Goal: Task Accomplishment & Management: Complete application form

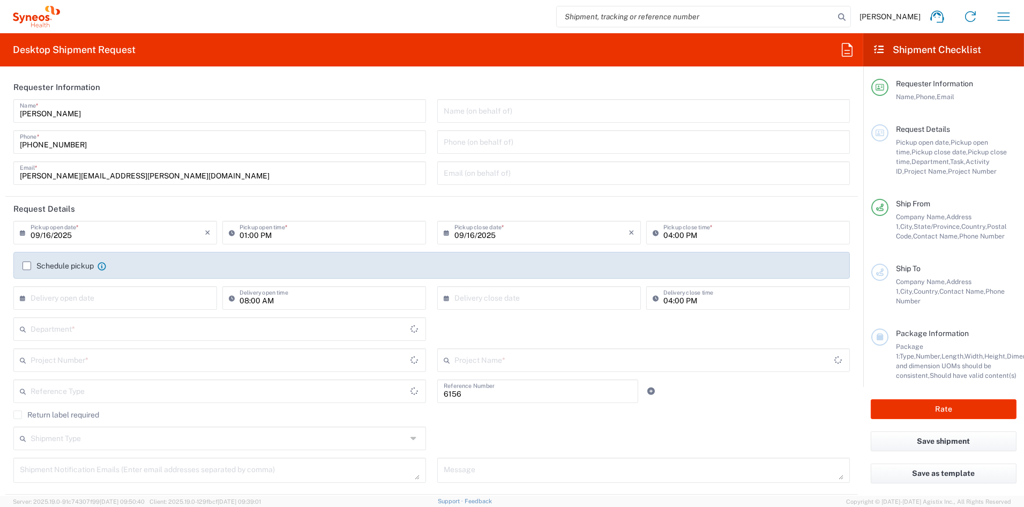
type input "Department"
type input "[US_STATE]"
type input "[GEOGRAPHIC_DATA]"
type input "Syneos Health Communications-[GEOGRAPHIC_DATA] [GEOGRAPHIC_DATA]"
drag, startPoint x: 127, startPoint y: 176, endPoint x: -42, endPoint y: 174, distance: 169.4
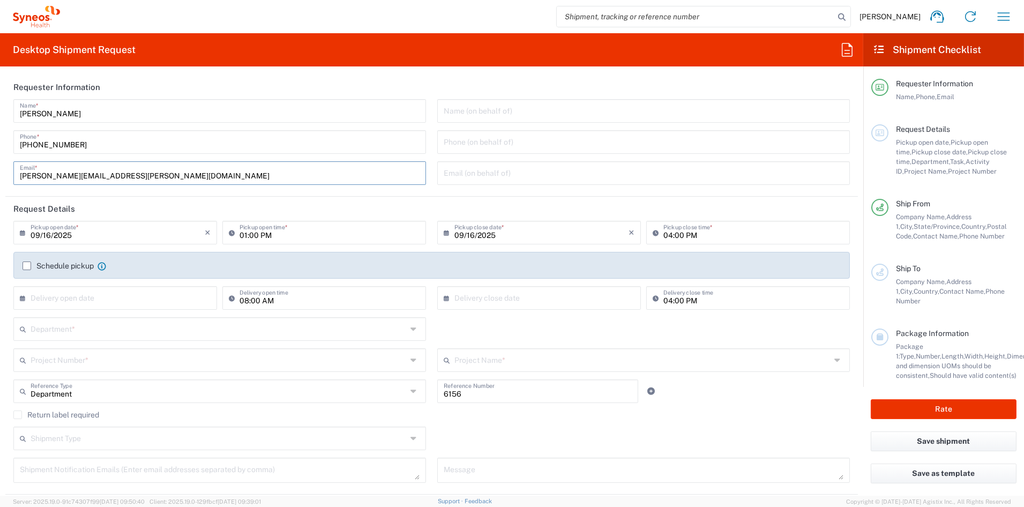
click at [0, 174] on html "[PERSON_NAME] Home Shipment estimator Shipment tracking Desktop shipment reques…" at bounding box center [512, 253] width 1024 height 507
paste input "[PERSON_NAME].[PERSON_NAME]"
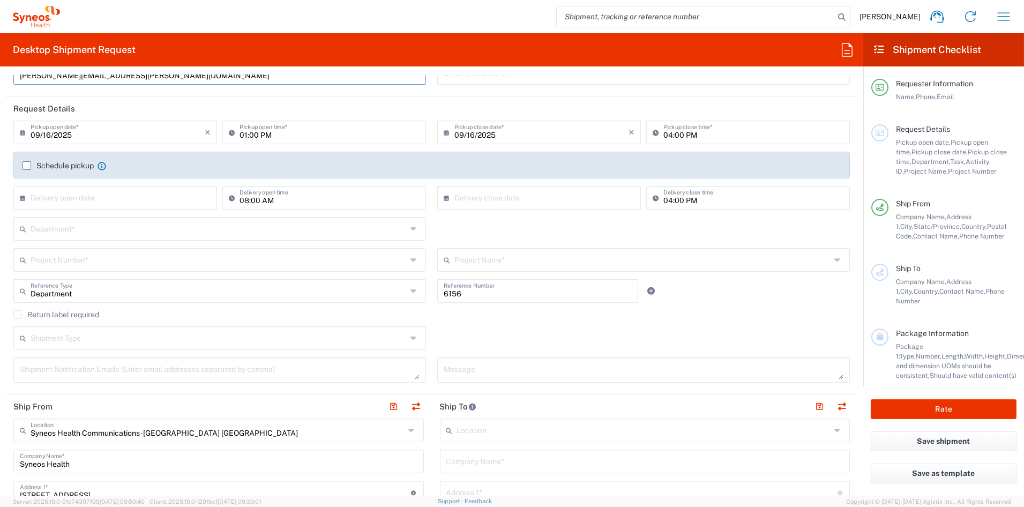
scroll to position [102, 0]
type input "[PERSON_NAME][EMAIL_ADDRESS][PERSON_NAME][DOMAIN_NAME]"
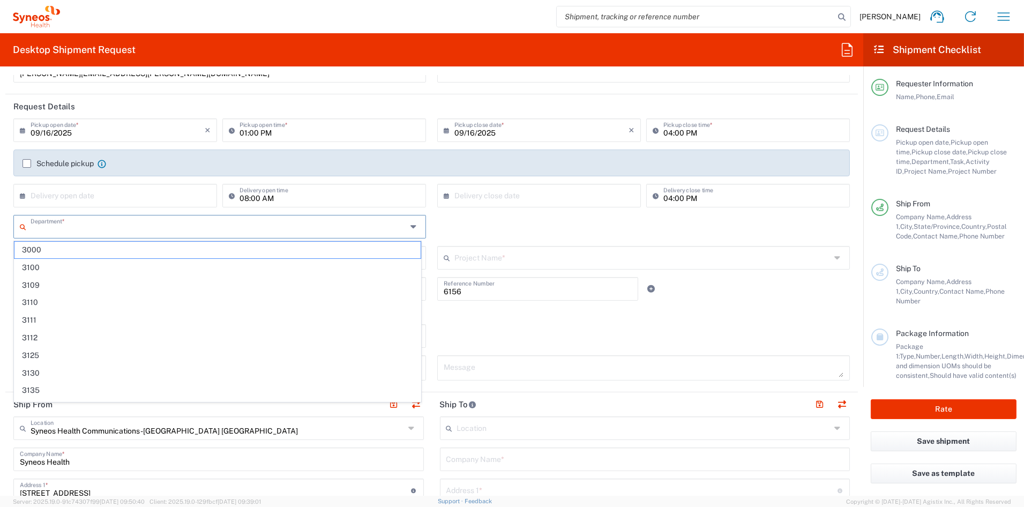
click at [55, 228] on input "text" at bounding box center [219, 226] width 377 height 19
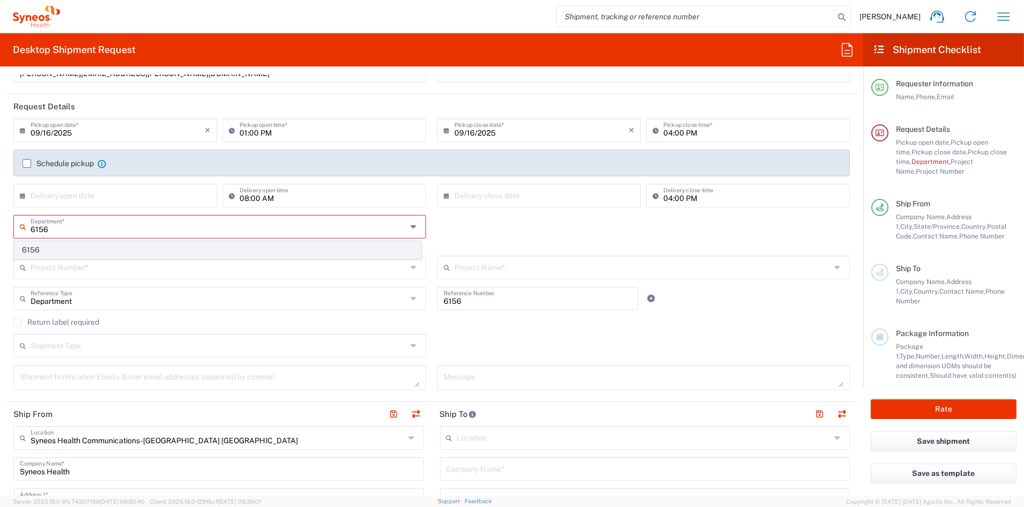
type input "6156"
click at [46, 250] on span "6156" at bounding box center [217, 250] width 406 height 17
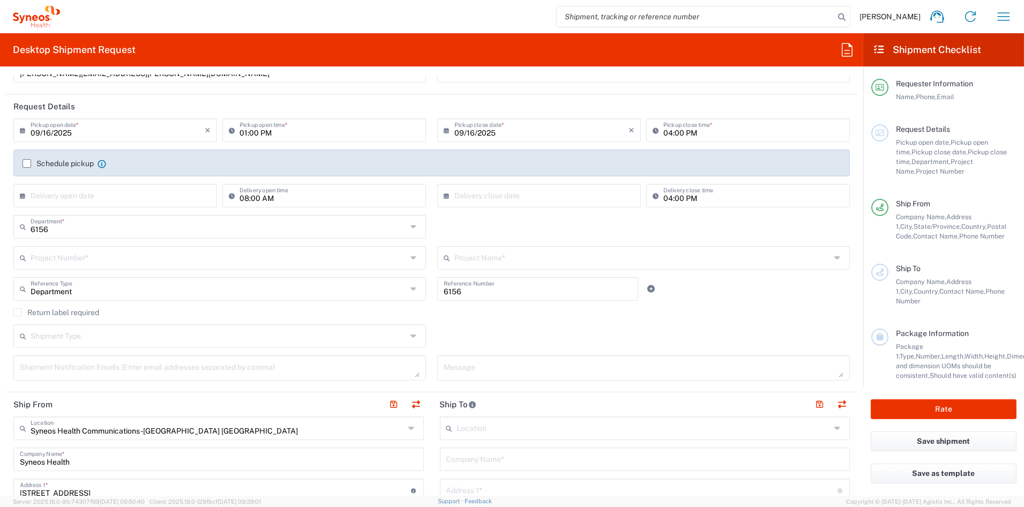
click at [44, 261] on input "text" at bounding box center [219, 257] width 377 height 19
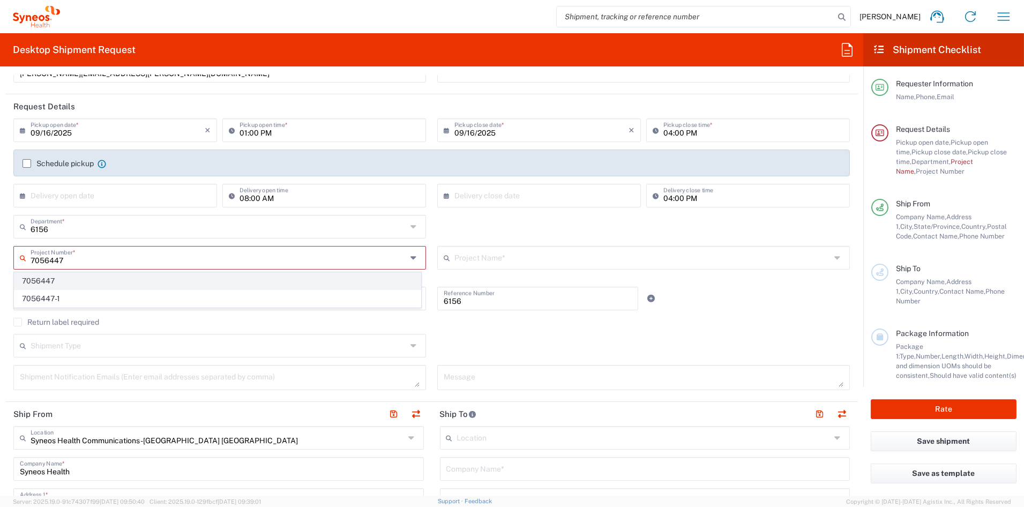
type input "7056447"
click at [52, 282] on span "7056447" at bounding box center [217, 281] width 406 height 17
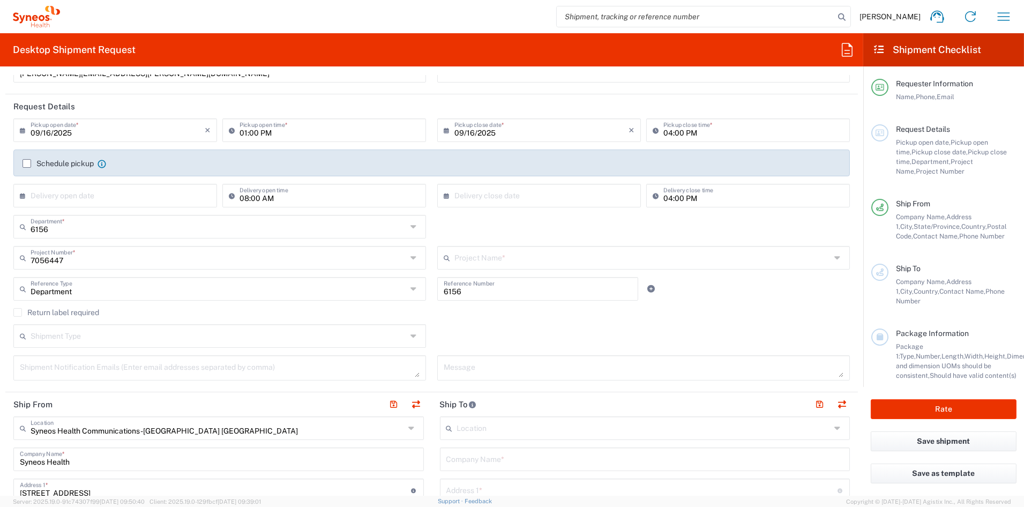
type input "Pharmazz 7056447"
click at [65, 371] on textarea at bounding box center [220, 368] width 400 height 19
paste textarea "SENDER: Logistics Dept Syneos Health Communications, Inc. [STREET_ADDRESS][PHON…"
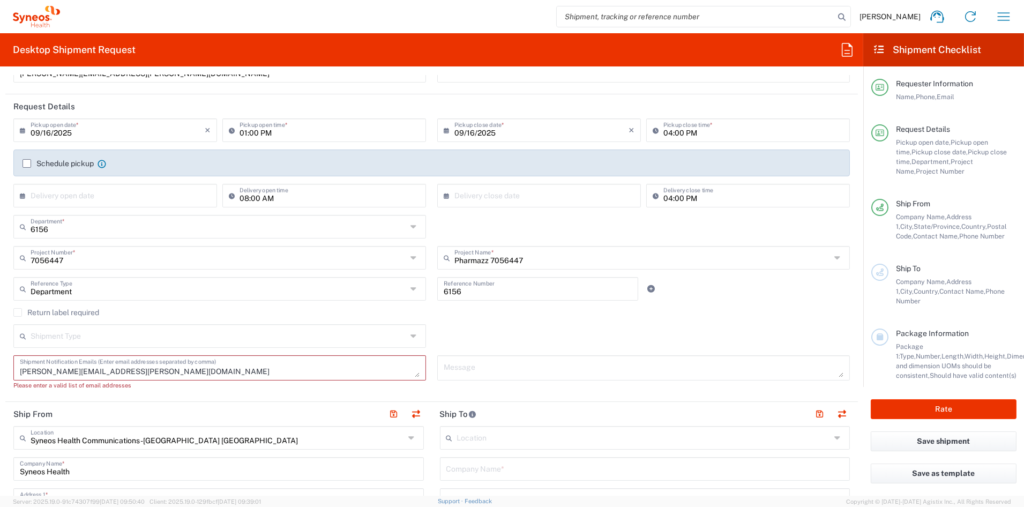
paste textarea "SENDER: Logistics Dept Syneos Health Communications, Inc. [STREET_ADDRESS][PHON…"
type textarea "SENDER: Logistics Dept Syneos Health Communications, Inc. [STREET_ADDRESS][PHON…"
drag, startPoint x: 53, startPoint y: 370, endPoint x: -32, endPoint y: 367, distance: 84.2
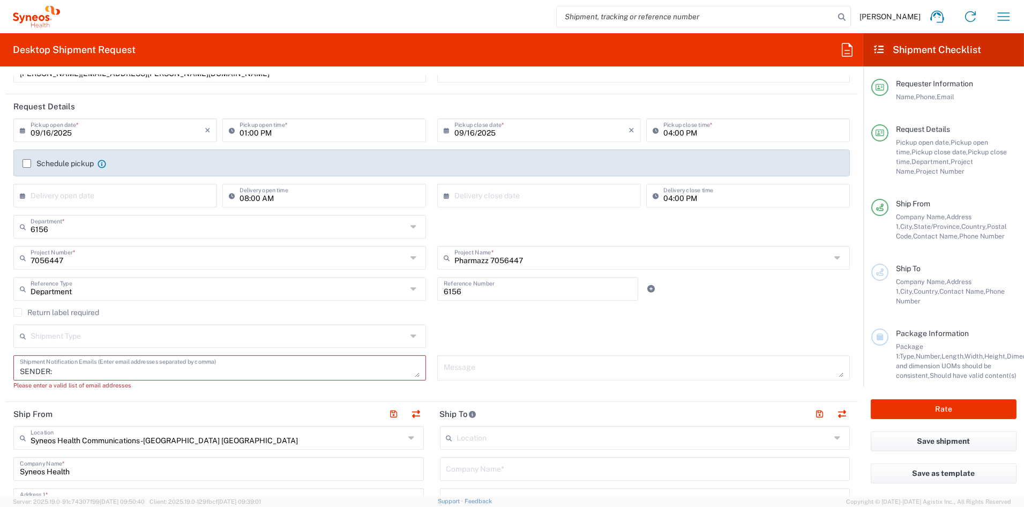
click at [0, 367] on html "[PERSON_NAME] Home Shipment estimator Shipment tracking Desktop shipment reques…" at bounding box center [512, 253] width 1024 height 507
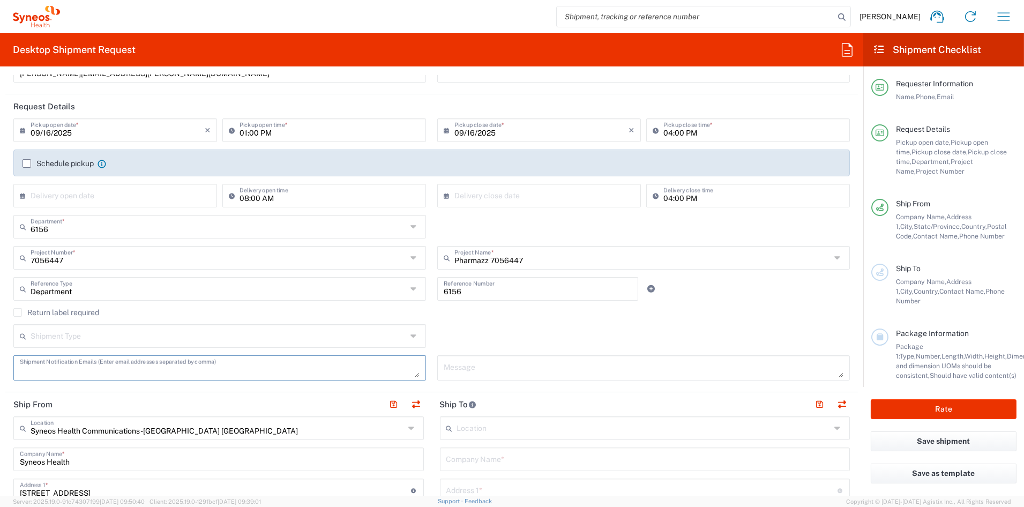
paste textarea "[PERSON_NAME][EMAIL_ADDRESS][PERSON_NAME][DOMAIN_NAME]"
type textarea "[PERSON_NAME][EMAIL_ADDRESS][PERSON_NAME][DOMAIN_NAME]"
click at [509, 367] on textarea at bounding box center [644, 368] width 400 height 19
paste textarea "SHCS-7056447-3408- 001"
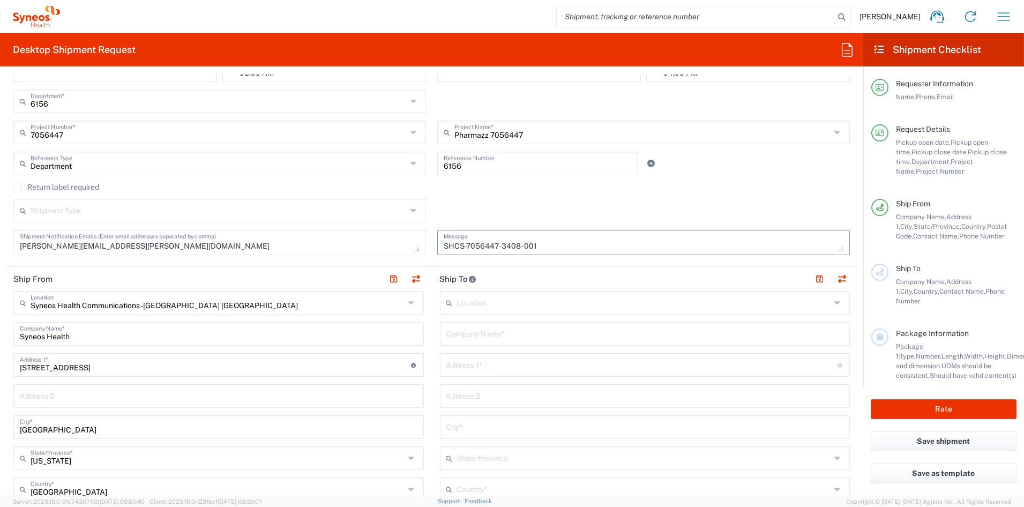
scroll to position [229, 0]
type textarea "SHCS-7056447-3408- 001"
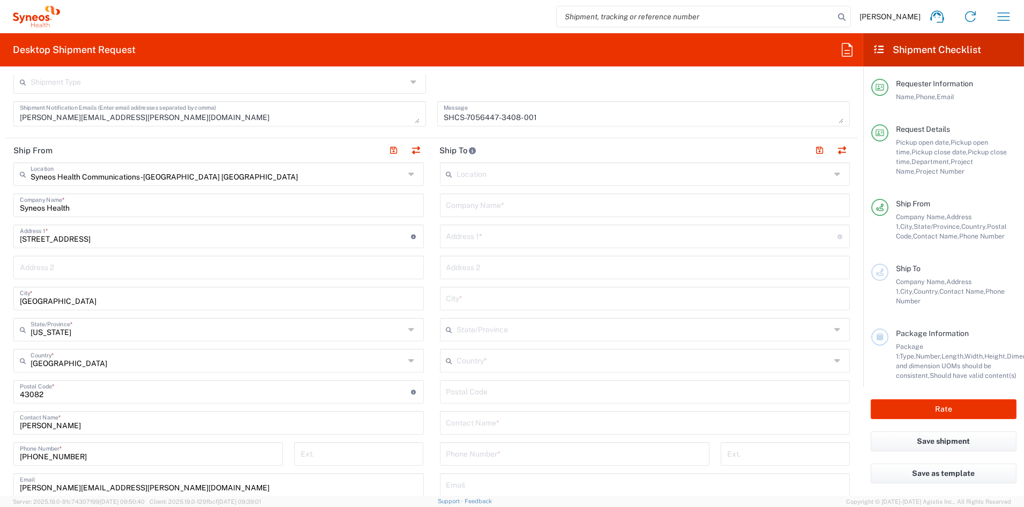
scroll to position [352, 0]
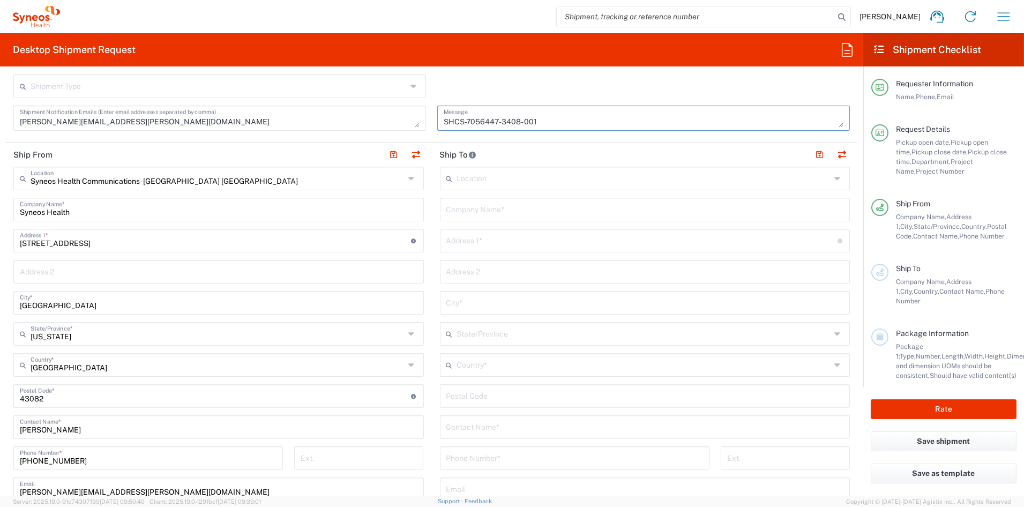
click at [494, 365] on input "text" at bounding box center [644, 364] width 374 height 19
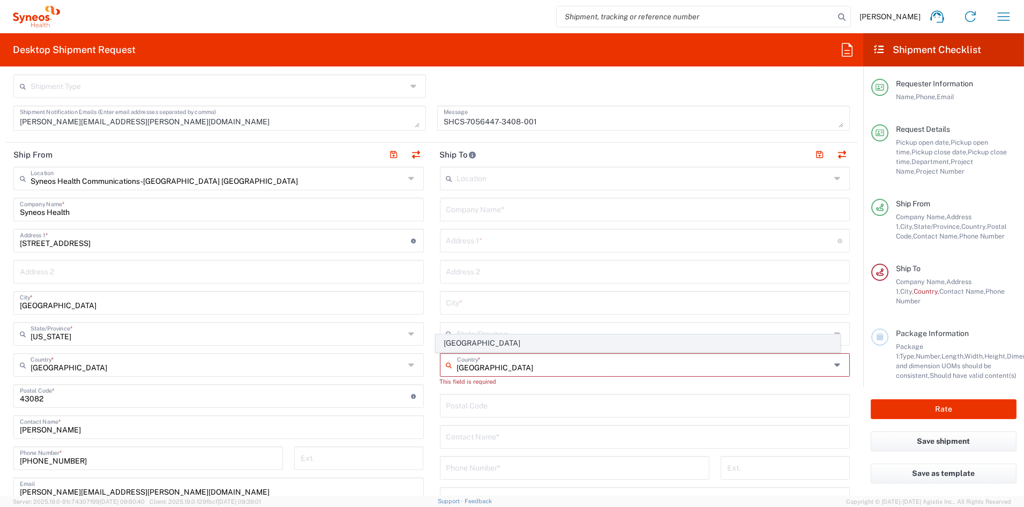
click at [461, 344] on span "[GEOGRAPHIC_DATA]" at bounding box center [638, 343] width 404 height 17
type input "[GEOGRAPHIC_DATA]"
type input "Sender/Shipper"
type input "Delivery Duty Paid"
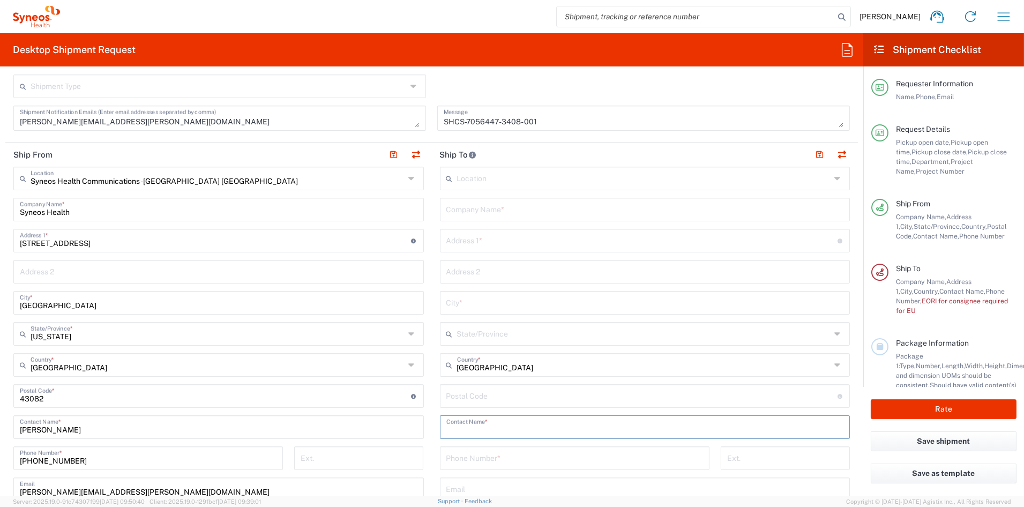
click at [463, 426] on input "text" at bounding box center [645, 426] width 398 height 19
paste input "[PERSON_NAME]"
type input "[PERSON_NAME]"
click at [481, 457] on input "tel" at bounding box center [574, 457] width 257 height 19
paste input "IMPORTER OF RECORD: Syneos Health Clinical Spain, S.L.U. [PERSON_NAME][STREET_A…"
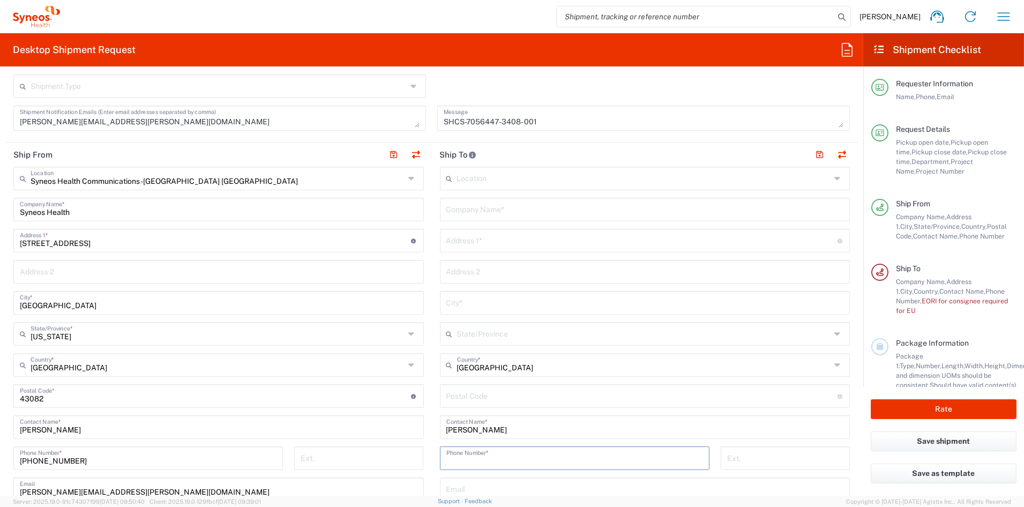
type input "IMPORTER OF RECORD: Syneos Health Clinical Spain, S.L.U. [PERSON_NAME][STREET_A…"
paste input "34622390794"
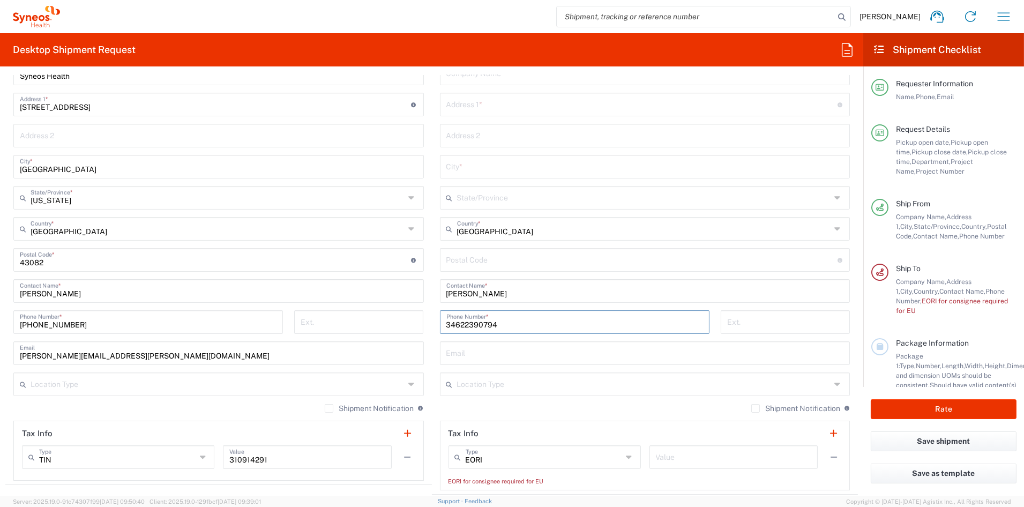
scroll to position [493, 0]
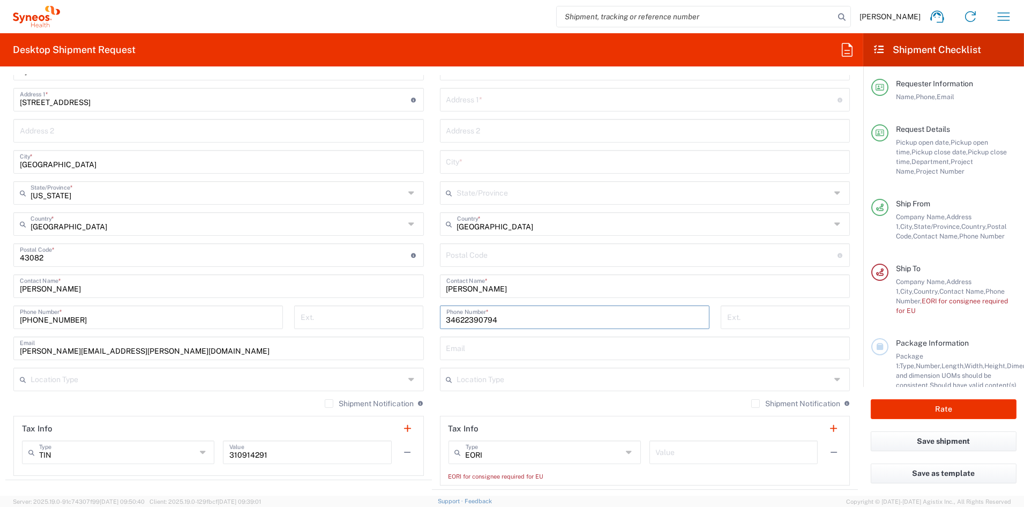
type input "34622390794"
click at [469, 348] on input "text" at bounding box center [645, 347] width 398 height 19
paste input "[EMAIL_ADDRESS][DOMAIN_NAME]"
type input "[EMAIL_ADDRESS][DOMAIN_NAME]"
click at [484, 379] on input "text" at bounding box center [644, 378] width 374 height 19
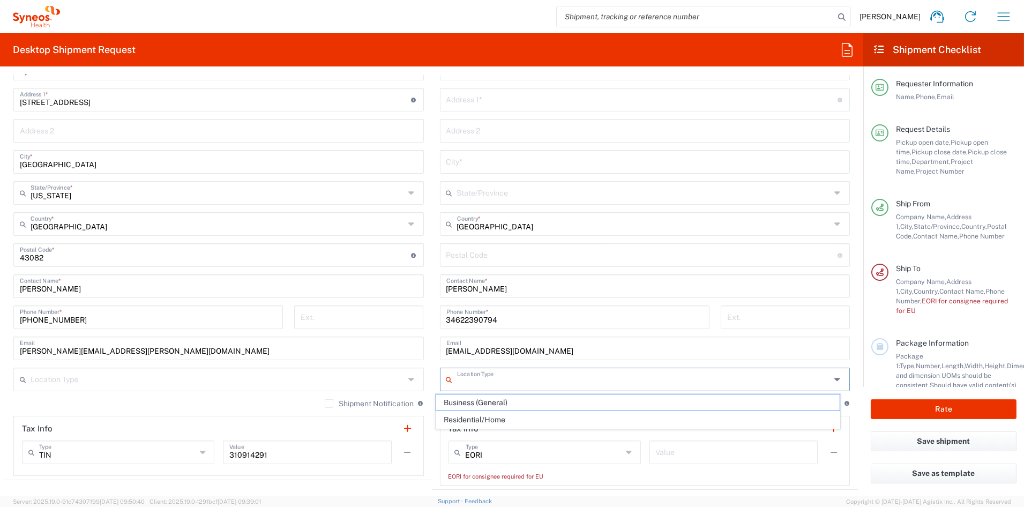
click at [480, 405] on span "Business (General)" at bounding box center [638, 402] width 404 height 17
type input "Business (General)"
click at [701, 457] on input "text" at bounding box center [734, 451] width 156 height 19
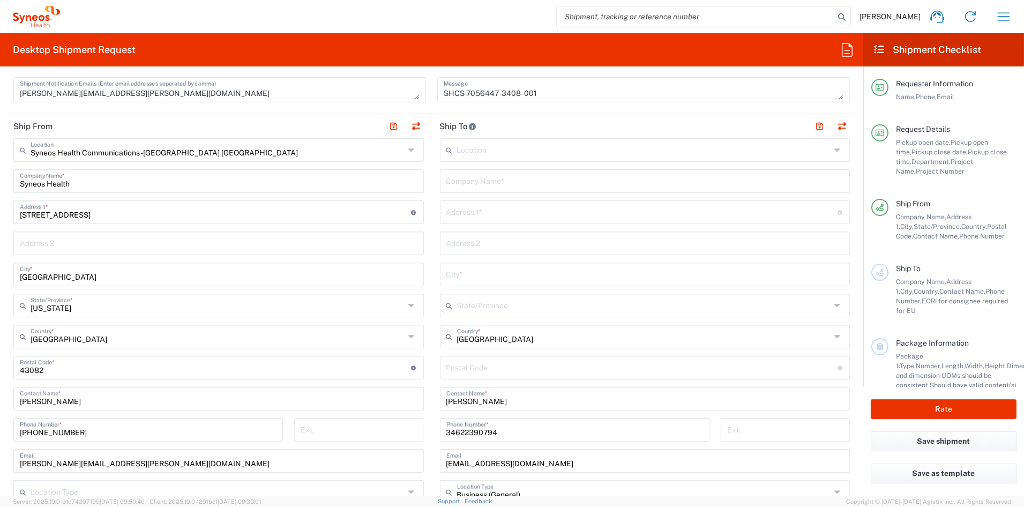
scroll to position [361, 0]
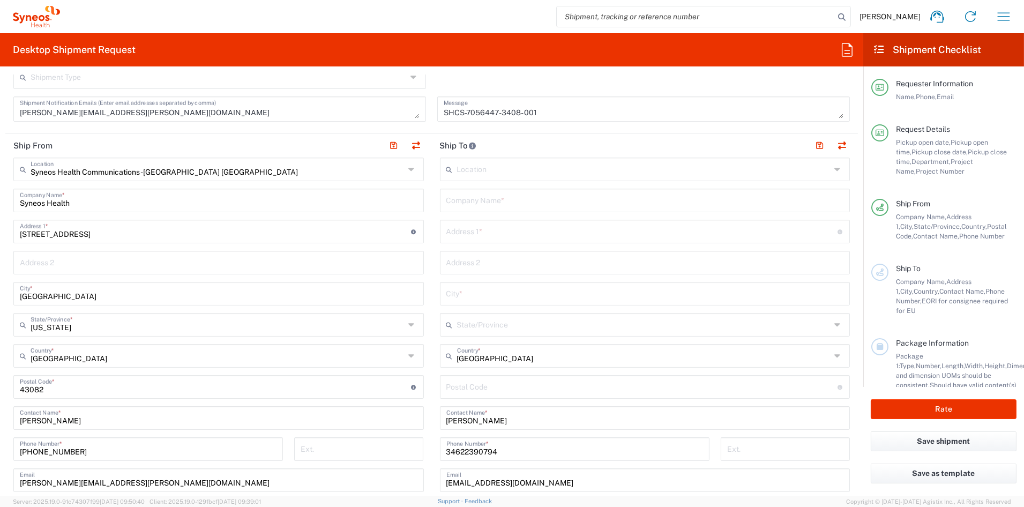
type input "-"
click at [474, 385] on input "undefined" at bounding box center [641, 386] width 391 height 19
paste input "02006"
type input "02006"
click at [466, 295] on input "text" at bounding box center [645, 293] width 398 height 19
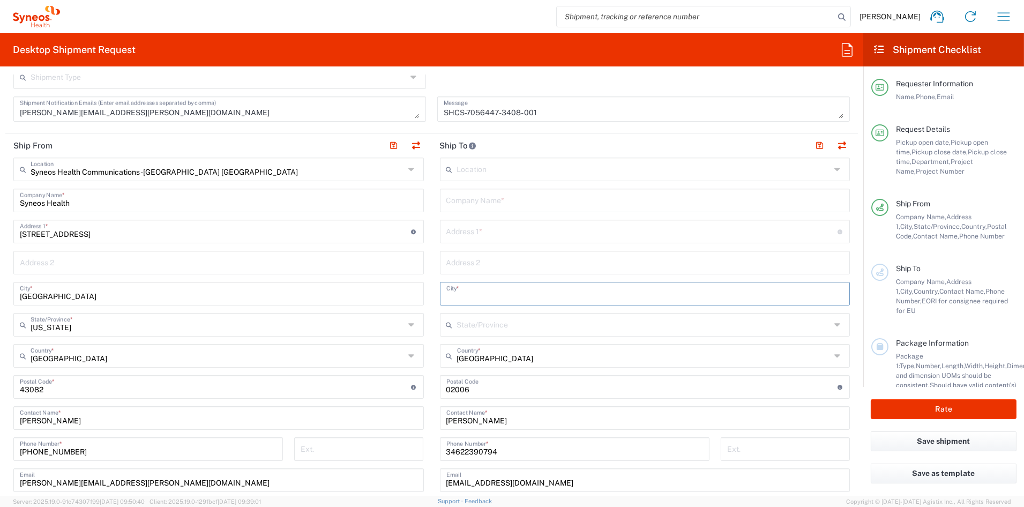
paste input "[GEOGRAPHIC_DATA][PERSON_NAME]"
type input "[GEOGRAPHIC_DATA][PERSON_NAME]"
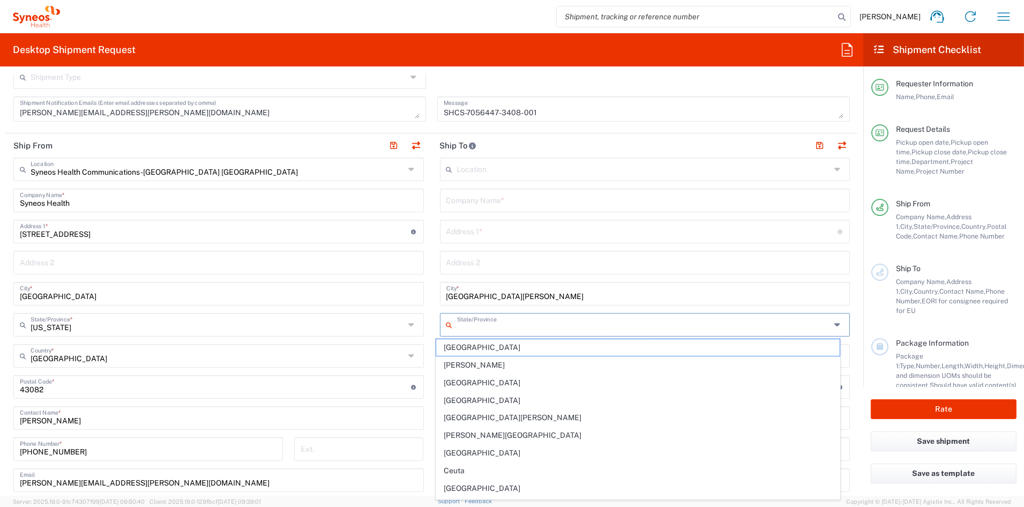
click at [484, 327] on input "text" at bounding box center [644, 324] width 374 height 19
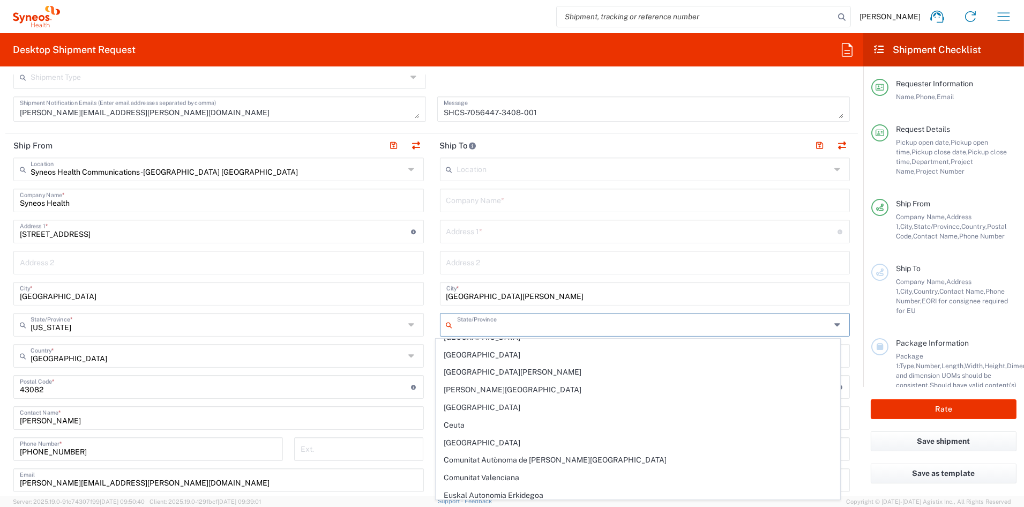
scroll to position [49, 0]
click at [482, 388] on span "[PERSON_NAME][GEOGRAPHIC_DATA]" at bounding box center [638, 386] width 404 height 17
type input "[PERSON_NAME][GEOGRAPHIC_DATA]"
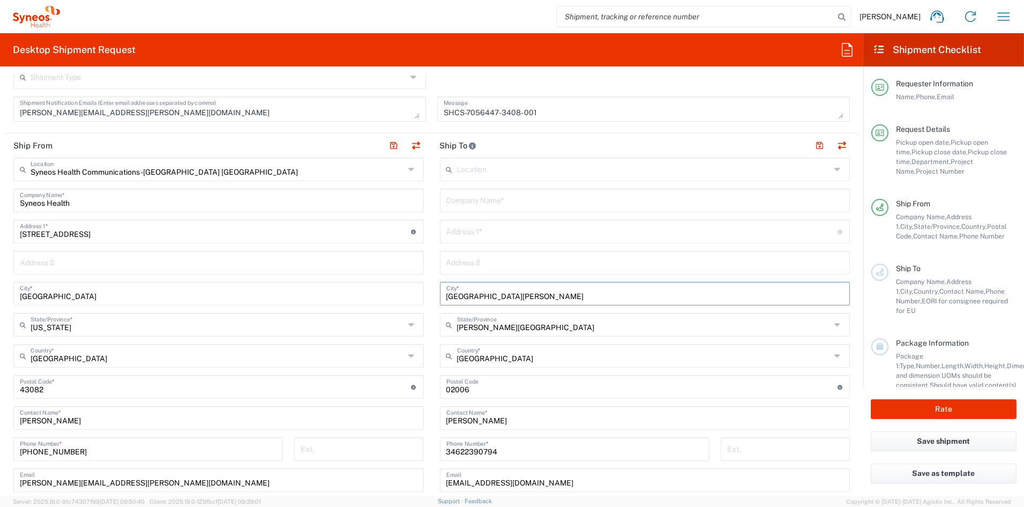
drag, startPoint x: 503, startPoint y: 296, endPoint x: 395, endPoint y: 295, distance: 108.3
click at [395, 295] on div "Ship From Syneos Health Communications-[GEOGRAPHIC_DATA] [GEOGRAPHIC_DATA] Loca…" at bounding box center [431, 372] width 853 height 479
paste input "[GEOGRAPHIC_DATA]"
type input "[GEOGRAPHIC_DATA]"
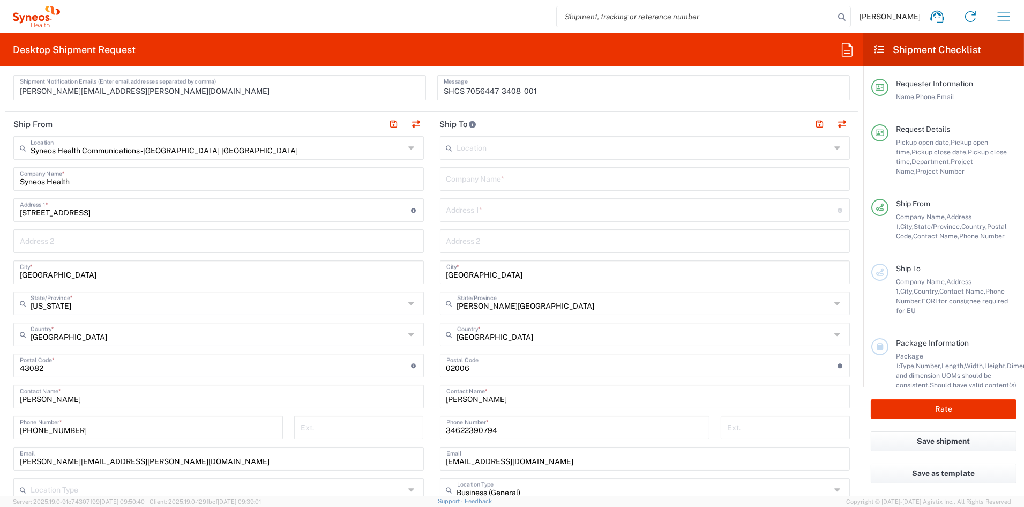
scroll to position [381, 0]
click at [486, 215] on input "text" at bounding box center [641, 211] width 391 height 19
paste input "[STREET_ADDRESS]"
type input "[STREET_ADDRESS]"
click at [481, 244] on input "text" at bounding box center [645, 242] width 398 height 19
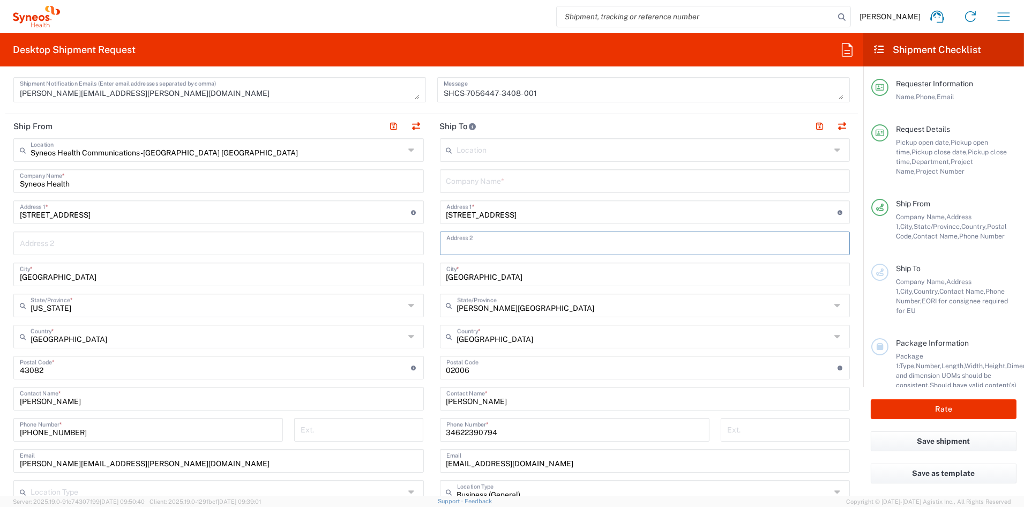
paste input "5 planta derecha (Neurología)"
type input "5 planta derecha (Neurología)"
click at [489, 178] on input "text" at bounding box center [645, 180] width 398 height 19
paste input "[GEOGRAPHIC_DATA]"
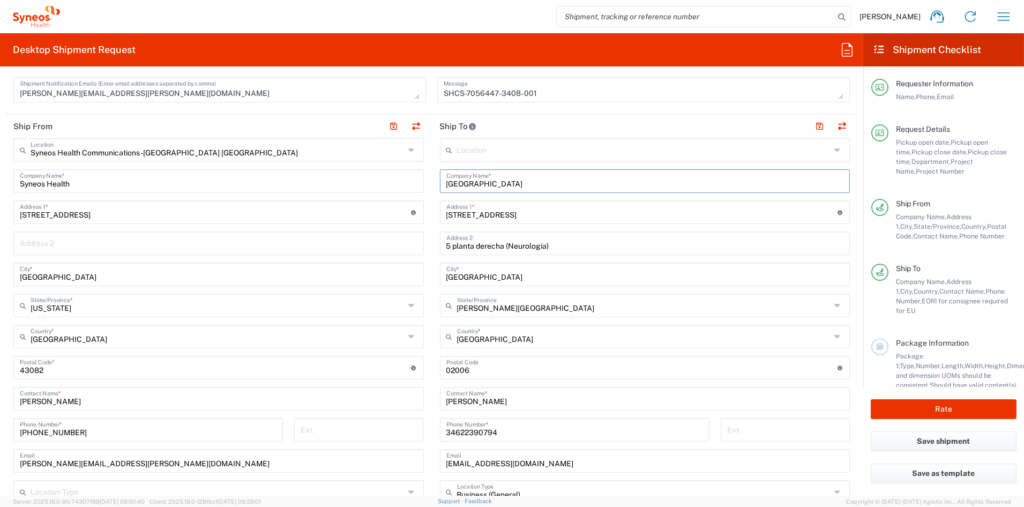
click at [565, 184] on input "[GEOGRAPHIC_DATA]" at bounding box center [645, 180] width 398 height 19
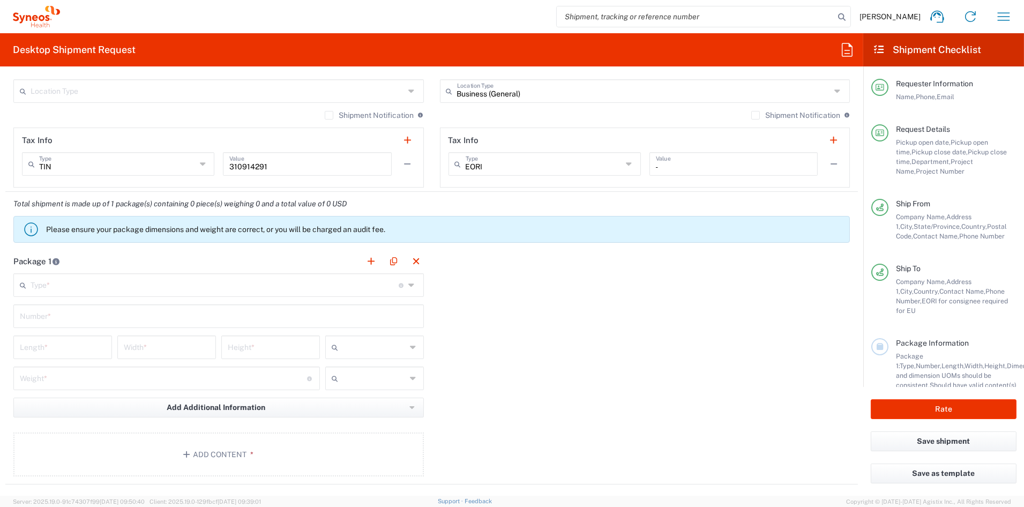
scroll to position [780, 0]
type input "[GEOGRAPHIC_DATA]"
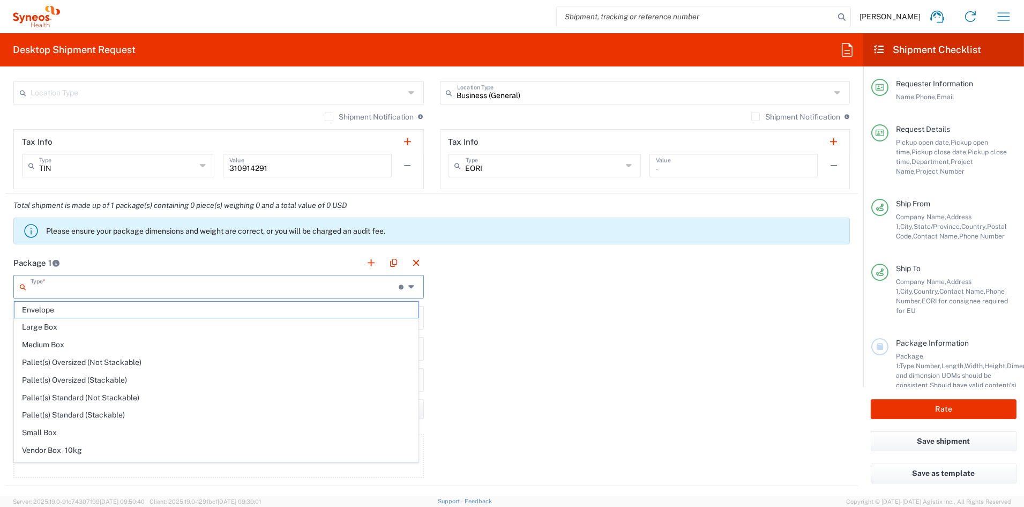
click at [42, 290] on input "text" at bounding box center [215, 286] width 368 height 19
drag, startPoint x: 58, startPoint y: 453, endPoint x: 63, endPoint y: 418, distance: 35.1
click at [58, 451] on span "Your Packaging" at bounding box center [216, 453] width 404 height 17
type input "Your Packaging"
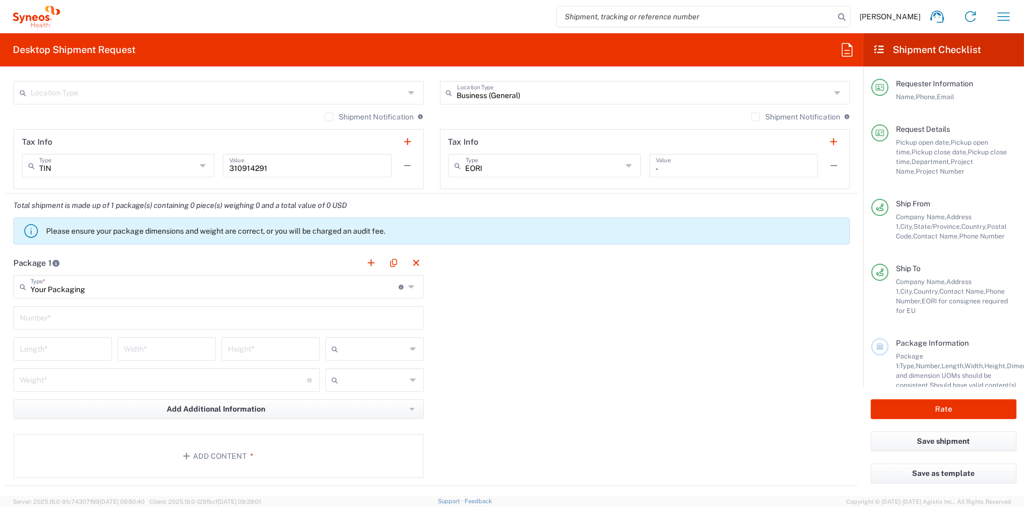
click at [58, 318] on input "text" at bounding box center [219, 317] width 398 height 19
type input "1"
click at [44, 347] on input "number" at bounding box center [63, 348] width 86 height 19
type input "21"
type input "15"
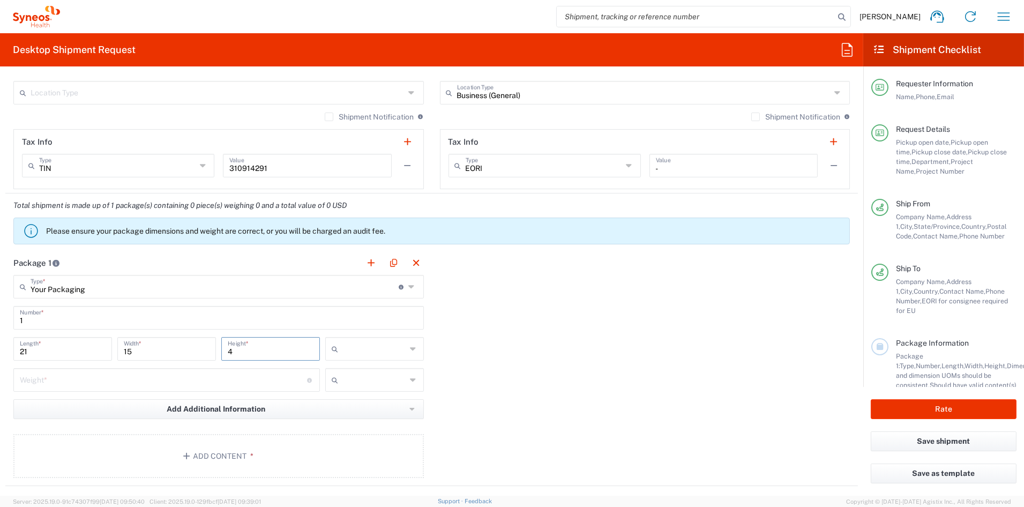
type input "4"
drag, startPoint x: 337, startPoint y: 403, endPoint x: 316, endPoint y: 401, distance: 21.5
click at [335, 403] on span "in" at bounding box center [370, 407] width 95 height 17
type input "in"
click at [120, 381] on input "number" at bounding box center [163, 379] width 287 height 19
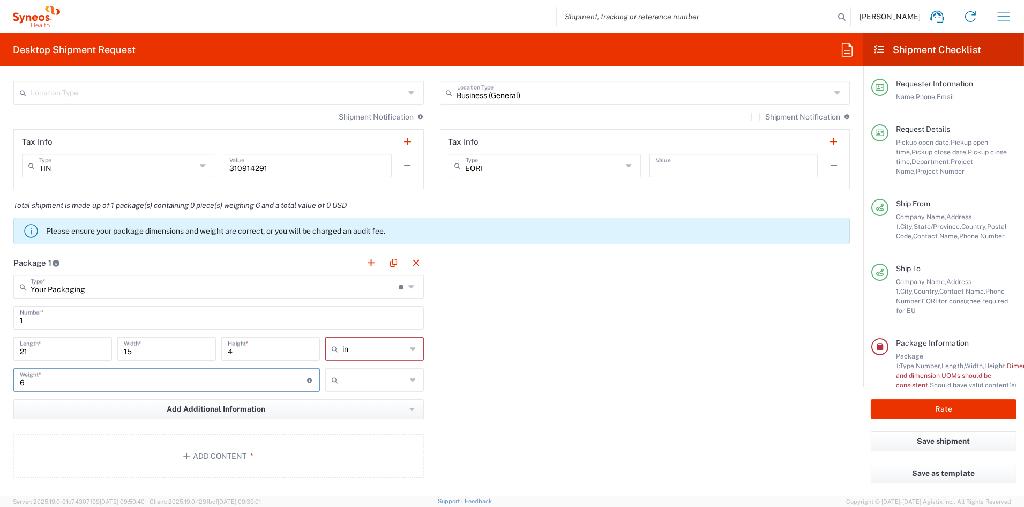
type input "6"
click at [351, 382] on input "text" at bounding box center [375, 379] width 64 height 17
click at [343, 419] on span "lbs" at bounding box center [370, 420] width 95 height 17
type input "lbs"
click at [216, 448] on button "Add Content *" at bounding box center [218, 456] width 411 height 44
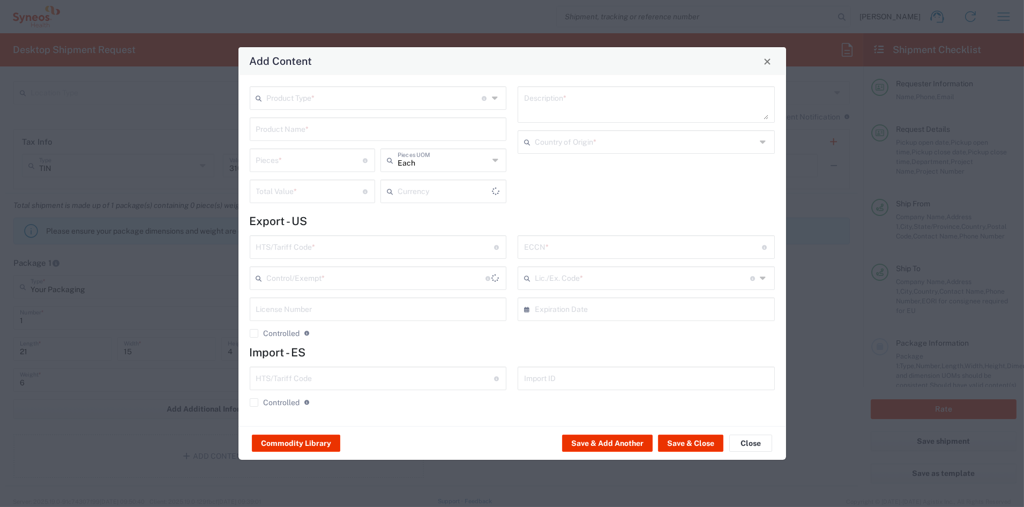
type input "US Dollar"
click at [281, 104] on input "text" at bounding box center [374, 97] width 215 height 19
click at [280, 137] on span "General Commodity" at bounding box center [378, 139] width 255 height 17
type input "General Commodity"
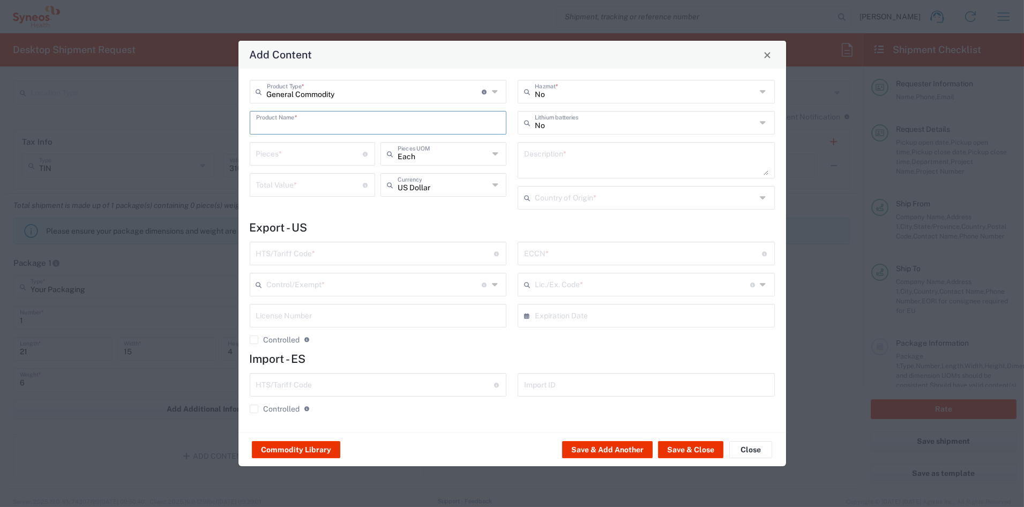
click at [283, 125] on input "text" at bounding box center [378, 122] width 244 height 19
click at [281, 145] on div "MINI PROTOCOL BOOKLET (140 PAGE)" at bounding box center [378, 148] width 255 height 18
type input "MINI PROTOCOL BOOKLET (140 PAGE)"
type input "1"
type textarea "6'x7', PRINTED LAMINATED PAPER"
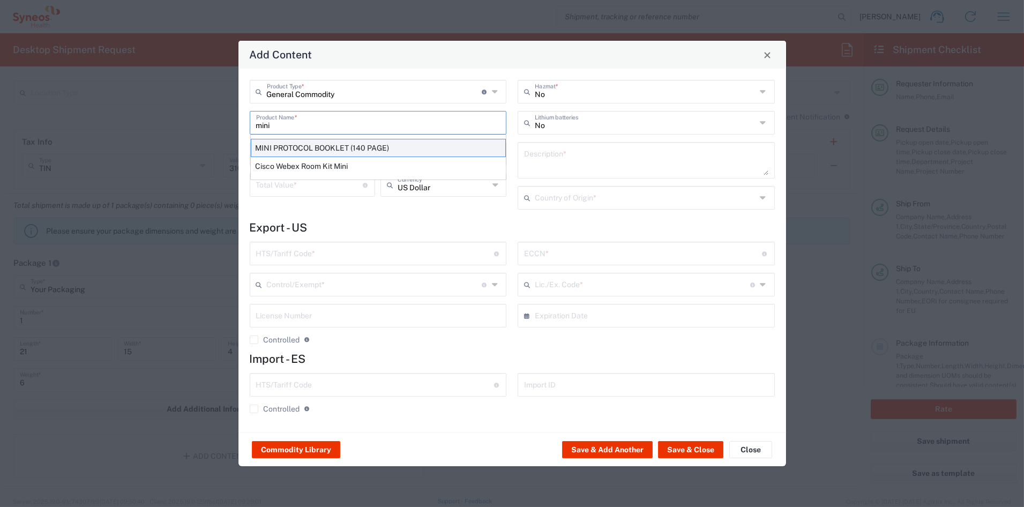
type input "[GEOGRAPHIC_DATA]"
type input "4901.99.0050"
type input "BIS"
type input "EAR99"
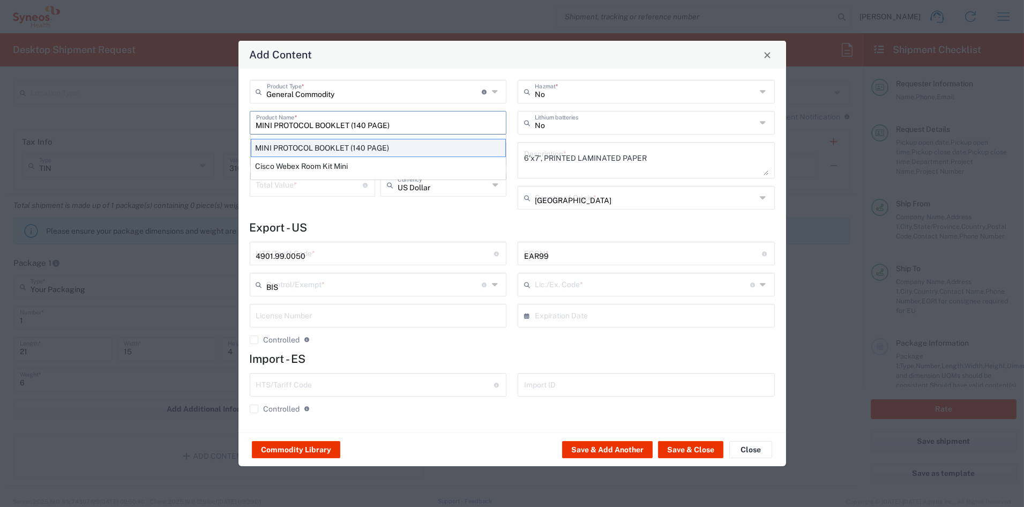
type input "NLR - No License Required"
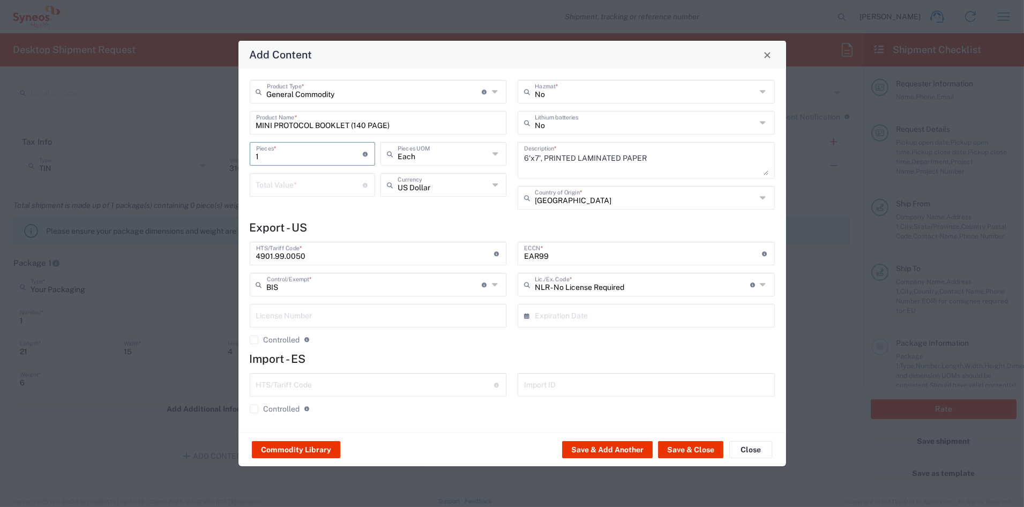
click at [278, 156] on input "1" at bounding box center [309, 153] width 107 height 19
drag, startPoint x: 271, startPoint y: 156, endPoint x: 231, endPoint y: 152, distance: 39.8
click at [232, 153] on div "Add Content General Commodity Product Type * Document: Paper document generated…" at bounding box center [512, 253] width 1024 height 507
type input "3"
click at [266, 186] on input "number" at bounding box center [309, 184] width 107 height 19
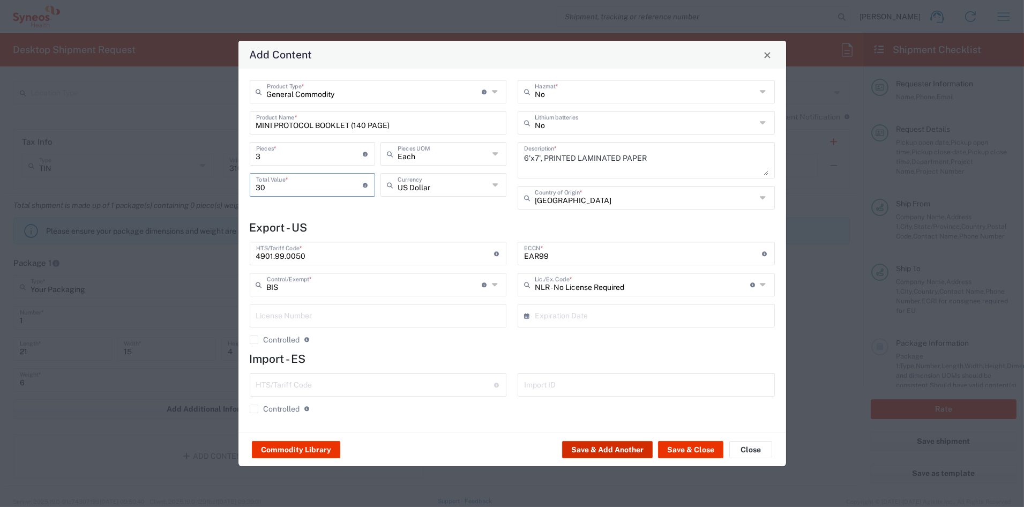
type input "30"
click at [629, 448] on button "Save & Add Another" at bounding box center [607, 449] width 91 height 17
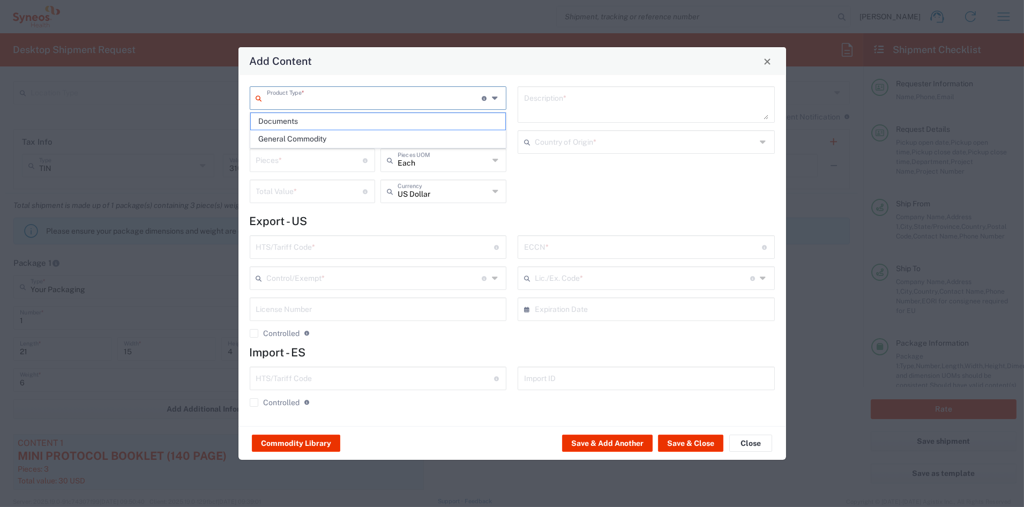
click at [286, 101] on input "text" at bounding box center [374, 97] width 215 height 19
drag, startPoint x: 279, startPoint y: 140, endPoint x: 279, endPoint y: 131, distance: 9.1
click at [278, 136] on span "General Commodity" at bounding box center [378, 139] width 255 height 17
type input "General Commodity"
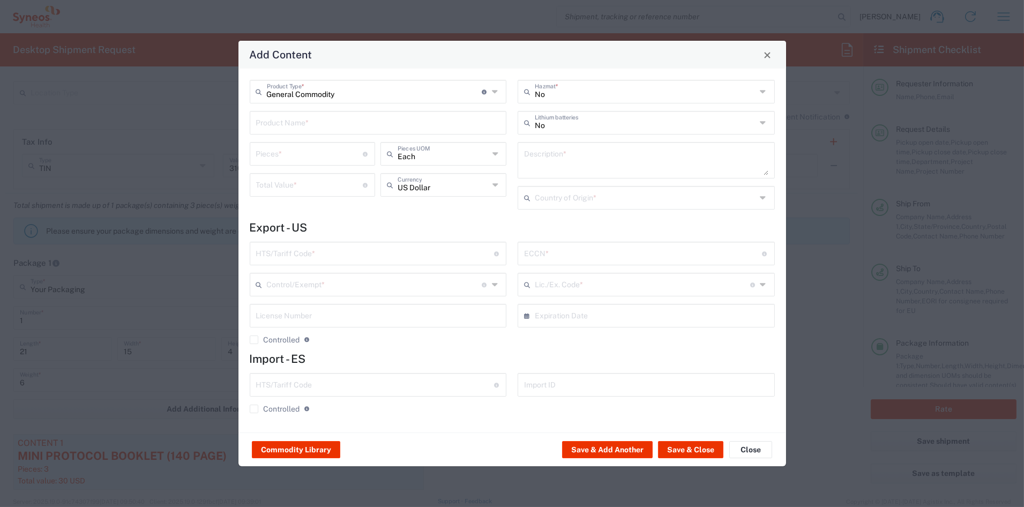
click at [280, 119] on input "text" at bounding box center [378, 122] width 244 height 19
click at [287, 152] on div "I/E CARDS 5X7'; 2 SHEETS PRINTED LAMINATED PAPER" at bounding box center [378, 148] width 255 height 18
type input "I/E CARDS 5X7'; 2 SHEETS PRINTED LAMINATED PAPER"
type input "1"
type textarea "I/E CARDS 5X7'; 2 SHEETS PRINTED LAMINATED PAPER"
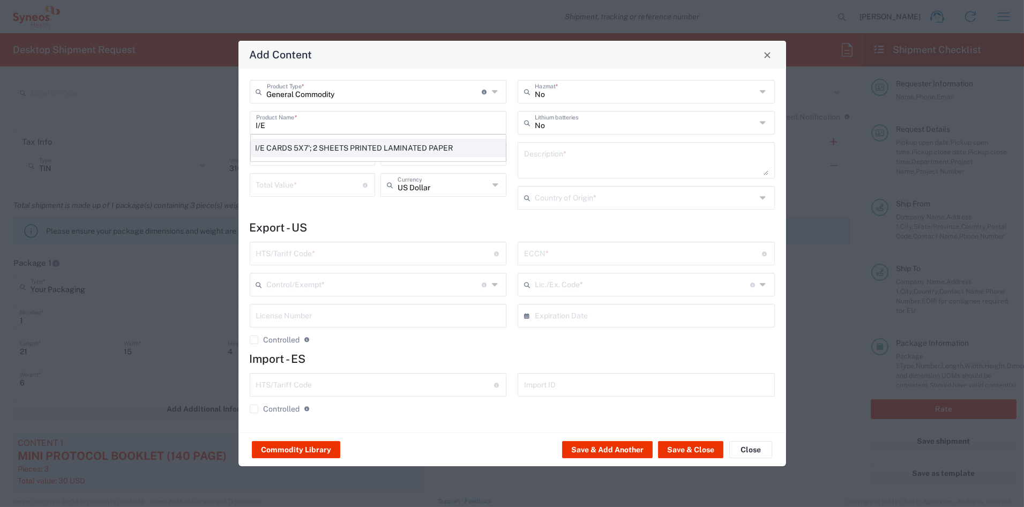
type input "[GEOGRAPHIC_DATA]"
type input "4911.99.8000"
type input "BIS"
type input "EAR99"
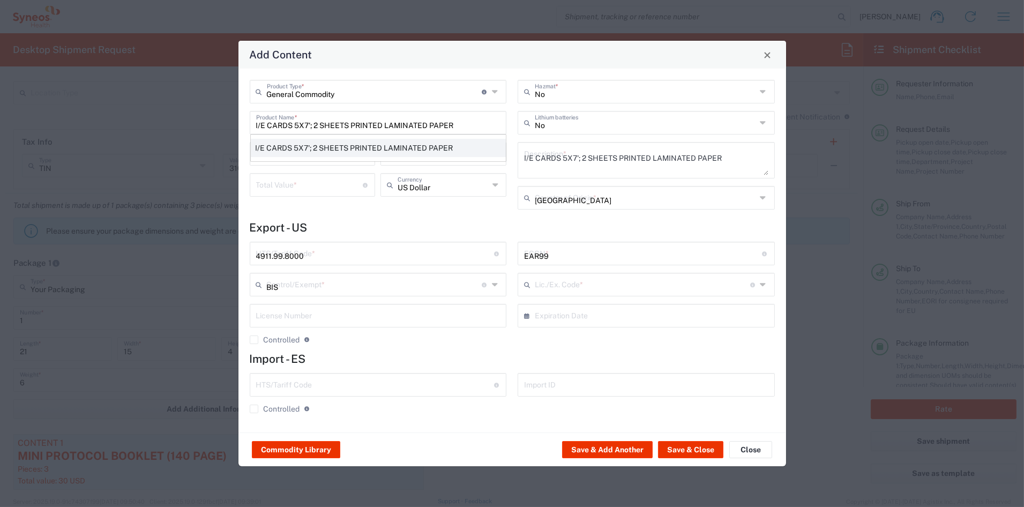
type input "NLR - No License Required"
drag, startPoint x: 277, startPoint y: 156, endPoint x: 203, endPoint y: 149, distance: 74.8
click at [204, 149] on div "Add Content General Commodity Product Type * Document: Paper document generated…" at bounding box center [512, 253] width 1024 height 507
type input "3"
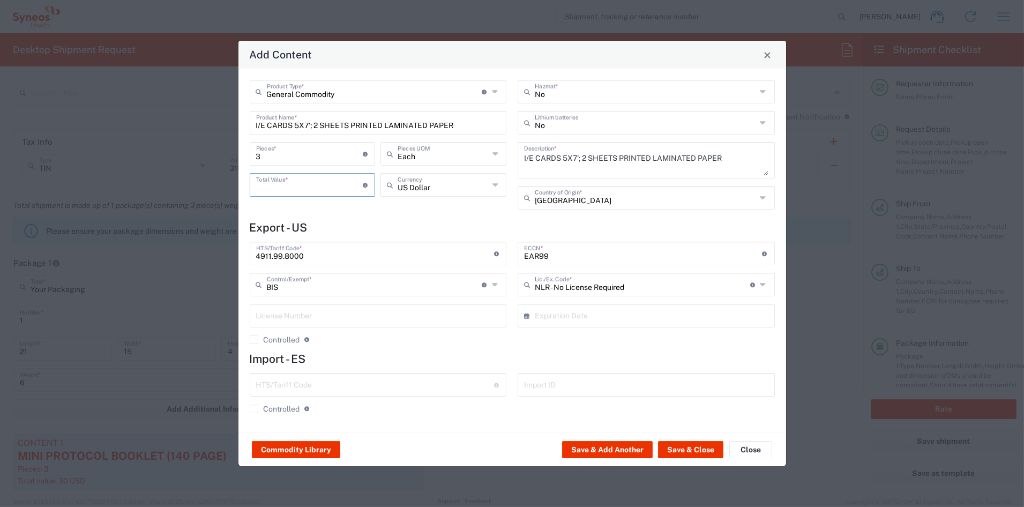
click at [306, 187] on input "number" at bounding box center [309, 184] width 107 height 19
type input "30"
click at [624, 448] on button "Save & Add Another" at bounding box center [607, 449] width 91 height 17
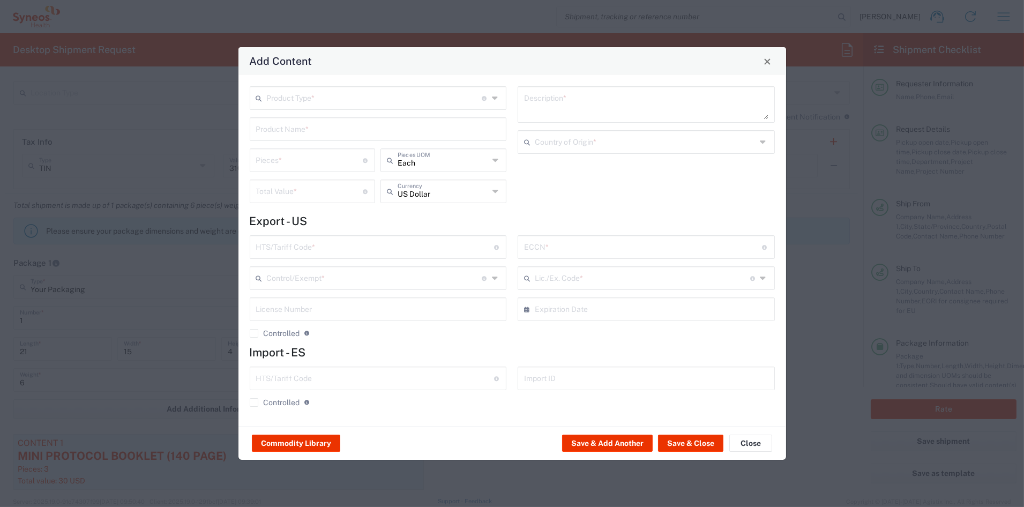
click at [273, 100] on input "text" at bounding box center [374, 97] width 215 height 19
click at [272, 136] on span "General Commodity" at bounding box center [378, 139] width 255 height 17
type input "General Commodity"
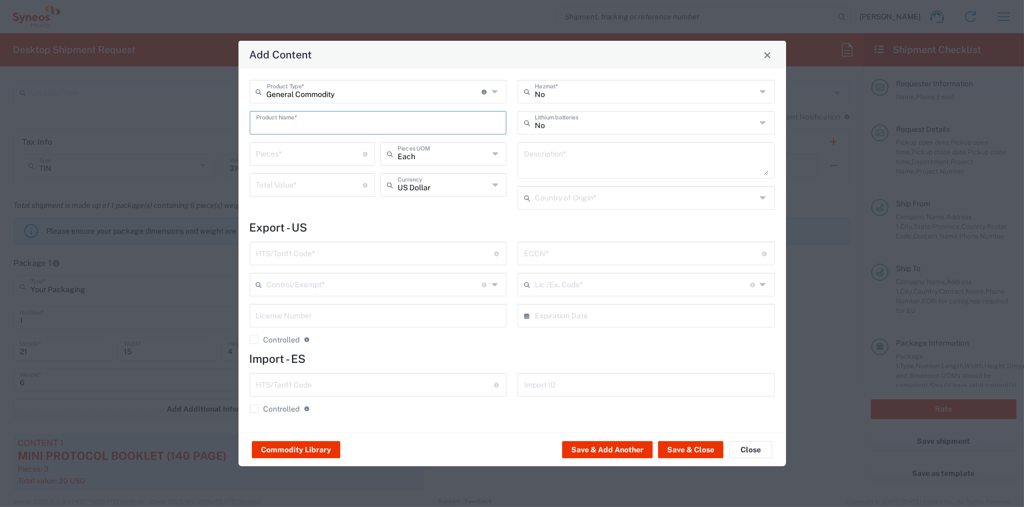
click at [276, 126] on input "text" at bounding box center [378, 122] width 244 height 19
click at [275, 168] on div "POSTER LEAFLET (11x17)" at bounding box center [378, 166] width 255 height 18
type input "POSTER LEAFLET (11x17)"
type input "1"
type textarea "PRINTED PAPER DOCUMENT"
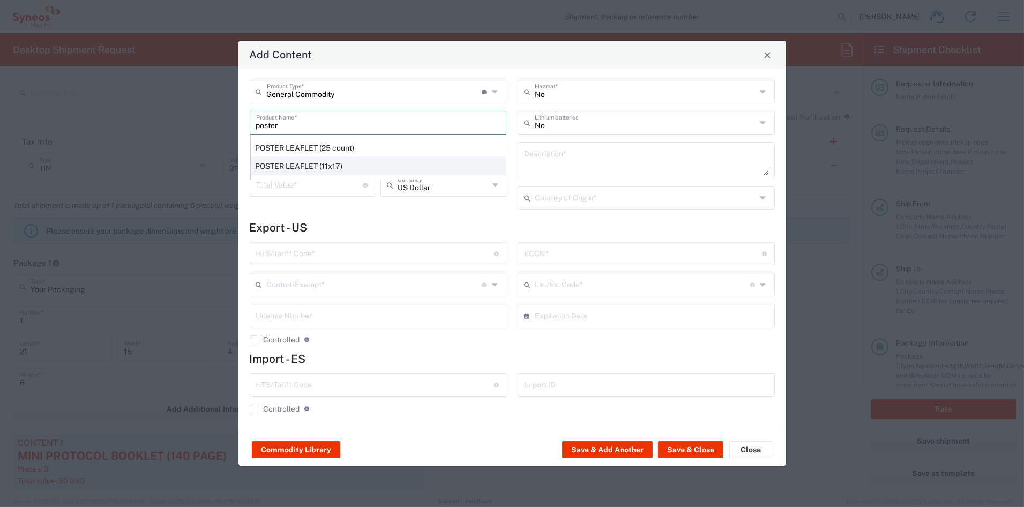
type input "[GEOGRAPHIC_DATA]"
type input "4901.10.0040"
type input "BIS"
type input "EAR99"
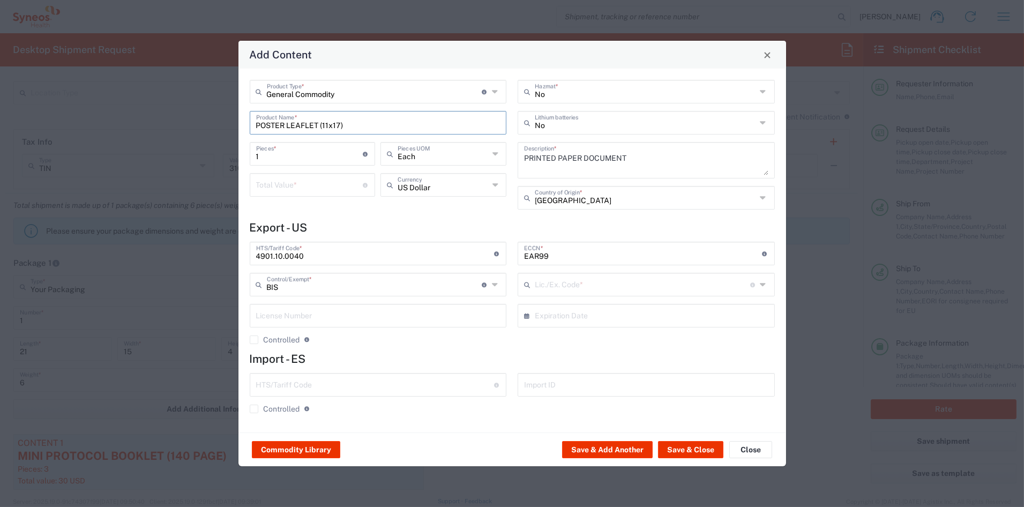
type input "NLR - No License Required"
drag, startPoint x: 274, startPoint y: 156, endPoint x: 229, endPoint y: 151, distance: 45.8
click at [230, 151] on div "Add Content General Commodity Product Type * Document: Paper document generated…" at bounding box center [512, 253] width 1024 height 507
type input "3"
type input "2"
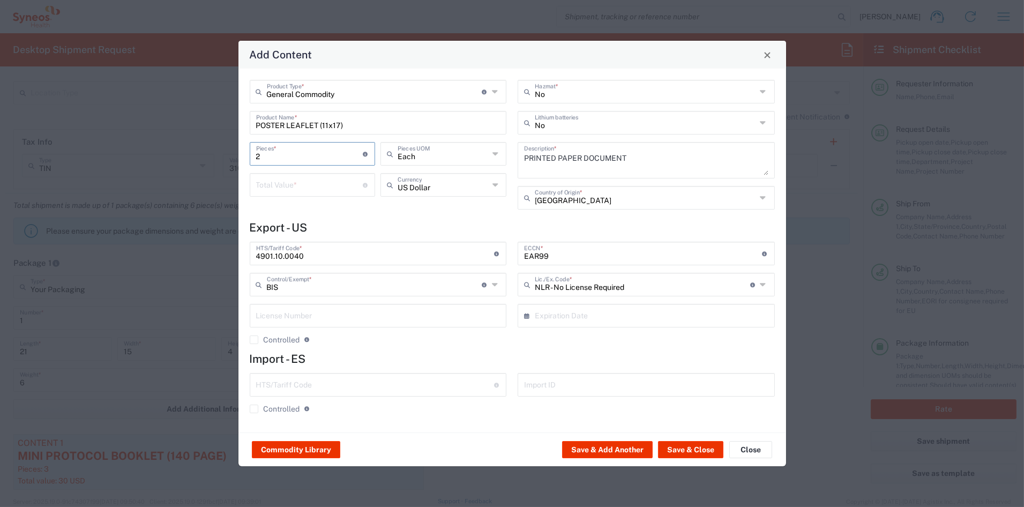
click at [272, 187] on input "number" at bounding box center [309, 184] width 107 height 19
type input "1.50"
drag, startPoint x: 599, startPoint y: 446, endPoint x: 598, endPoint y: 441, distance: 6.0
click at [598, 441] on button "Save & Add Another" at bounding box center [607, 449] width 91 height 17
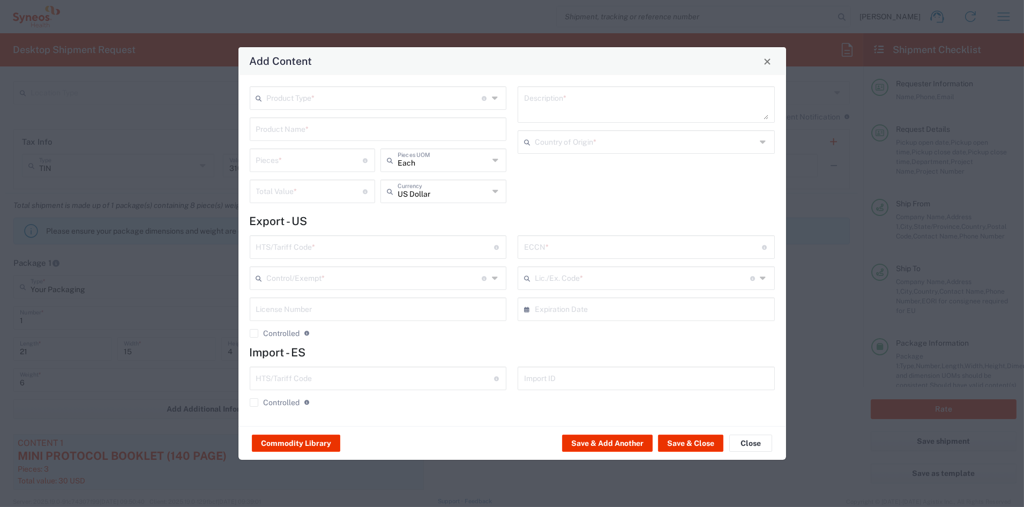
click at [279, 99] on input "text" at bounding box center [374, 97] width 215 height 19
click at [274, 137] on span "General Commodity" at bounding box center [378, 139] width 255 height 17
type input "General Commodity"
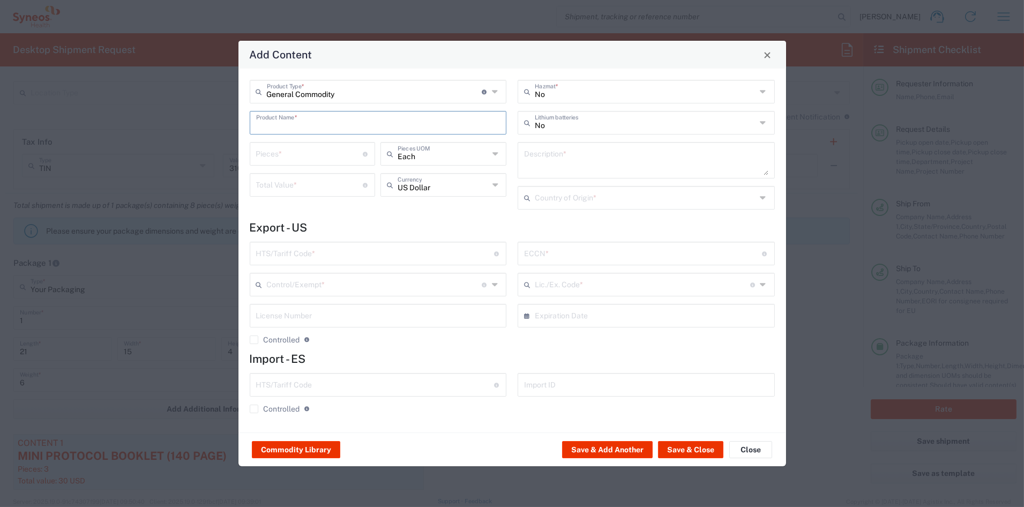
click at [277, 125] on input "text" at bounding box center [378, 122] width 244 height 19
click at [282, 151] on div "TOOLKIT SHEET" at bounding box center [378, 148] width 255 height 18
type input "TOOLKIT SHEET"
type input "1"
type textarea "8.5X11 - 1 SHEET PAPER DOCUMENT"
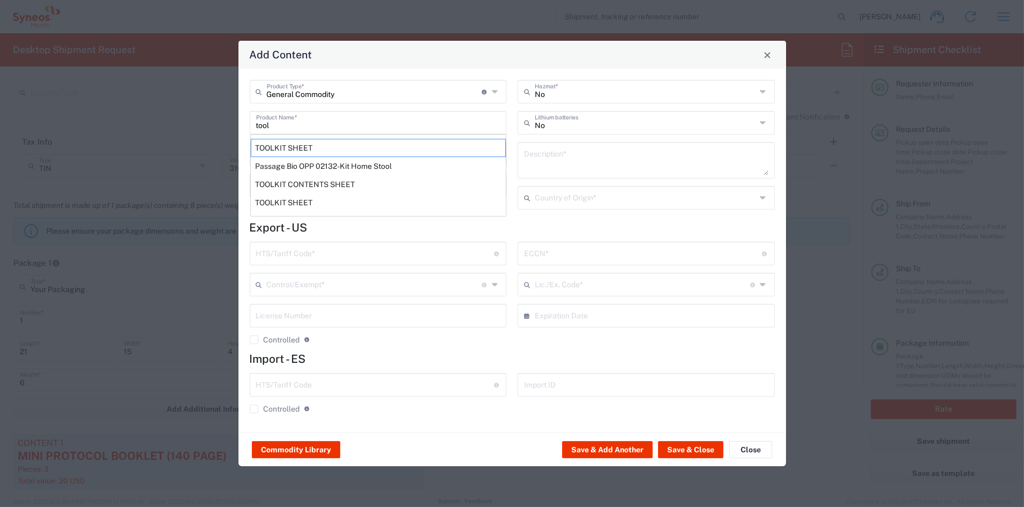
type input "[GEOGRAPHIC_DATA]"
type input "4901.10.0040"
type input "BIS"
type input "EAR99"
type input "NLR - No License Required"
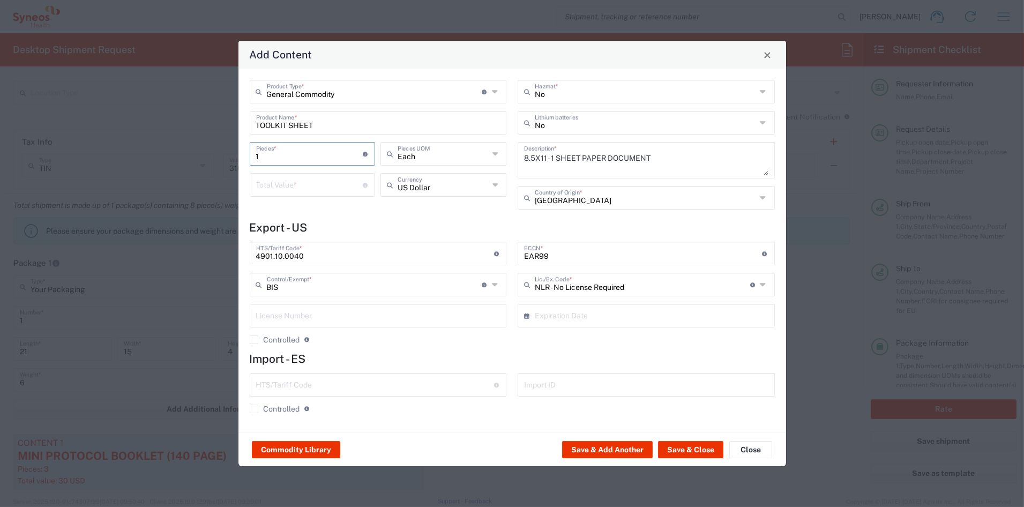
drag, startPoint x: 273, startPoint y: 151, endPoint x: 251, endPoint y: 153, distance: 22.1
click at [250, 151] on div "1 Pieces * Number of pieces inside all the packages" at bounding box center [313, 154] width 126 height 24
click at [268, 180] on input "number" at bounding box center [309, 184] width 107 height 19
type input ".35"
click at [622, 443] on button "Save & Add Another" at bounding box center [607, 449] width 91 height 17
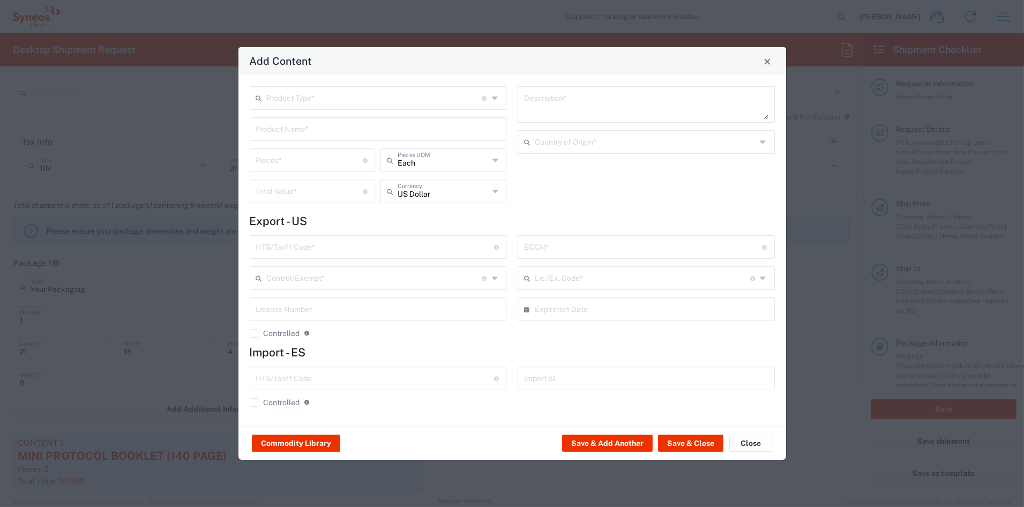
click at [293, 95] on input "text" at bounding box center [374, 97] width 215 height 19
drag, startPoint x: 278, startPoint y: 140, endPoint x: 278, endPoint y: 135, distance: 5.9
click at [278, 138] on span "General Commodity" at bounding box center [378, 139] width 255 height 17
type input "General Commodity"
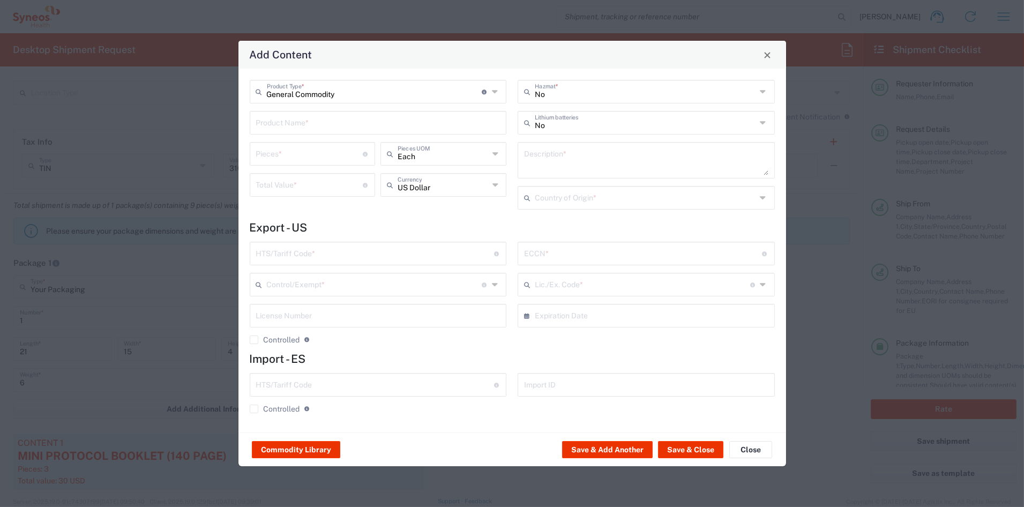
click at [277, 128] on input "text" at bounding box center [378, 122] width 244 height 19
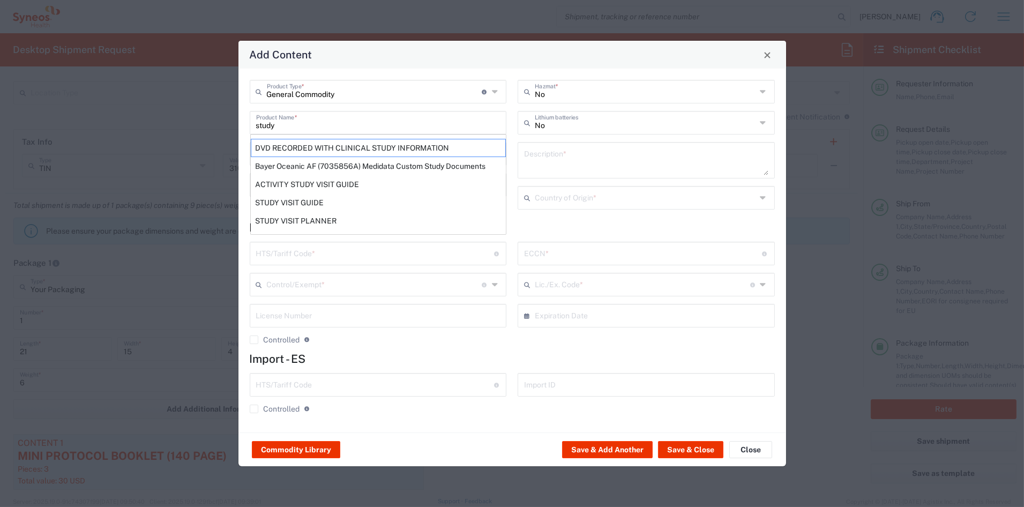
click at [291, 204] on div "STUDY VISIT GUIDE" at bounding box center [378, 202] width 255 height 18
type input "STUDY VISIT GUIDE"
type textarea "8.5 X 5.5' 12PP SADDLE STITCHED PRINTED PAPER BOOKLET 16 PAGES"
type input "[GEOGRAPHIC_DATA]"
type input "4901.99.0092"
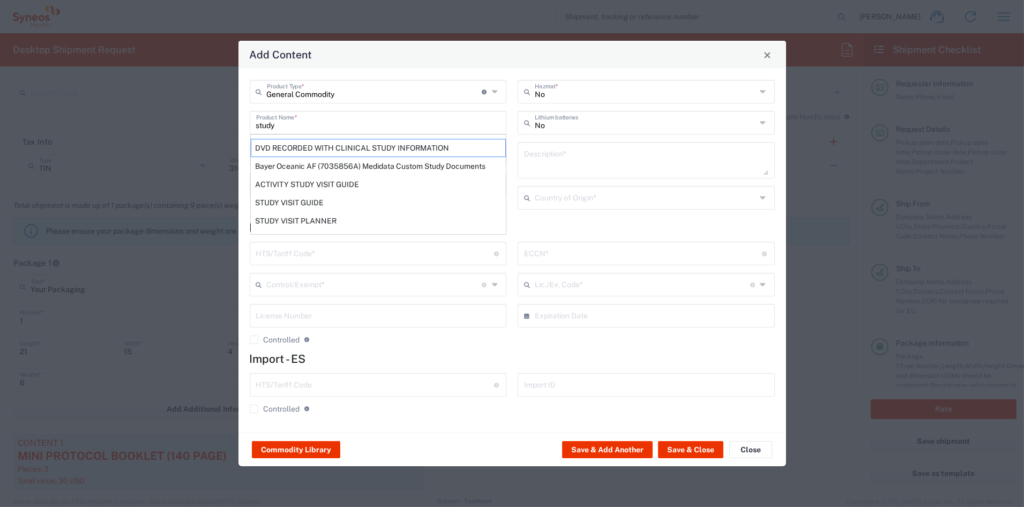
type input "BIS"
type input "EAR99"
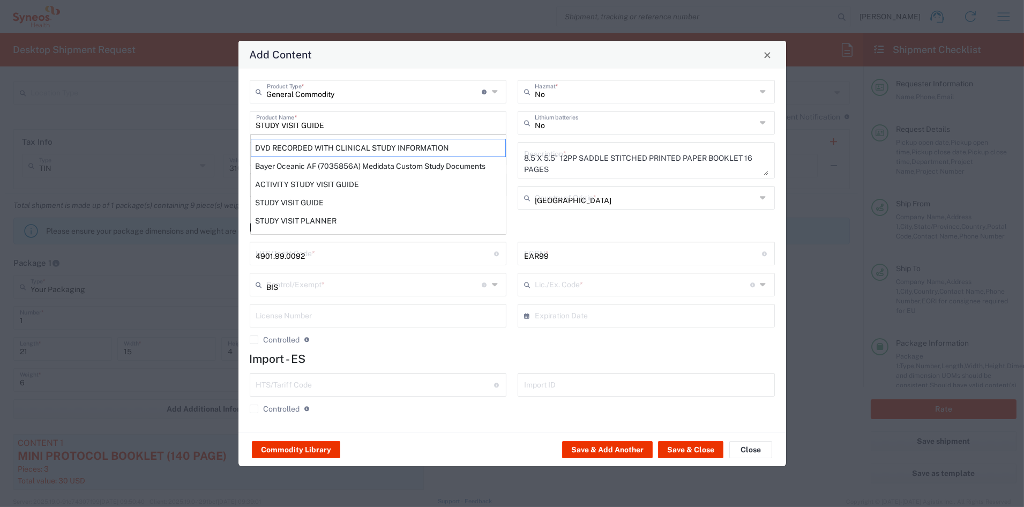
type input "NLR - No License Required"
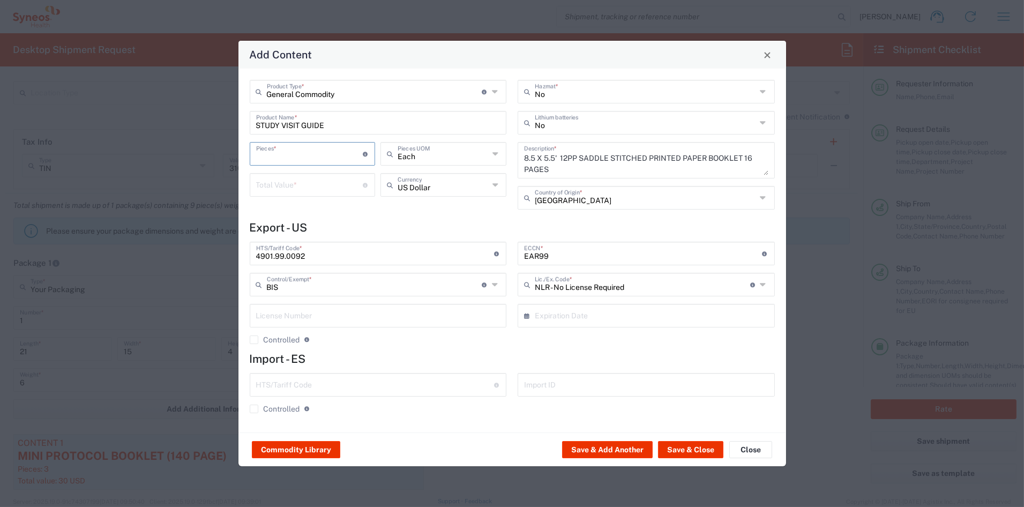
click at [272, 156] on input "number" at bounding box center [309, 153] width 107 height 19
type input "10"
click at [294, 183] on input "number" at bounding box center [309, 184] width 107 height 19
type input "25"
click at [595, 446] on button "Save & Add Another" at bounding box center [607, 449] width 91 height 17
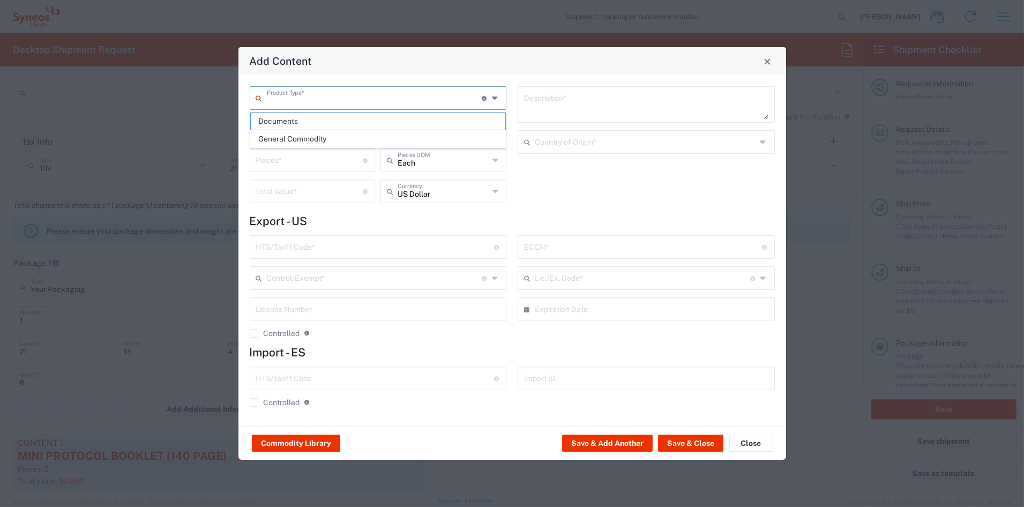
click at [277, 92] on input "text" at bounding box center [374, 97] width 215 height 19
click at [274, 139] on span "General Commodity" at bounding box center [378, 139] width 255 height 17
type input "General Commodity"
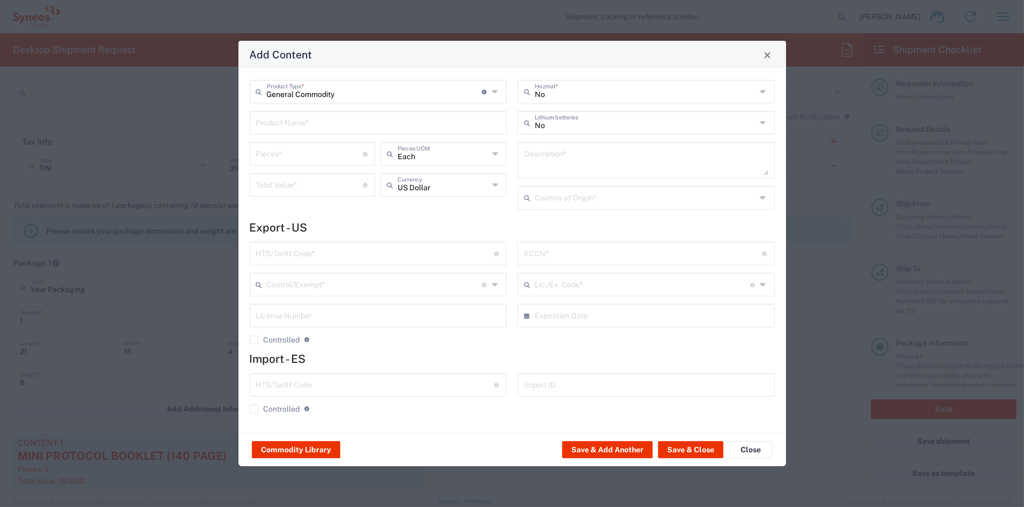
click at [276, 127] on input "text" at bounding box center [378, 122] width 244 height 19
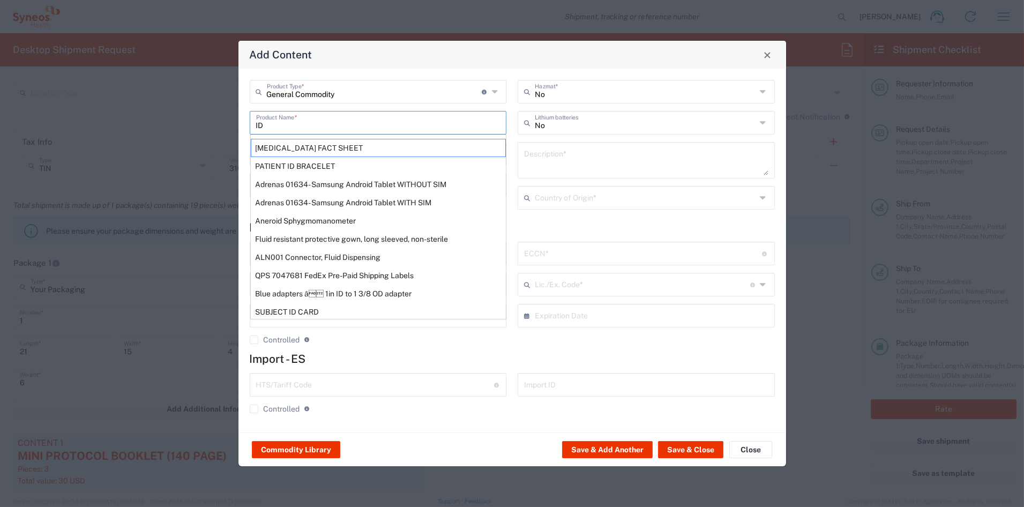
click at [315, 310] on div "SUBJECT ID CARD" at bounding box center [378, 312] width 255 height 18
type input "SUBJECT ID CARD"
type textarea "3X5 PRINTED PAPER (BIZ CARD WEIGHT) CARD FOR ID DATA"
type input "[GEOGRAPHIC_DATA]"
type input "4911.99.8000"
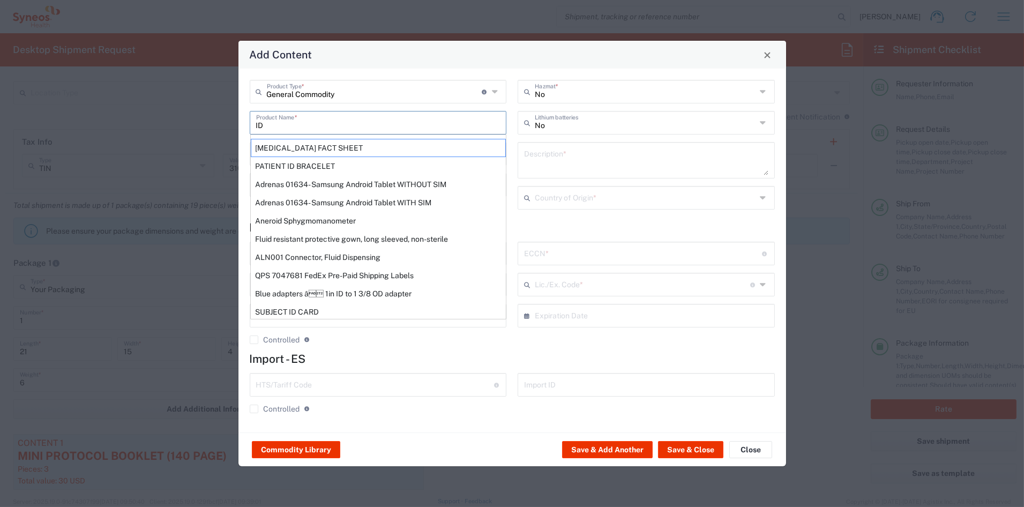
type input "BIS"
type input "EAR99"
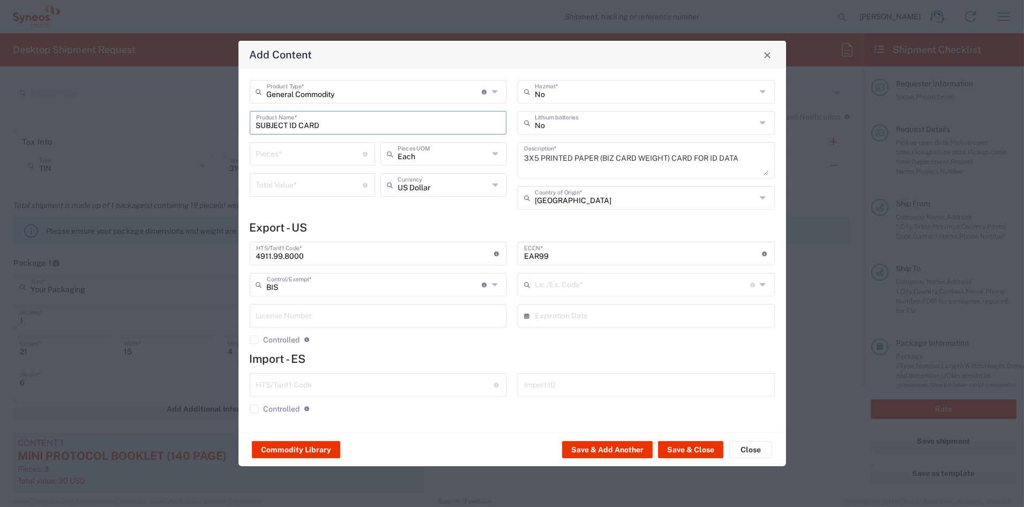
type input "NLR - No License Required"
click at [288, 153] on input "number" at bounding box center [309, 153] width 107 height 19
type input "10"
click at [287, 185] on input "number" at bounding box center [309, 184] width 107 height 19
type input "2"
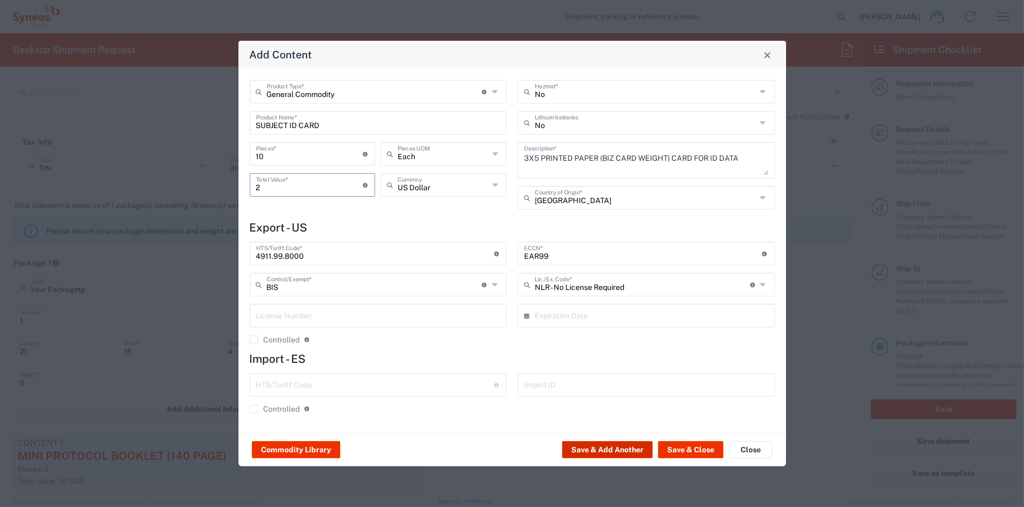
click at [635, 451] on button "Save & Add Another" at bounding box center [607, 449] width 91 height 17
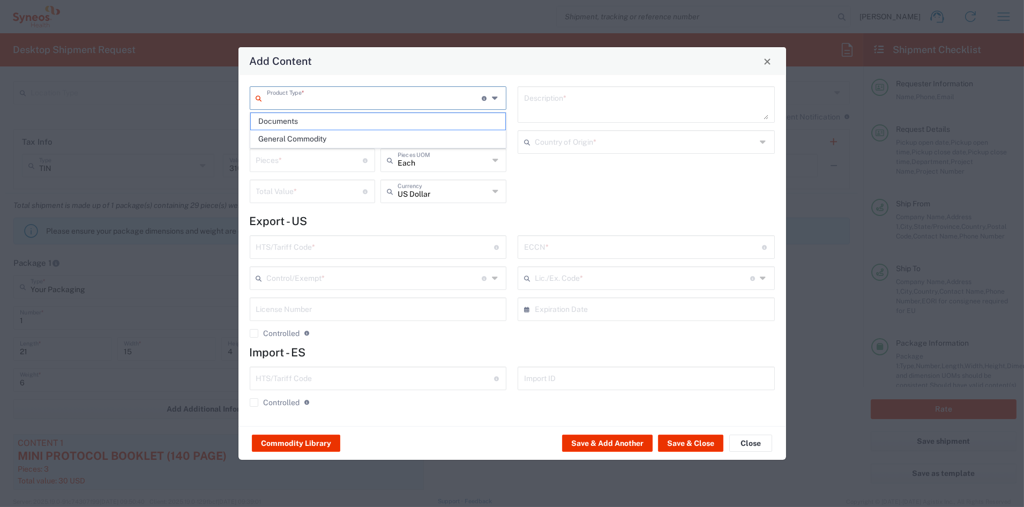
click at [308, 101] on input "text" at bounding box center [374, 97] width 215 height 19
drag, startPoint x: 293, startPoint y: 140, endPoint x: 292, endPoint y: 132, distance: 8.1
click at [293, 136] on span "General Commodity" at bounding box center [378, 139] width 255 height 17
type input "General Commodity"
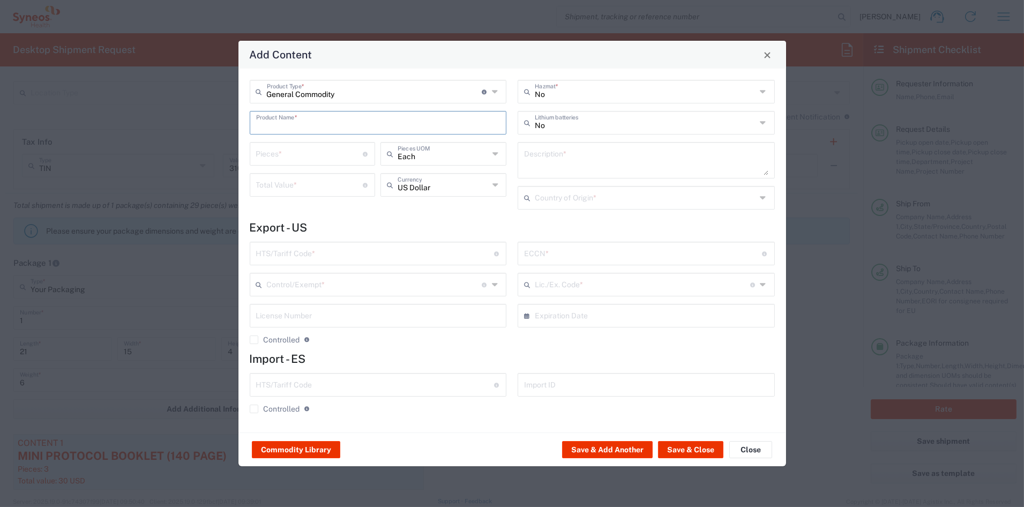
click at [287, 128] on input "text" at bounding box center [378, 122] width 244 height 19
click at [294, 145] on div "REMINDER CARD" at bounding box center [378, 148] width 255 height 18
type input "REMINDER CARD"
type input "1"
type textarea "2X4 PRINTED PAPER"
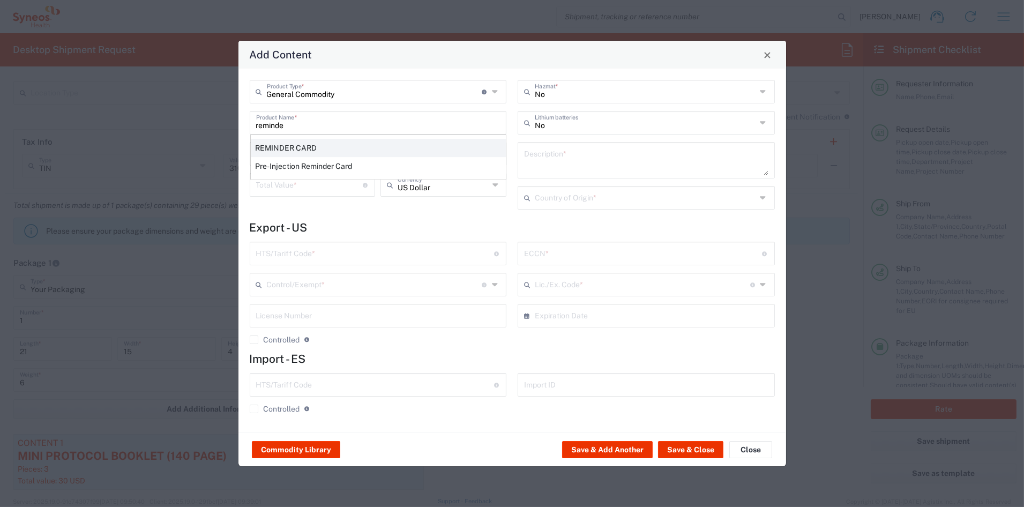
type input "[GEOGRAPHIC_DATA]"
type input "4911.99.8000"
type input "BIS"
type input "EAR99"
type input "NLR - No License Required"
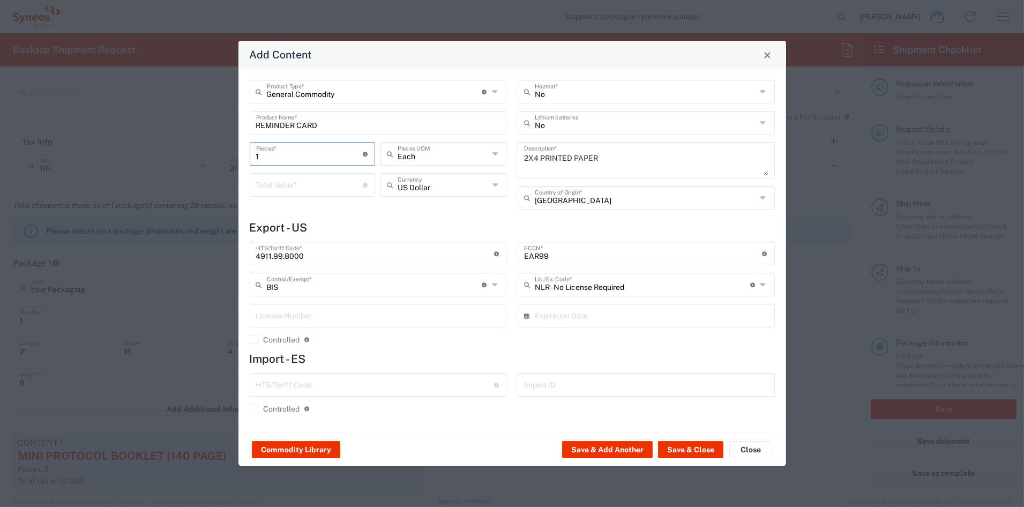
drag, startPoint x: 278, startPoint y: 154, endPoint x: 229, endPoint y: 152, distance: 48.8
click at [229, 152] on div "Add Content General Commodity Product Type * Document: Paper document generated…" at bounding box center [512, 253] width 1024 height 507
type input "15"
click at [276, 187] on input "number" at bounding box center [309, 184] width 107 height 19
type input "5.25"
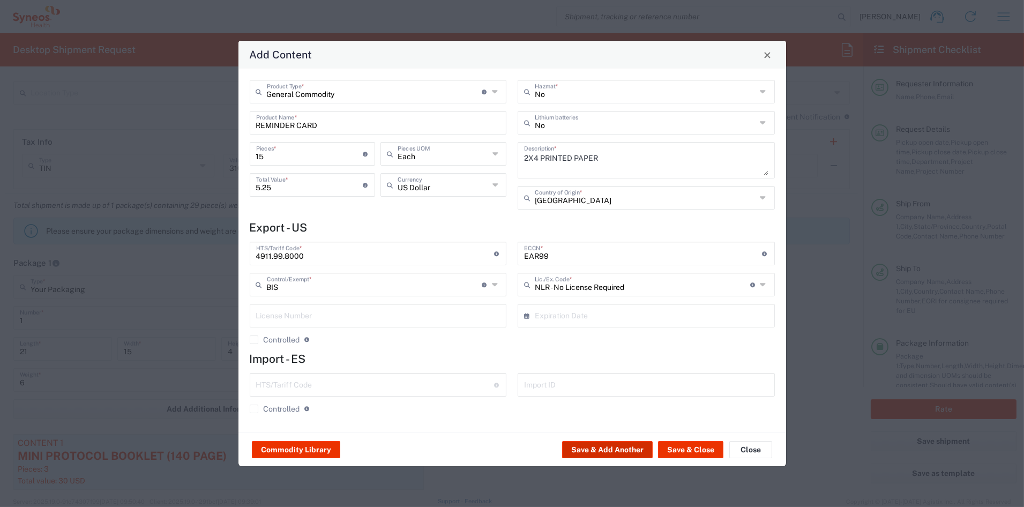
click at [603, 450] on button "Save & Add Another" at bounding box center [607, 449] width 91 height 17
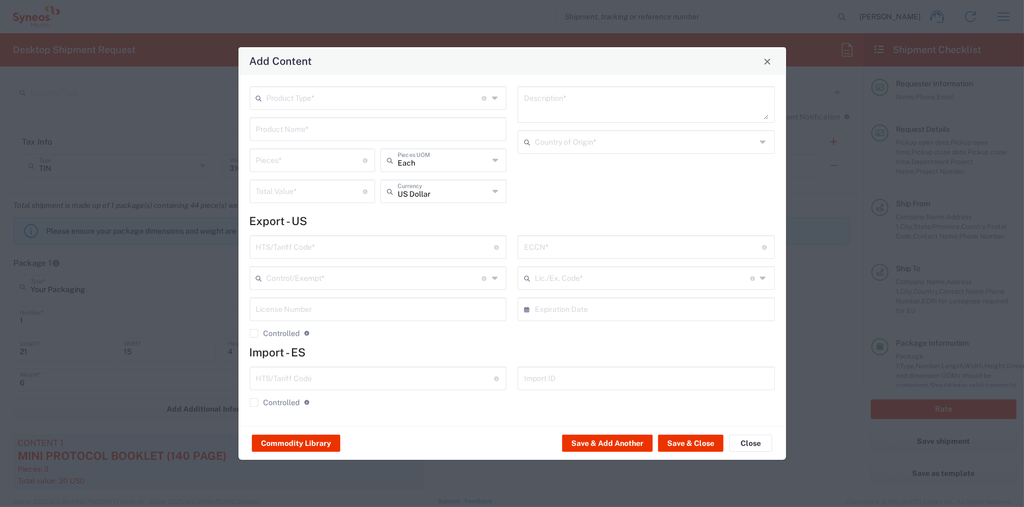
click at [333, 106] on div "Product Type * Document: Paper document generated internally by Syneos, a clien…" at bounding box center [378, 98] width 257 height 24
drag, startPoint x: 301, startPoint y: 137, endPoint x: 296, endPoint y: 129, distance: 9.7
click at [301, 135] on span "General Commodity" at bounding box center [378, 139] width 255 height 17
type input "General Commodity"
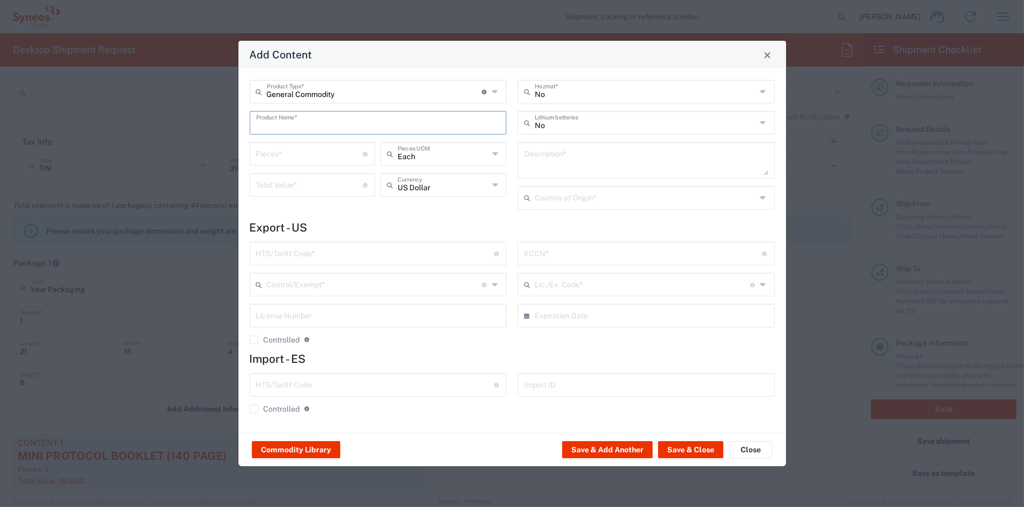
click at [291, 123] on input "text" at bounding box center [378, 122] width 244 height 19
click at [293, 146] on div "FLOWCHART" at bounding box center [378, 148] width 255 height 18
type input "FLOWCHART"
type input "1"
type textarea "11'X8.5'; 1 SHEET PRINTED LAMINATED PAPER"
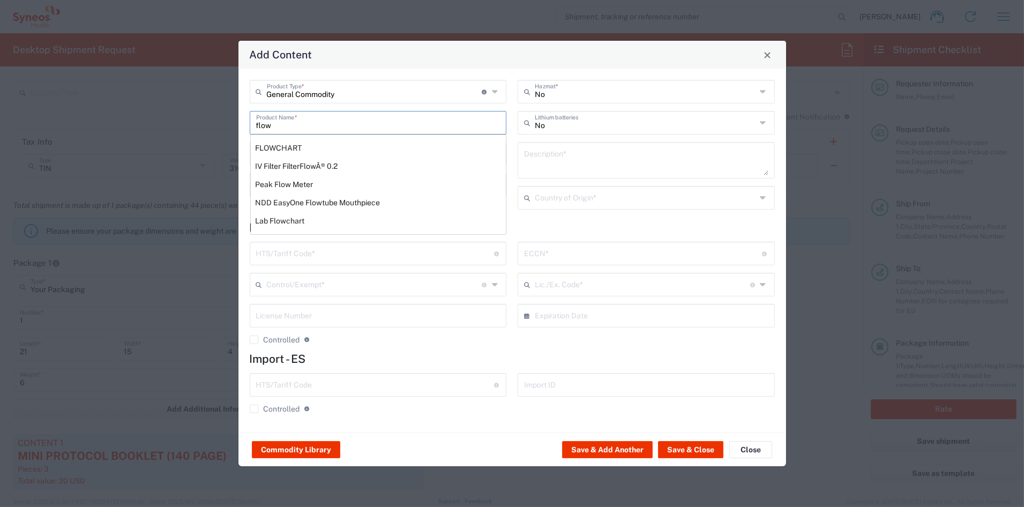
type input "[GEOGRAPHIC_DATA]"
type input "4911.99.8000"
type input "BIS"
type input "EAR99"
type input "NLR - No License Required"
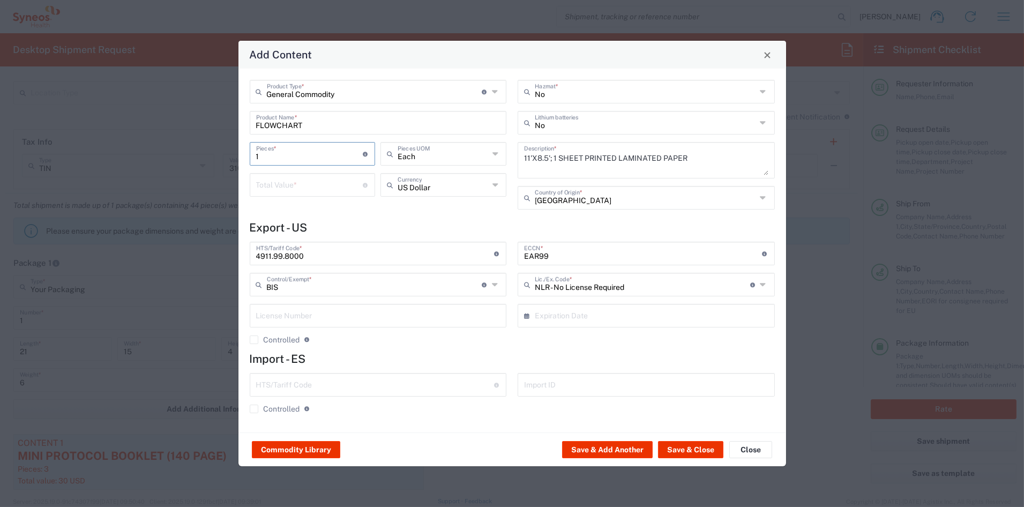
drag, startPoint x: 229, startPoint y: 152, endPoint x: 216, endPoint y: 150, distance: 13.0
click at [218, 151] on div "Add Content General Commodity Product Type * Document: Paper document generated…" at bounding box center [512, 253] width 1024 height 507
type input "3"
click at [264, 187] on input "number" at bounding box center [309, 184] width 107 height 19
type input "7.50"
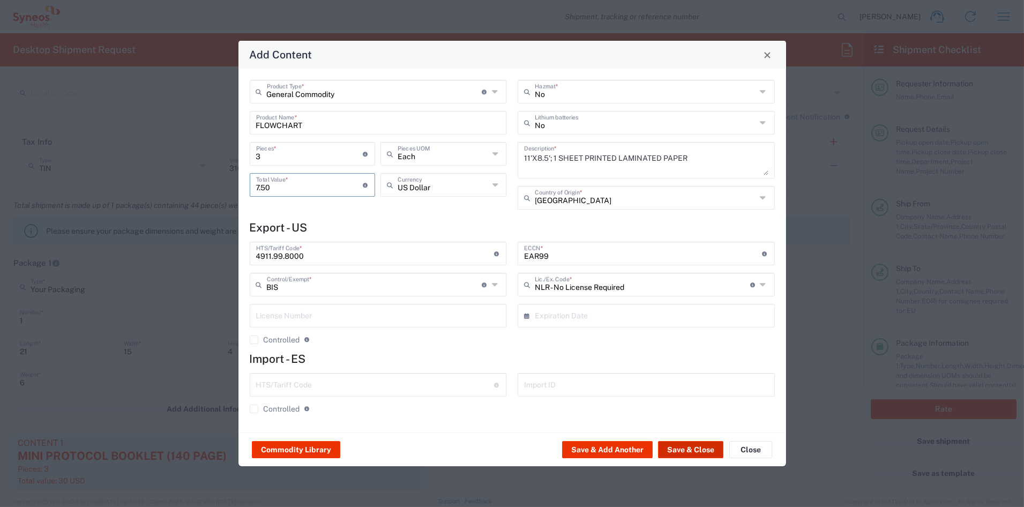
click at [688, 448] on button "Save & Close" at bounding box center [690, 449] width 65 height 17
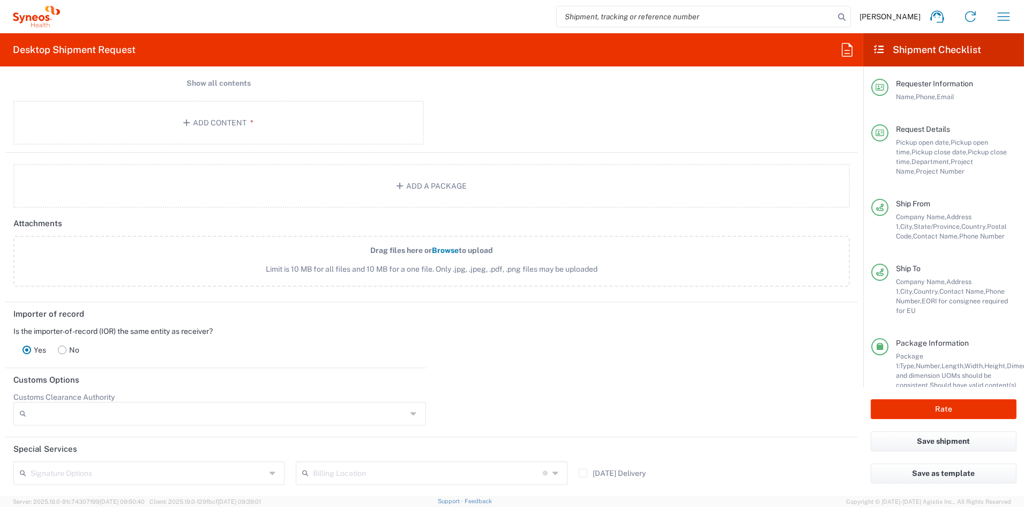
scroll to position [1213, 0]
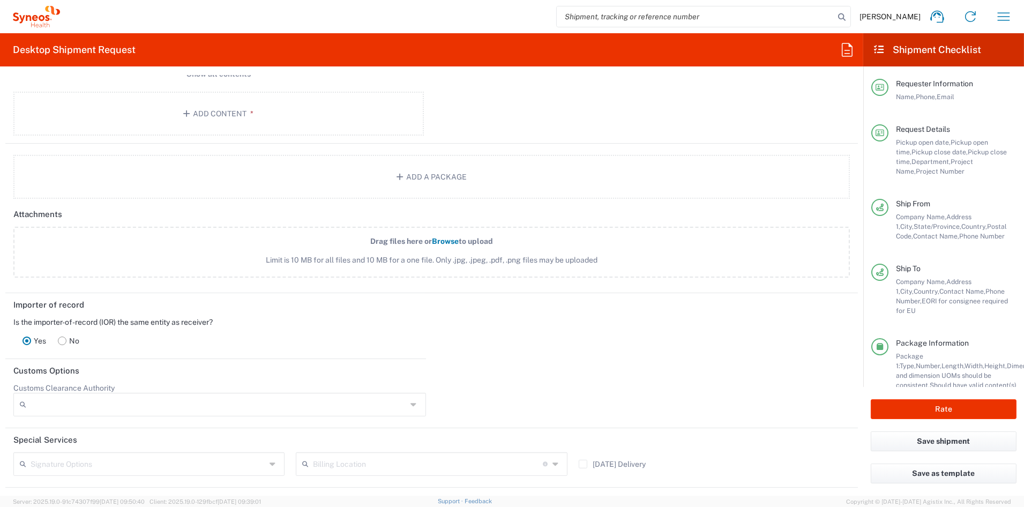
click at [62, 337] on rect at bounding box center [62, 341] width 8 height 8
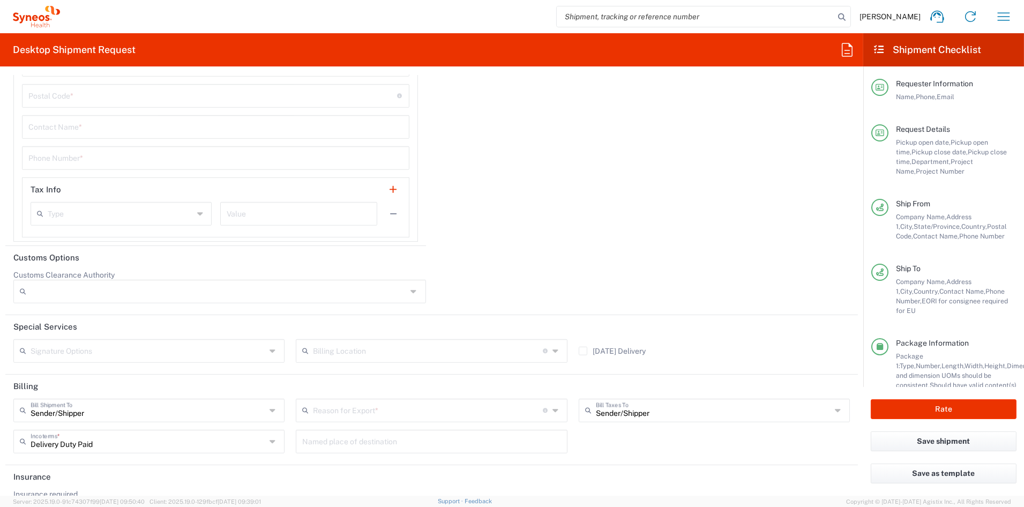
scroll to position [1758, 0]
click at [364, 411] on input "text" at bounding box center [428, 408] width 230 height 19
click at [326, 389] on span "Sold" at bounding box center [427, 386] width 266 height 17
type input "Sold"
click at [76, 348] on input "text" at bounding box center [148, 349] width 235 height 19
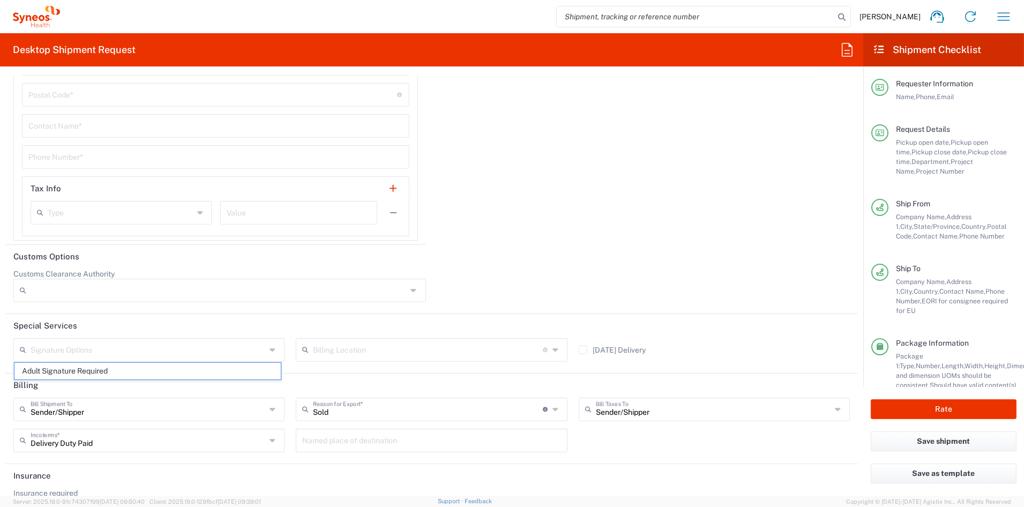
click at [72, 373] on span "Adult Signature Required" at bounding box center [147, 371] width 266 height 17
type input "Adult Signature Required"
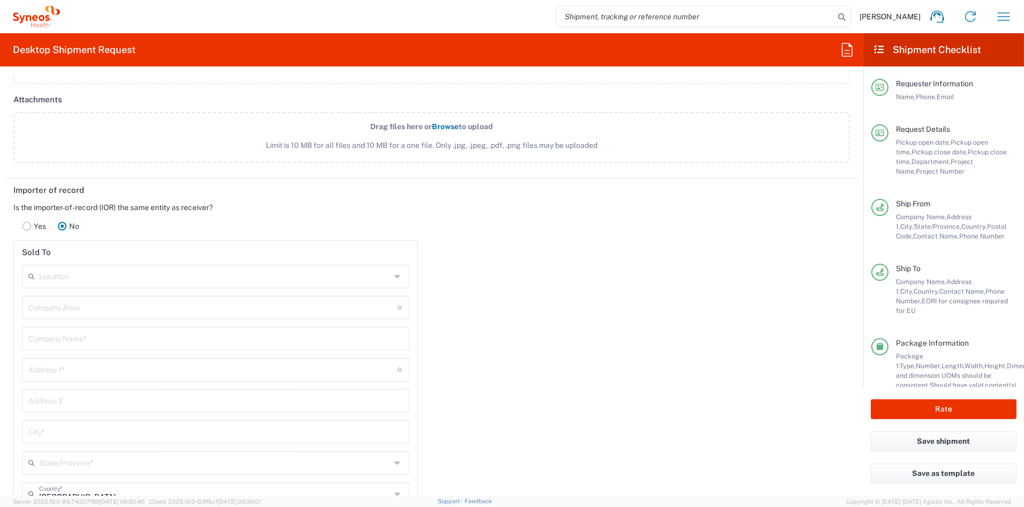
scroll to position [1326, 0]
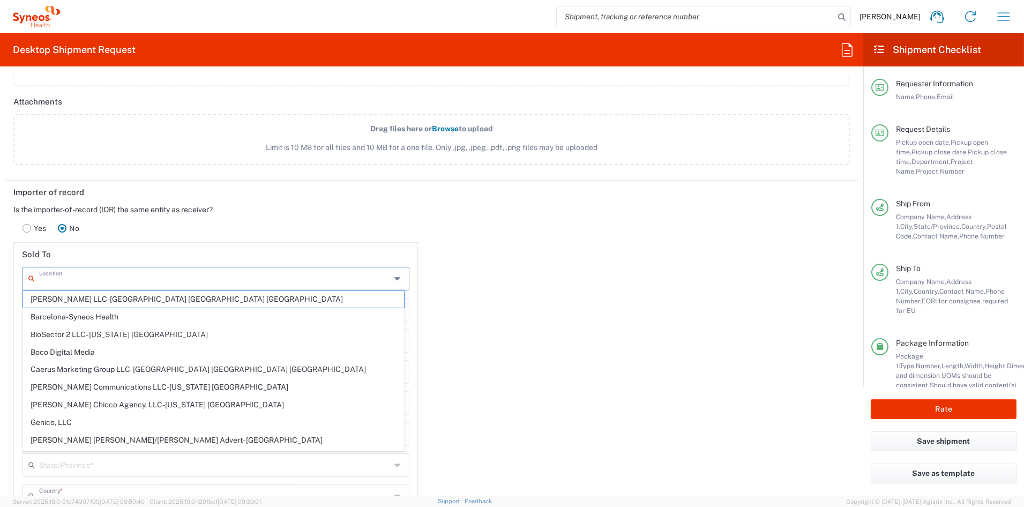
click at [96, 280] on input "text" at bounding box center [215, 278] width 352 height 19
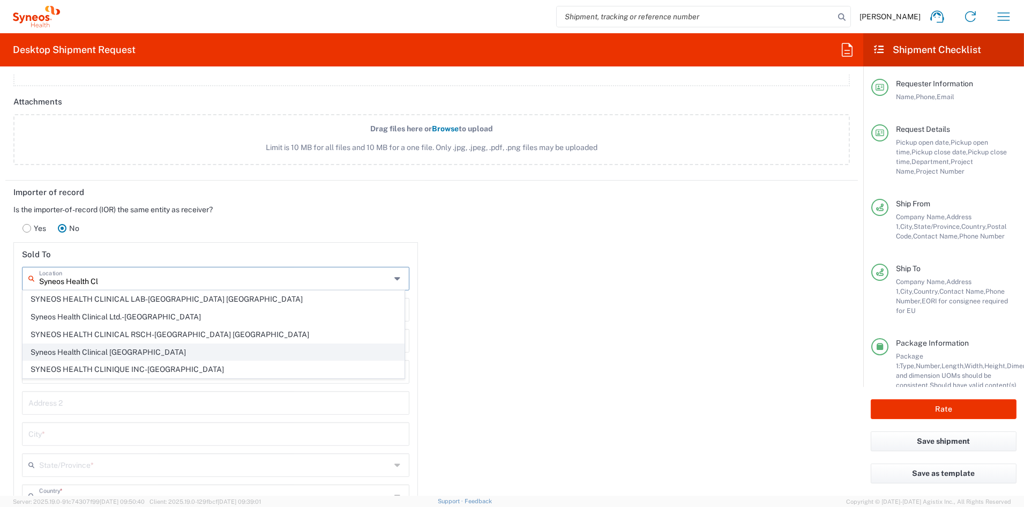
click at [114, 351] on span "Syneos Health Clinical [GEOGRAPHIC_DATA]" at bounding box center [213, 352] width 381 height 17
type input "Syneos Health Clinical [GEOGRAPHIC_DATA]"
type input "[PERSON_NAME][STREET_ADDRESS]"
type input "Planta 3"
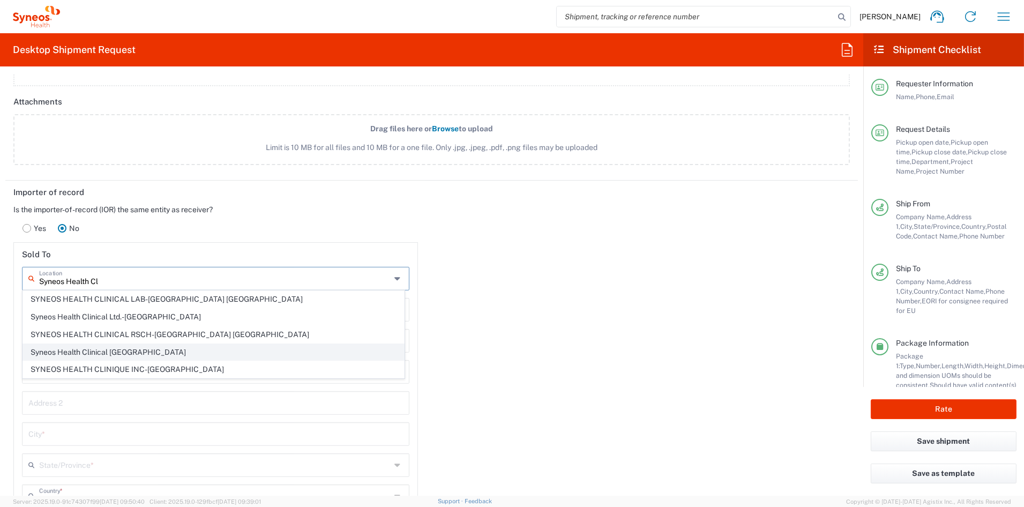
type input "[GEOGRAPHIC_DATA]"
type input "28020"
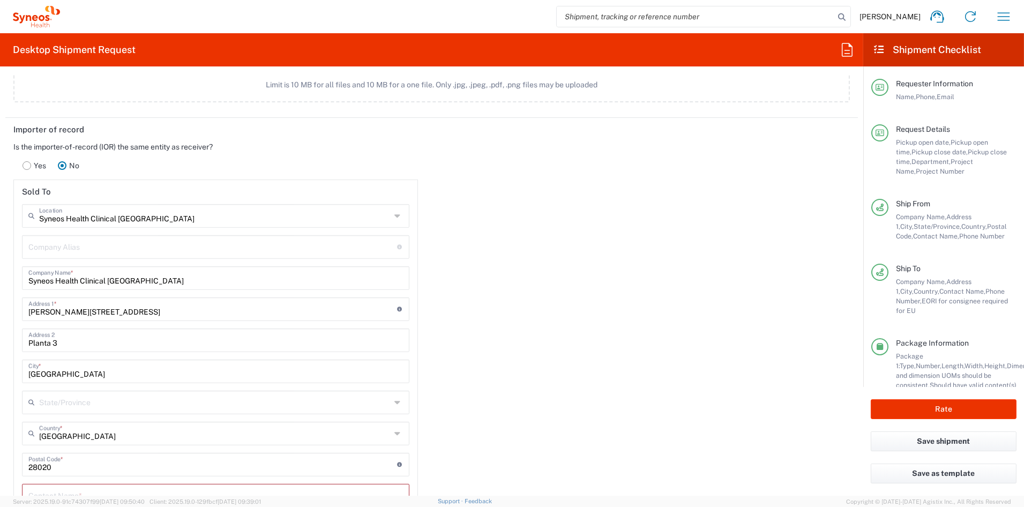
scroll to position [1389, 0]
click at [98, 344] on input "Planta 3" at bounding box center [215, 338] width 375 height 19
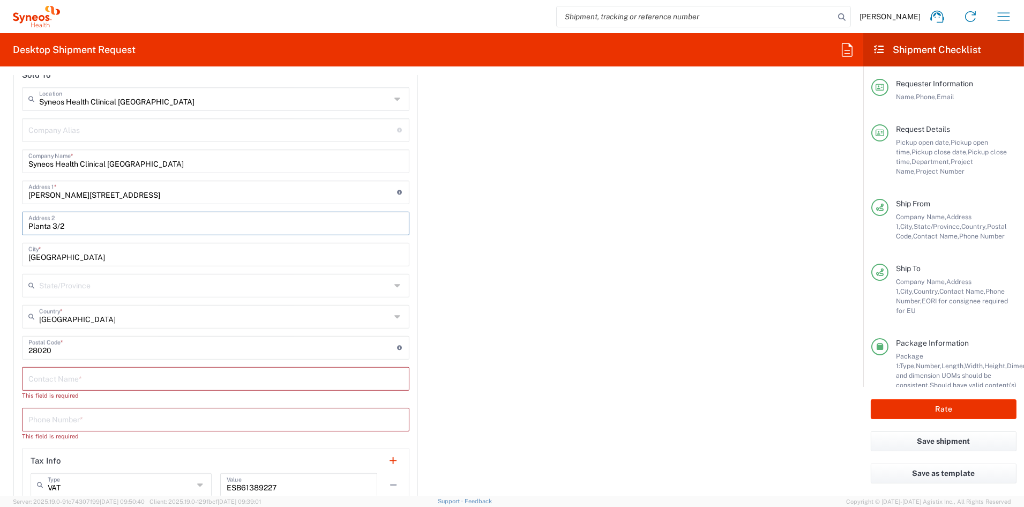
scroll to position [1507, 0]
type input "Planta 3/2"
click at [65, 375] on input "text" at bounding box center [215, 376] width 375 height 19
paste input "[PERSON_NAME]"
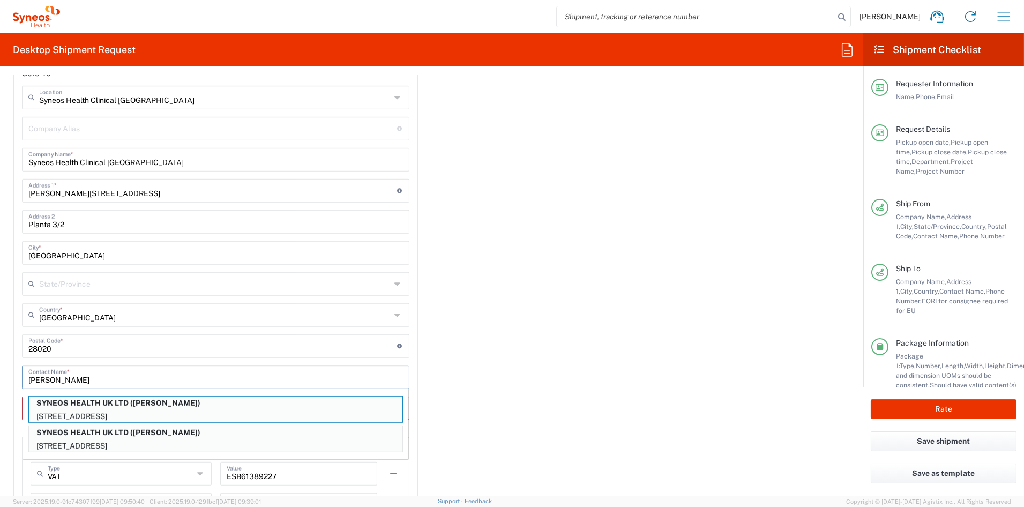
type input "[PERSON_NAME]"
click at [99, 345] on input "undefined" at bounding box center [212, 345] width 369 height 19
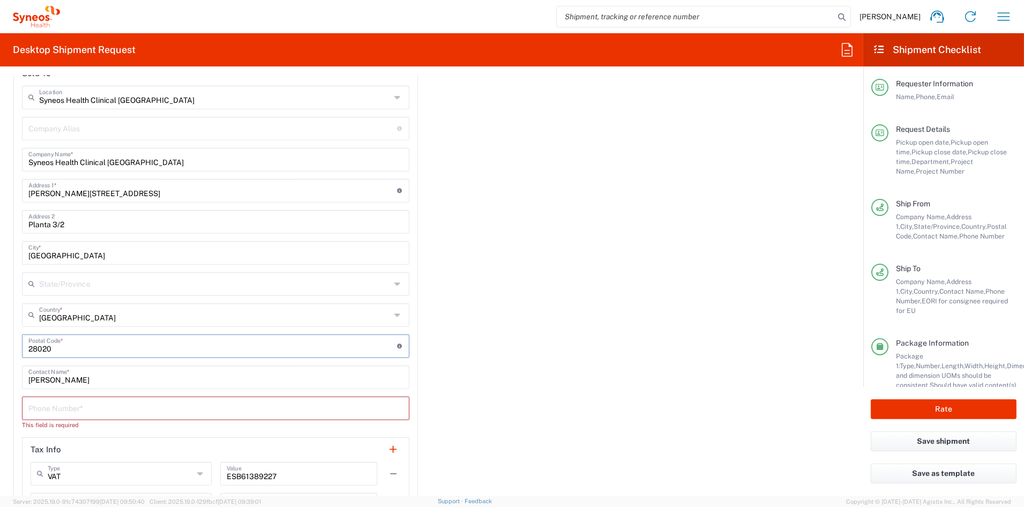
click at [76, 405] on input "tel" at bounding box center [215, 407] width 375 height 19
paste input "34 932 555 641"
click at [73, 408] on input "34 932 555 641" at bounding box center [215, 407] width 375 height 19
click at [57, 408] on input "34 932 555641" at bounding box center [215, 407] width 375 height 19
click at [40, 408] on input "34 932555641" at bounding box center [215, 407] width 375 height 19
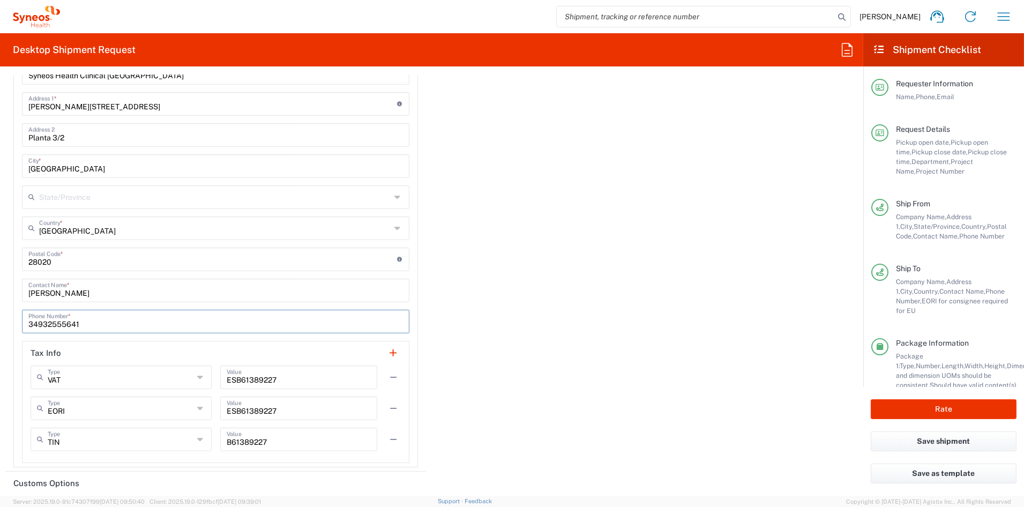
scroll to position [1594, 0]
type input "34932555641"
click at [390, 375] on button "button" at bounding box center [393, 376] width 15 height 15
click at [390, 404] on button "button" at bounding box center [393, 407] width 15 height 15
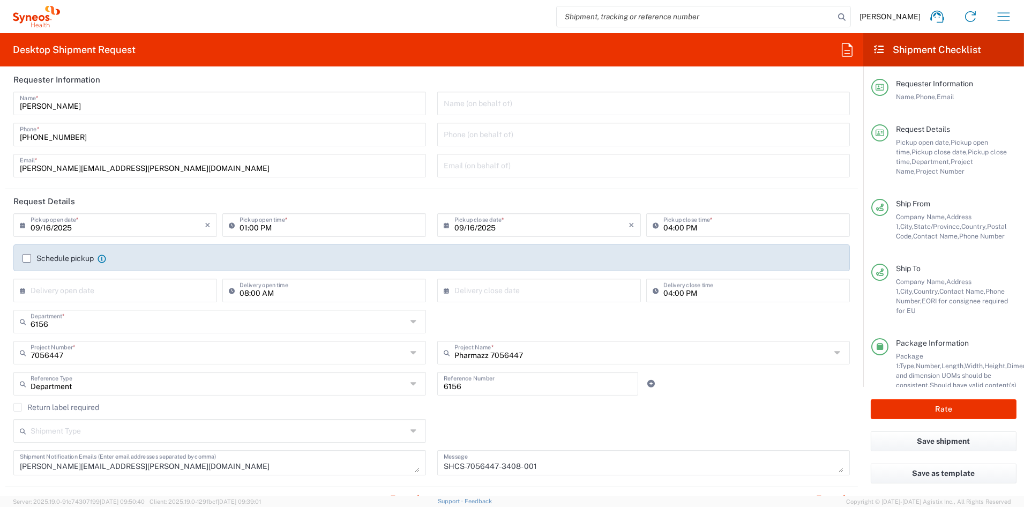
scroll to position [0, 0]
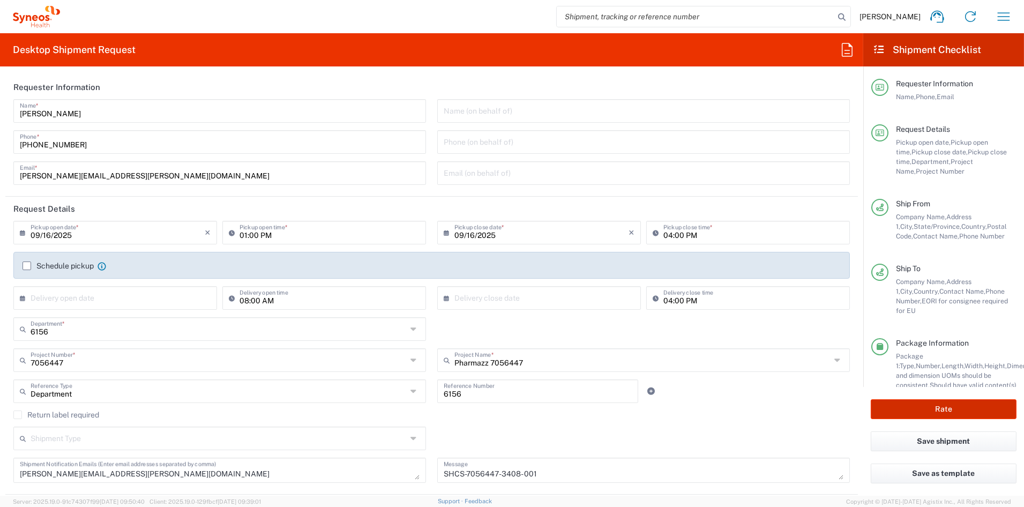
click at [932, 408] on button "Rate" at bounding box center [944, 409] width 146 height 20
type input "7056447"
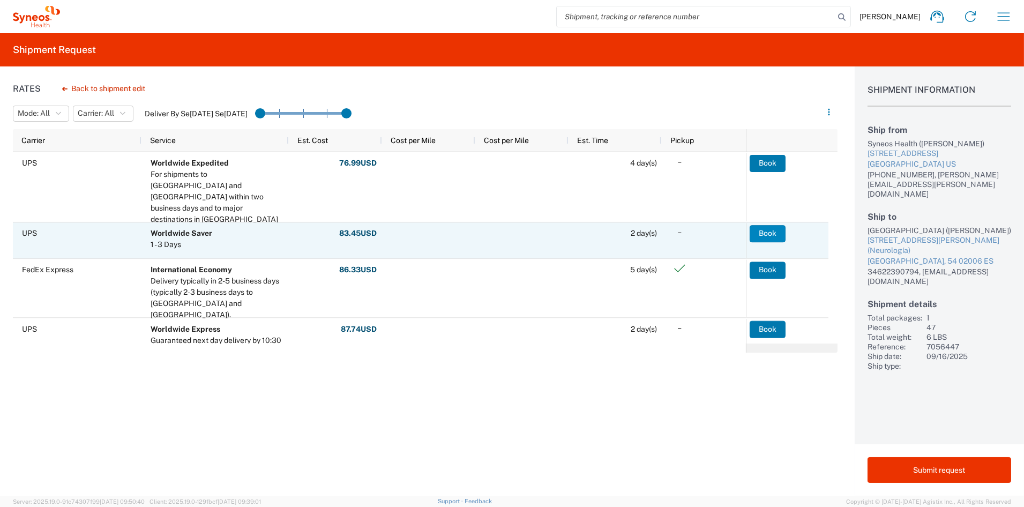
click at [775, 233] on button "Book" at bounding box center [768, 233] width 36 height 17
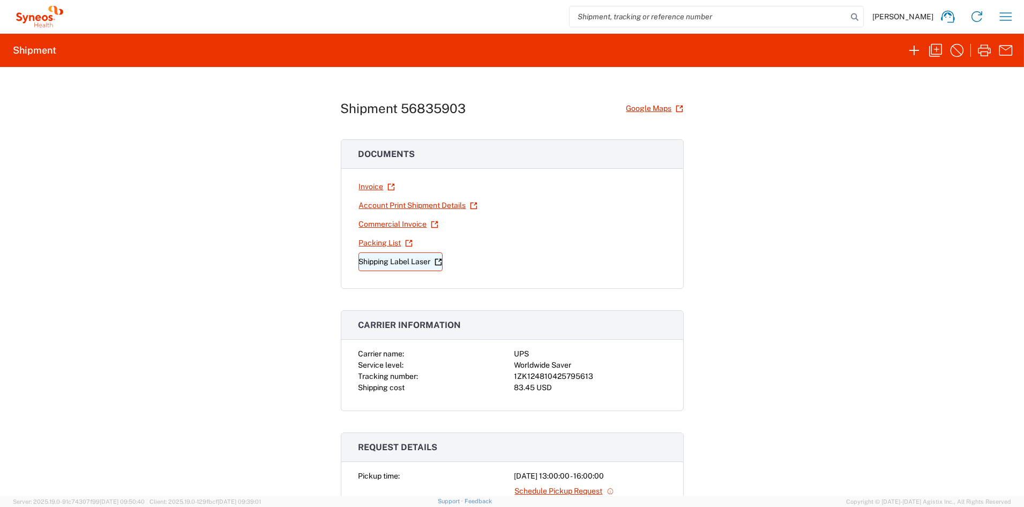
click at [401, 264] on link "Shipping Label Laser" at bounding box center [401, 261] width 84 height 19
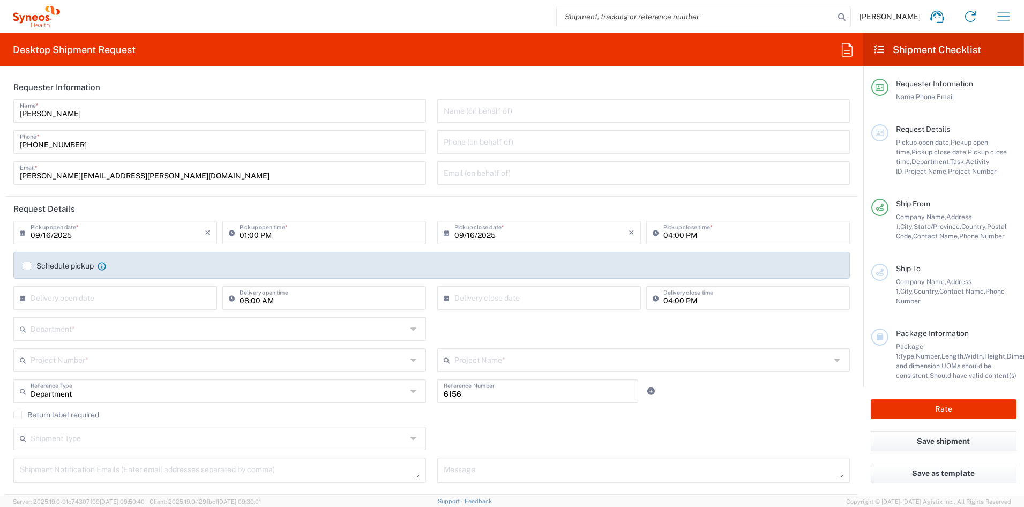
type input "Syneos Health Communications-[GEOGRAPHIC_DATA] [GEOGRAPHIC_DATA]"
drag, startPoint x: 102, startPoint y: 176, endPoint x: -28, endPoint y: 173, distance: 130.3
click at [0, 173] on html "[PERSON_NAME] Home Shipment estimator Shipment tracking Desktop shipment reques…" at bounding box center [512, 253] width 1024 height 507
paste input "[PERSON_NAME].[PERSON_NAME]"
type input "[PERSON_NAME][EMAIL_ADDRESS][PERSON_NAME][DOMAIN_NAME]"
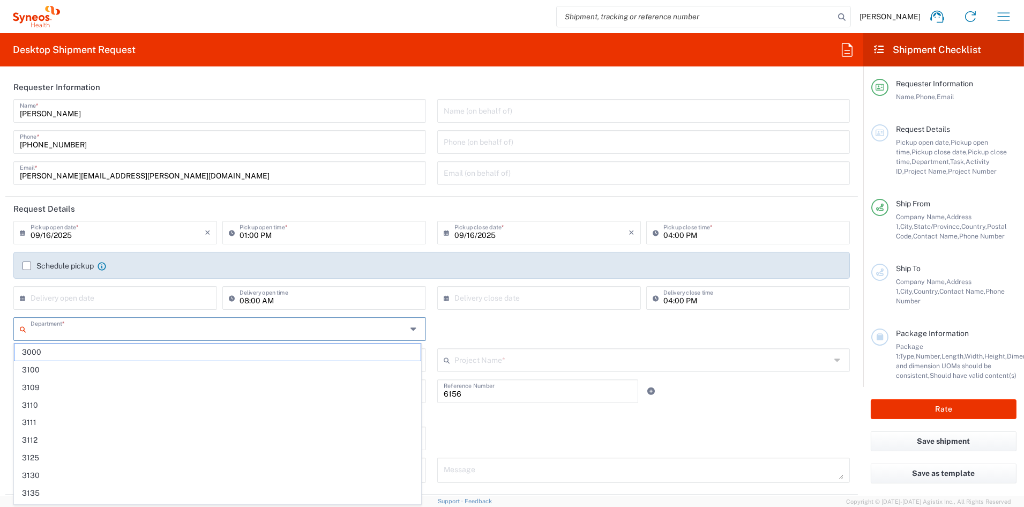
click at [69, 331] on input "text" at bounding box center [219, 328] width 377 height 19
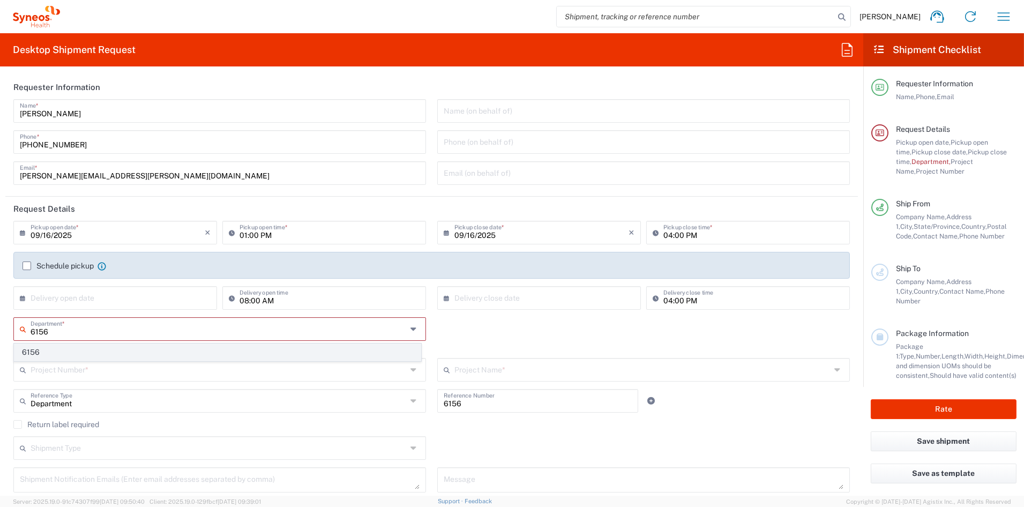
type input "6156"
click at [60, 353] on span "6156" at bounding box center [217, 352] width 406 height 17
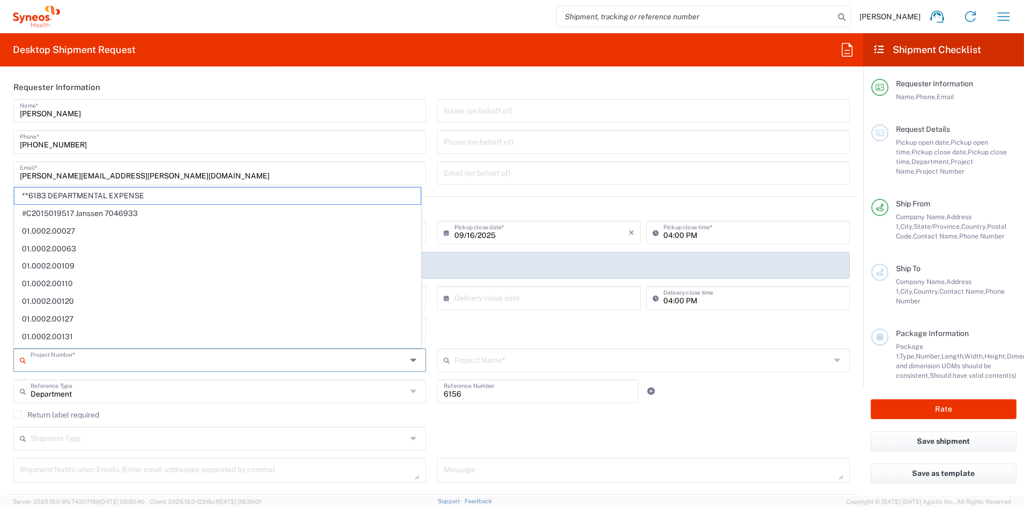
click at [58, 359] on input "text" at bounding box center [219, 359] width 377 height 19
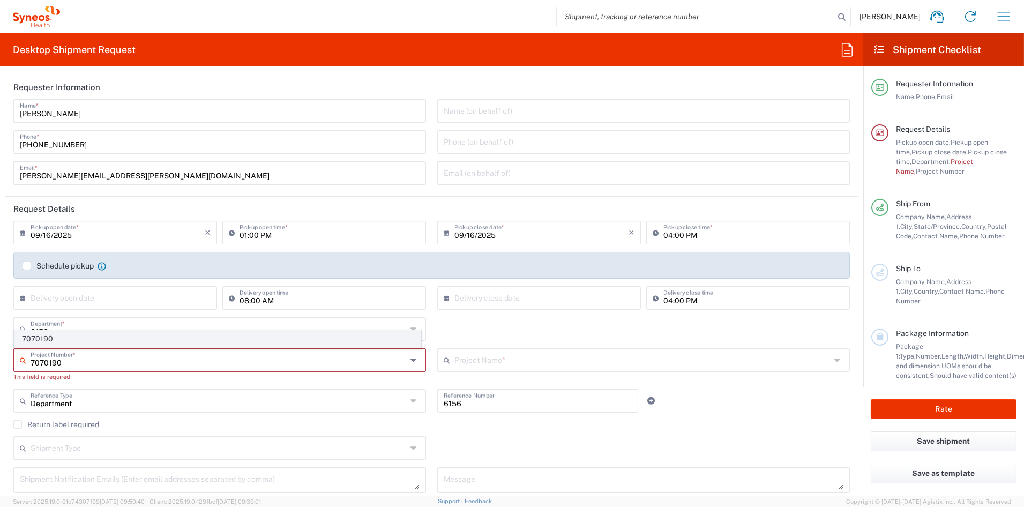
type input "7070190"
click at [45, 340] on span "7070190" at bounding box center [217, 339] width 406 height 17
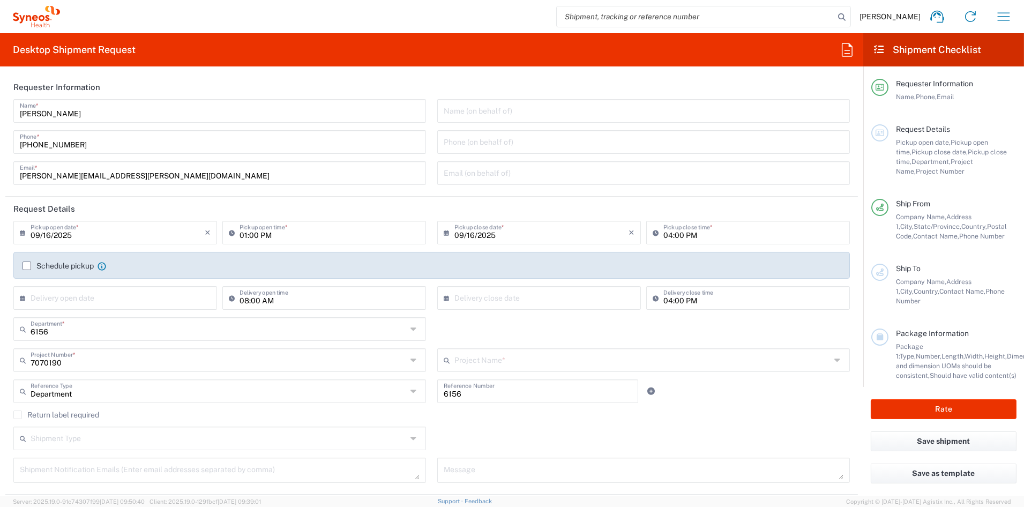
type input "Centessa 7070190"
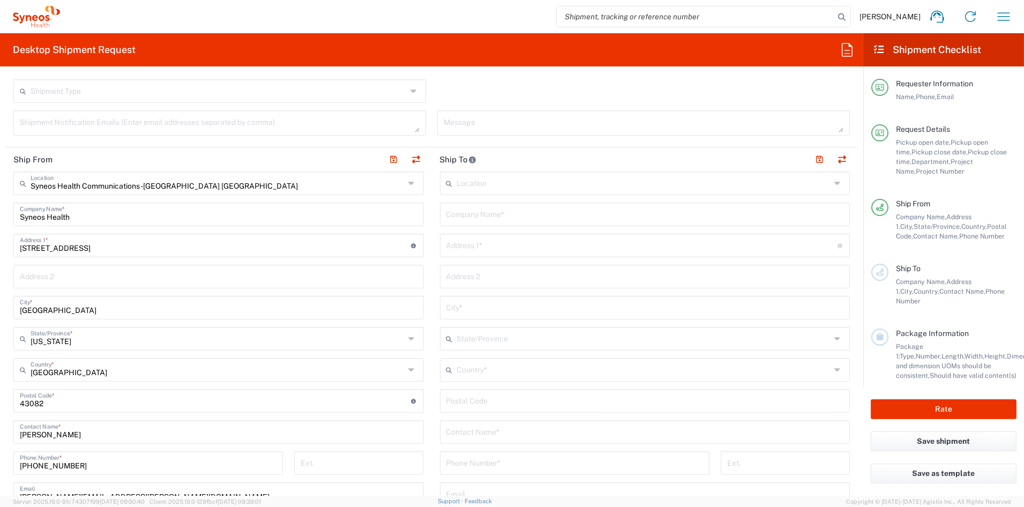
scroll to position [348, 0]
click at [480, 371] on input "text" at bounding box center [644, 368] width 374 height 19
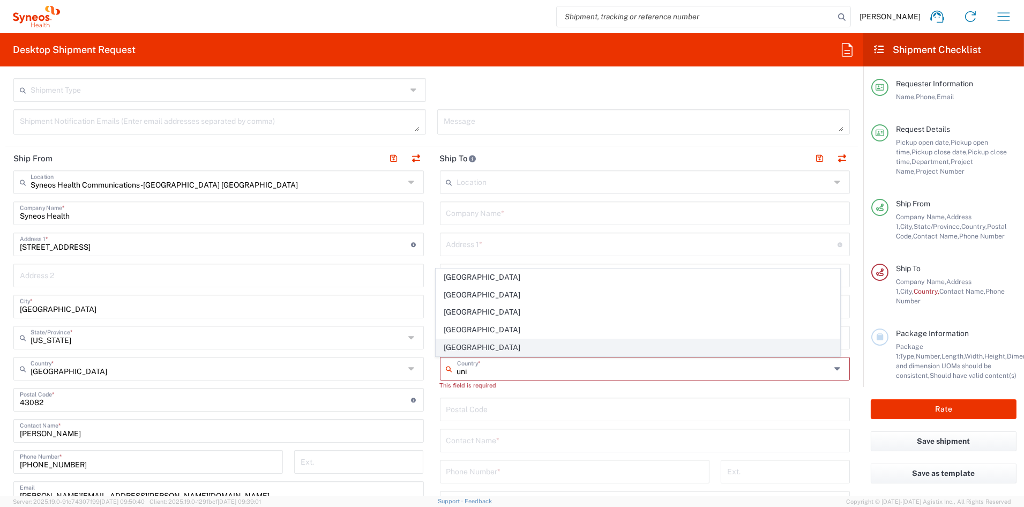
click at [457, 347] on span "[GEOGRAPHIC_DATA]" at bounding box center [638, 347] width 404 height 17
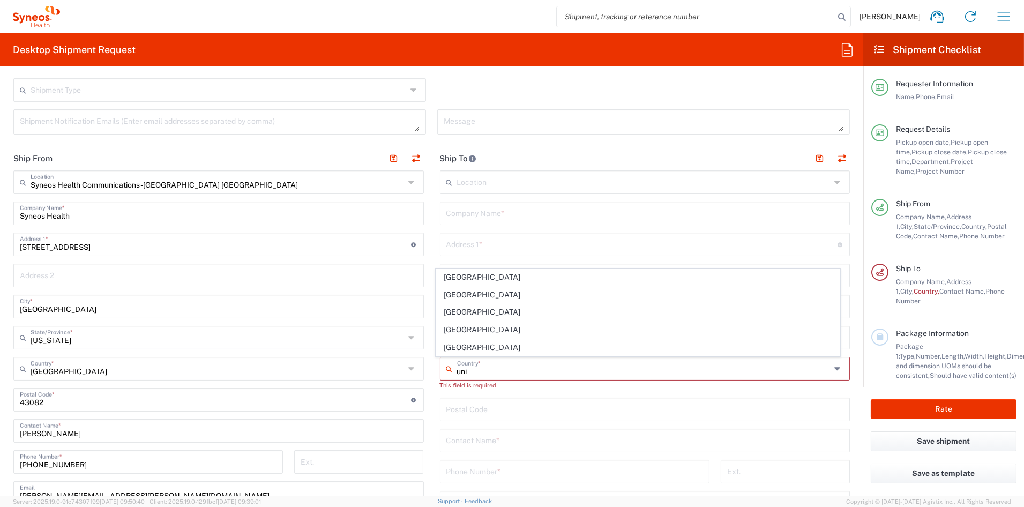
type input "[GEOGRAPHIC_DATA]"
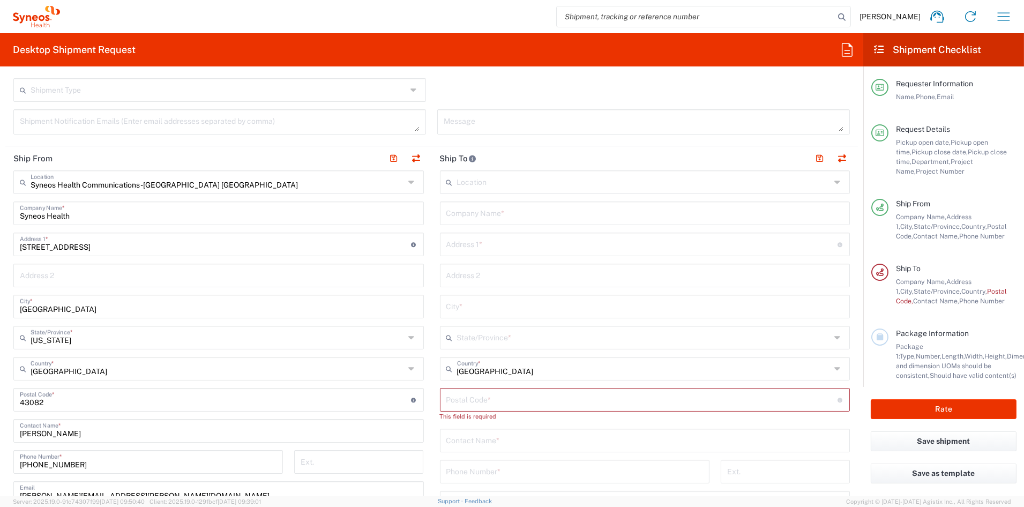
scroll to position [344, 0]
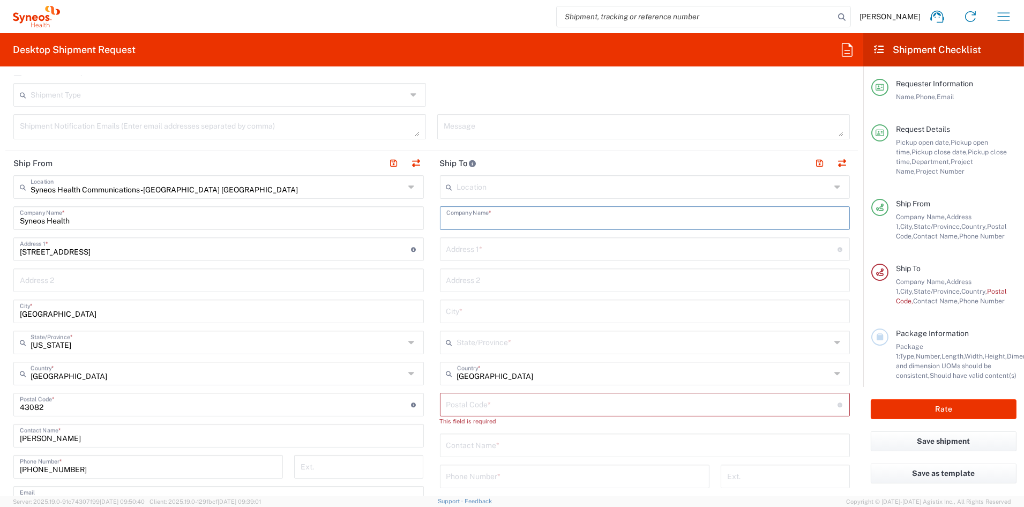
click at [480, 218] on input "text" at bounding box center [645, 217] width 398 height 19
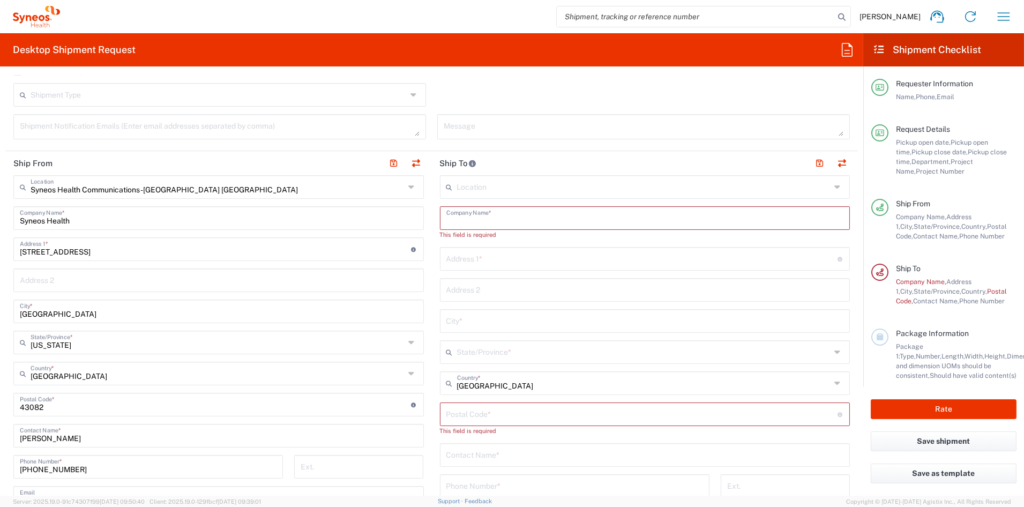
paste input "Lowcountry Lung Critical Care"
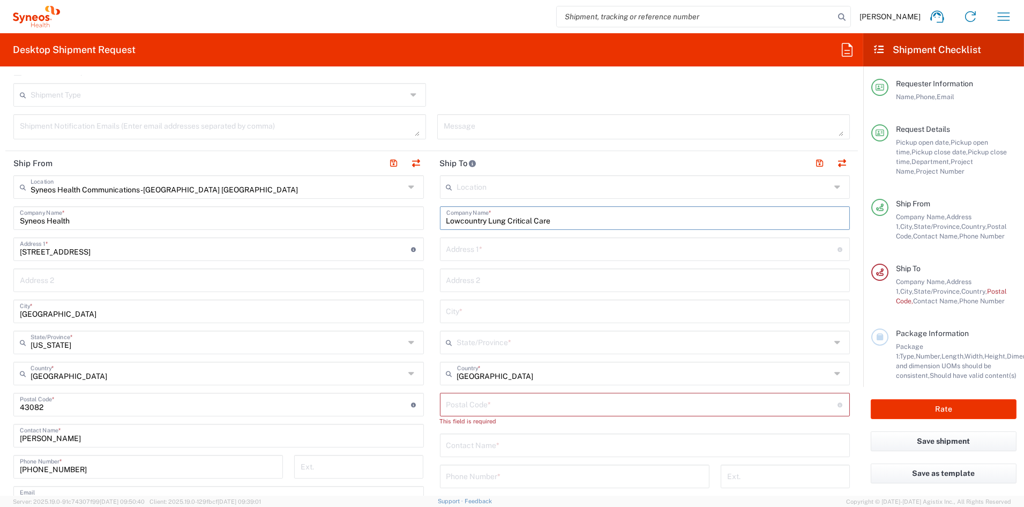
type input "Lowcountry Lung Critical Care"
click at [466, 251] on input "text" at bounding box center [641, 248] width 391 height 19
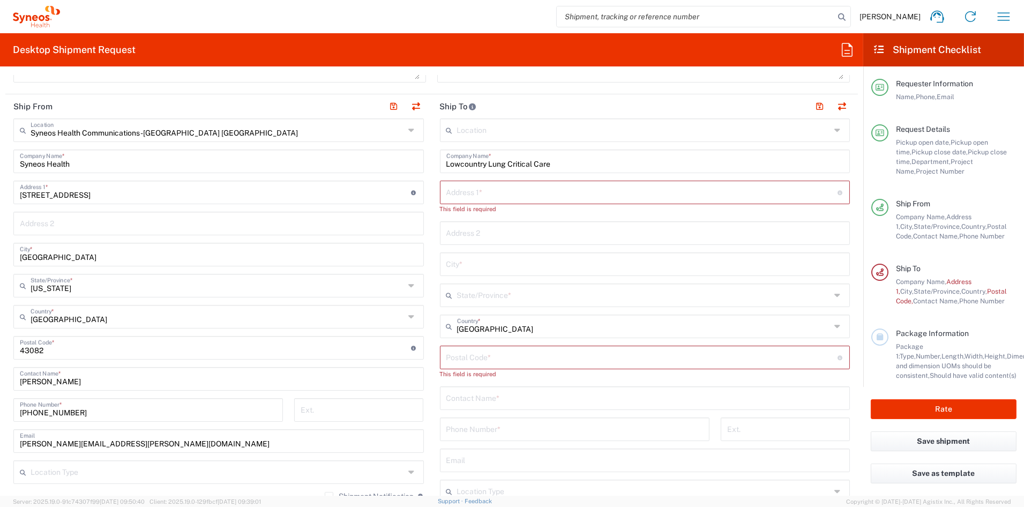
scroll to position [408, 0]
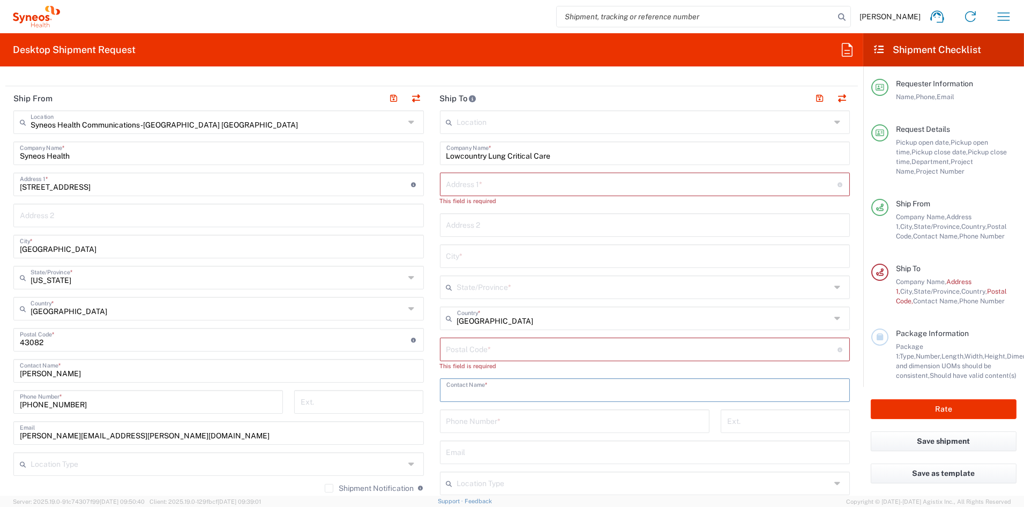
click at [482, 388] on input "text" at bounding box center [645, 389] width 398 height 19
paste input "Thomas Kaelin"
drag, startPoint x: 440, startPoint y: 393, endPoint x: 356, endPoint y: 393, distance: 83.1
click at [356, 393] on div "Ship From Syneos Health Communications-[GEOGRAPHIC_DATA] [GEOGRAPHIC_DATA] Loca…" at bounding box center [431, 335] width 853 height 498
paste input "Deena Ranchich"
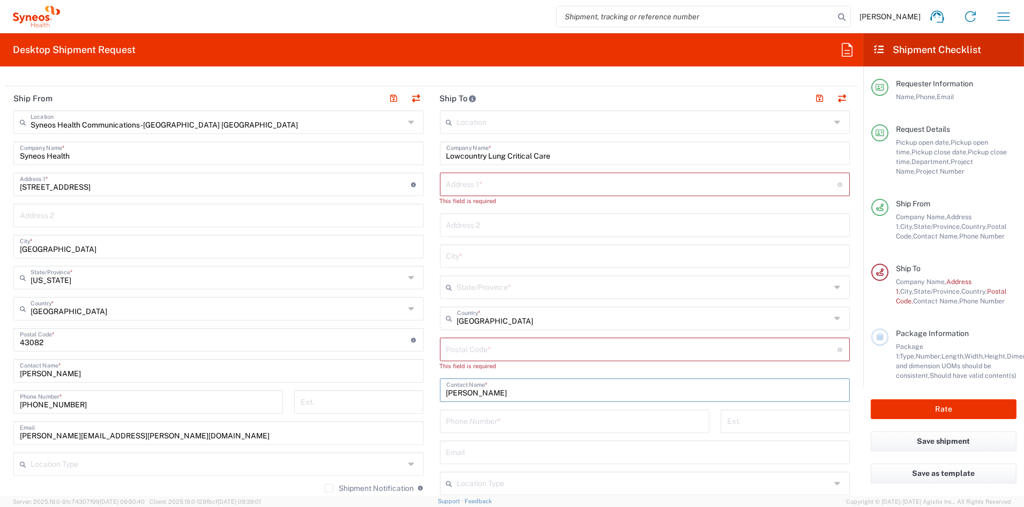
type input "Deena Ranchich"
click at [486, 182] on input "text" at bounding box center [641, 183] width 391 height 19
paste input "9150-B Medcom Street"
type input "9150-B Medcom Street"
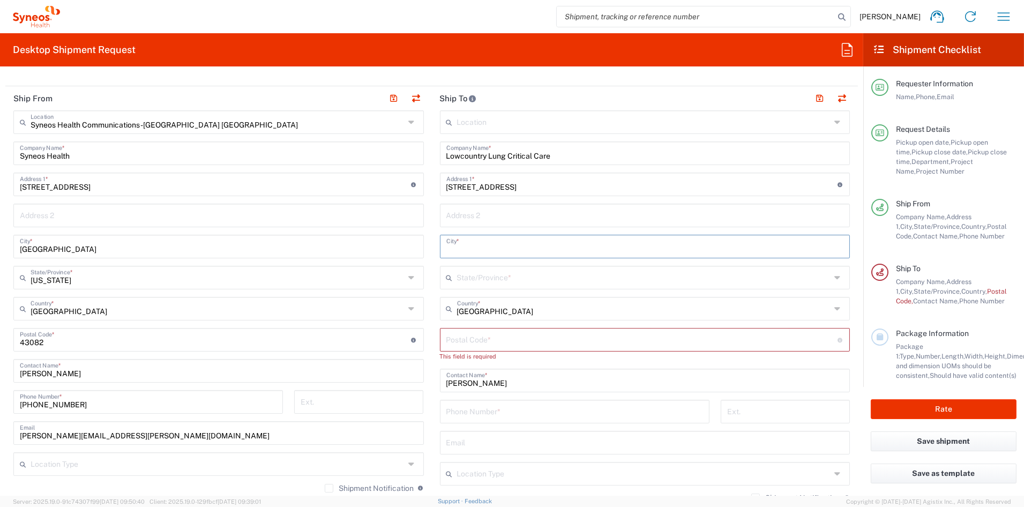
click at [461, 243] on input "text" at bounding box center [645, 245] width 398 height 19
paste input "Charleston"
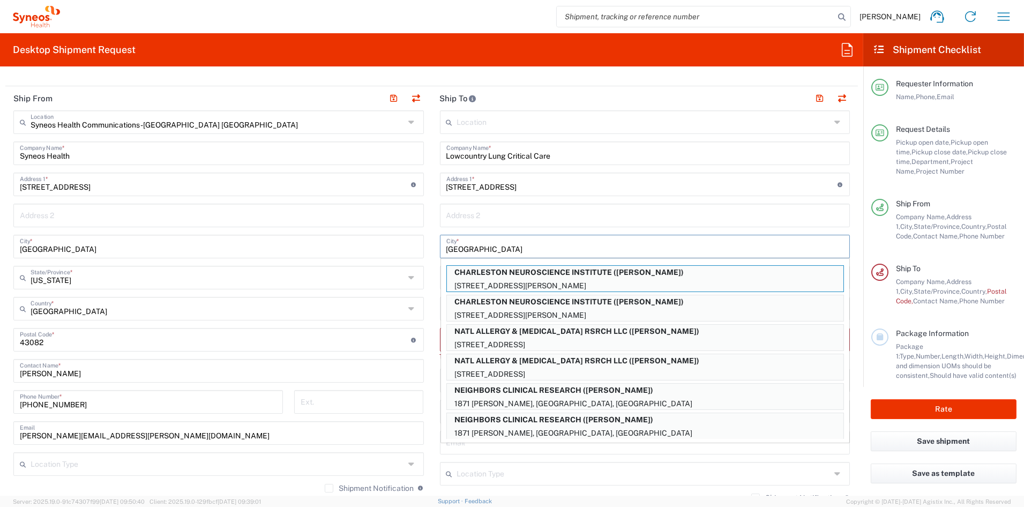
type input "Charleston"
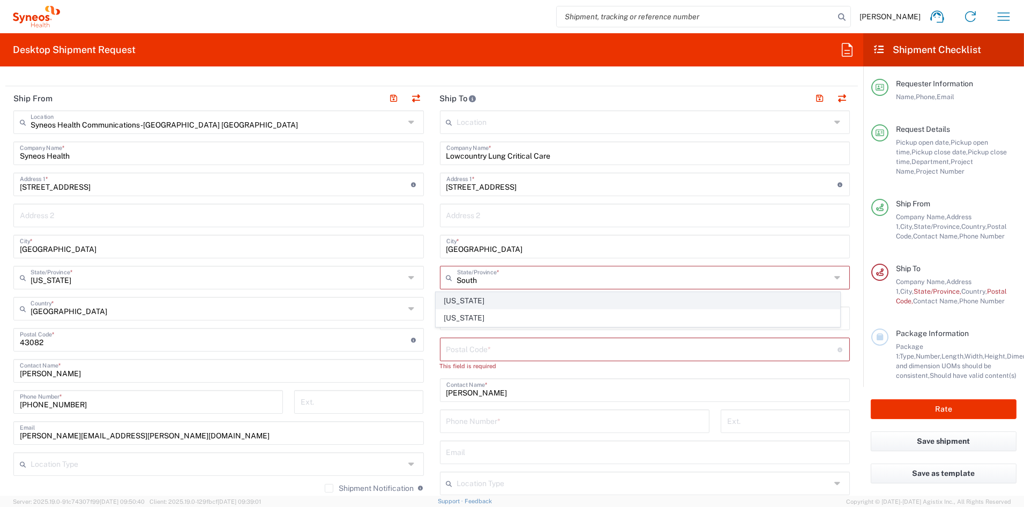
click at [472, 301] on span "[US_STATE]" at bounding box center [638, 301] width 404 height 17
type input "[US_STATE]"
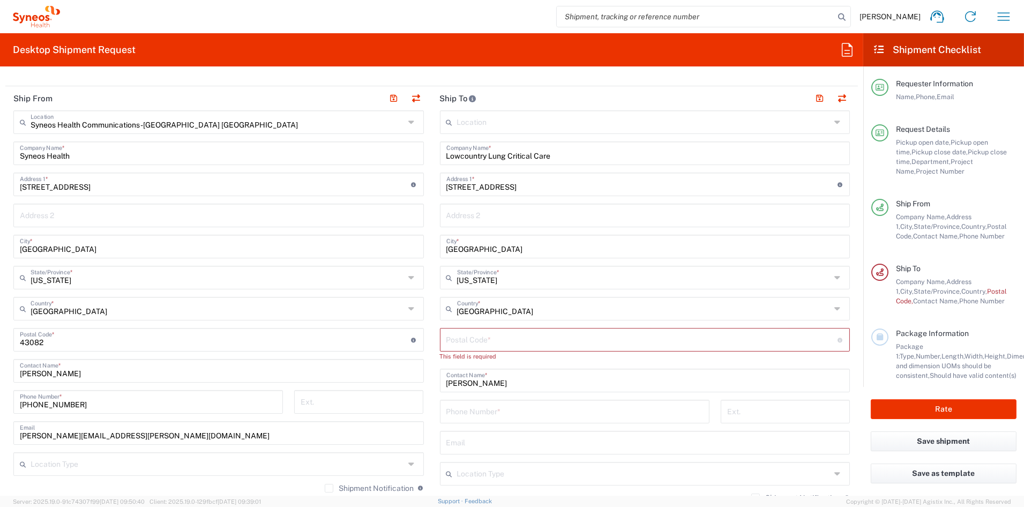
click at [457, 337] on input "undefined" at bounding box center [641, 339] width 391 height 19
paste input "29406"
type input "29406"
click at [478, 400] on input "tel" at bounding box center [574, 401] width 257 height 19
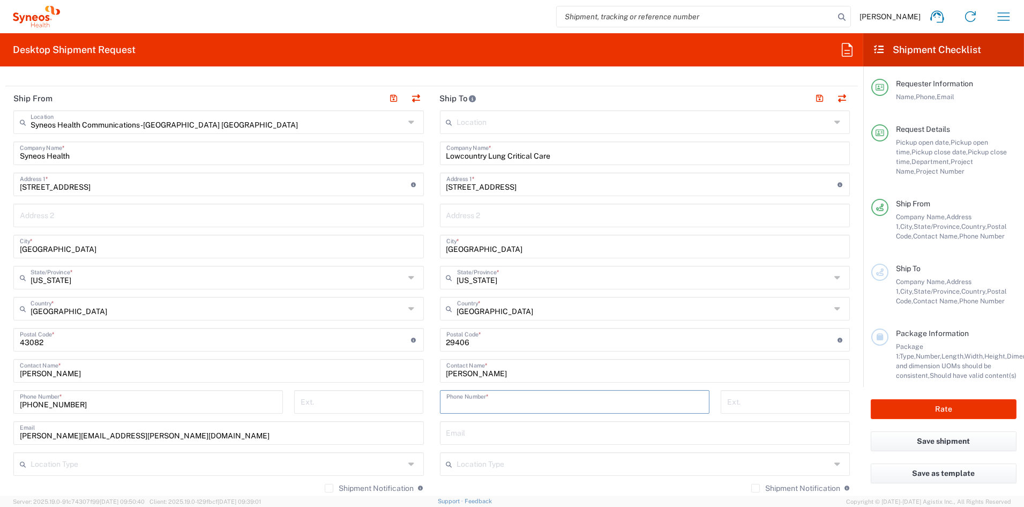
paste input "843-572-8545"
type input "843-572-8545"
click at [560, 436] on input "text" at bounding box center [645, 432] width 398 height 19
paste input "dranchich@lowcountrylung.com"
type input "dranchich@lowcountrylung.com"
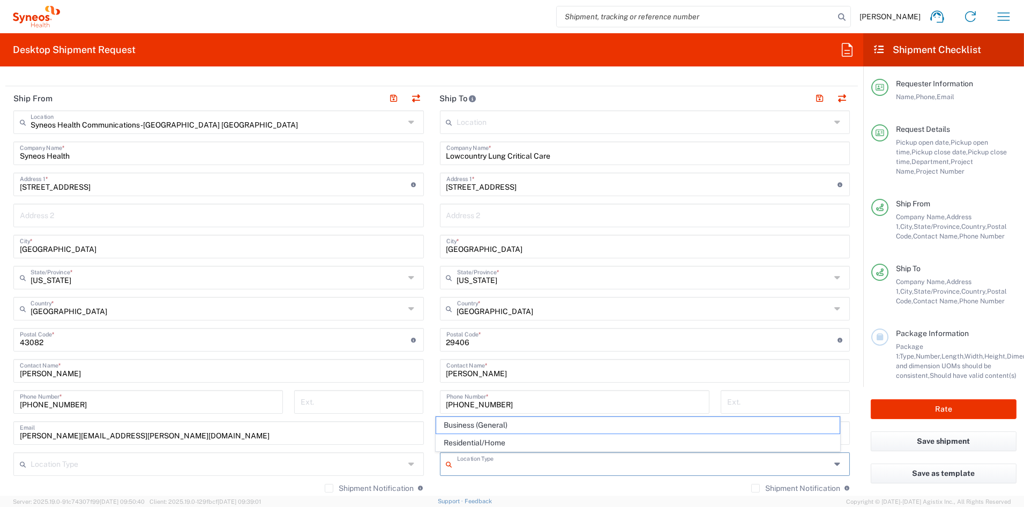
click at [488, 467] on input "text" at bounding box center [644, 463] width 374 height 19
click at [473, 421] on span "Business (General)" at bounding box center [638, 425] width 404 height 17
type input "Business (General)"
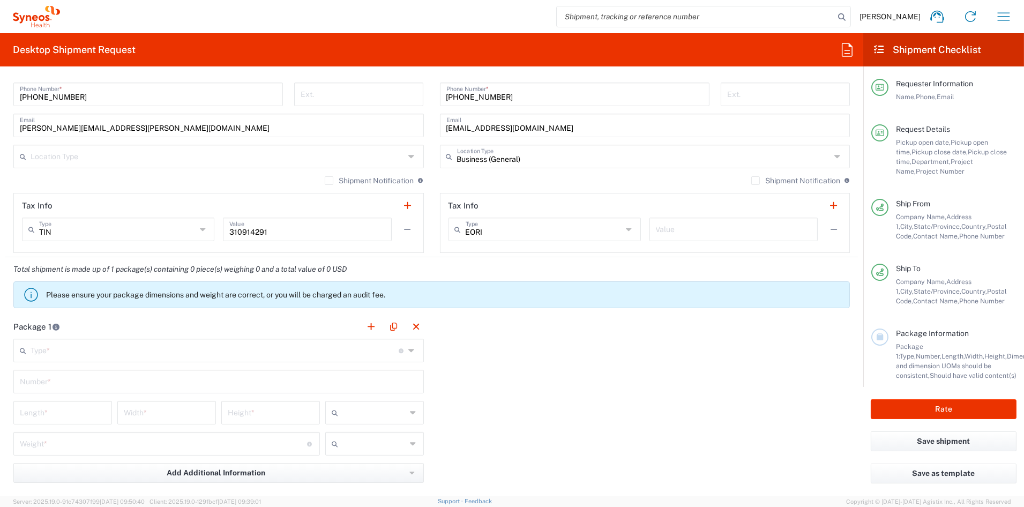
scroll to position [722, 0]
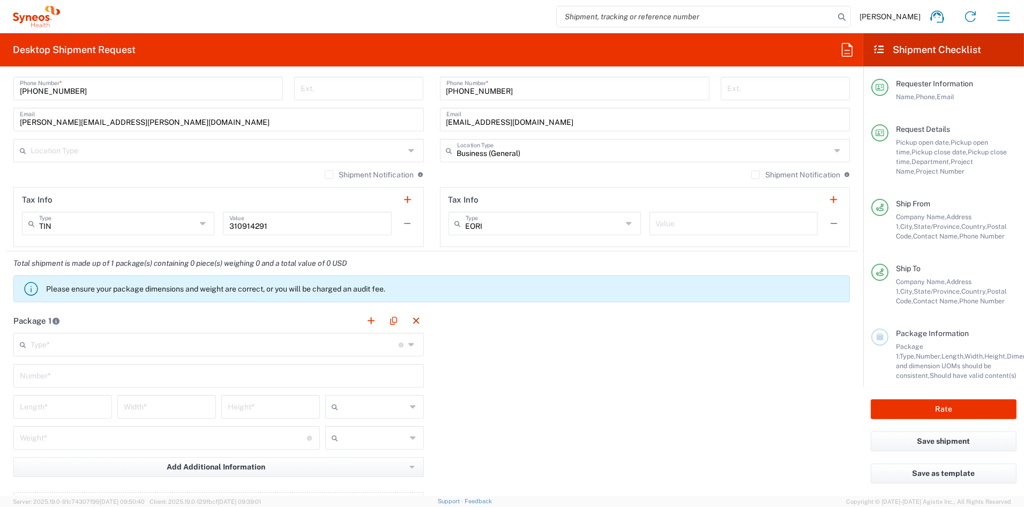
click at [69, 344] on input "text" at bounding box center [215, 343] width 368 height 19
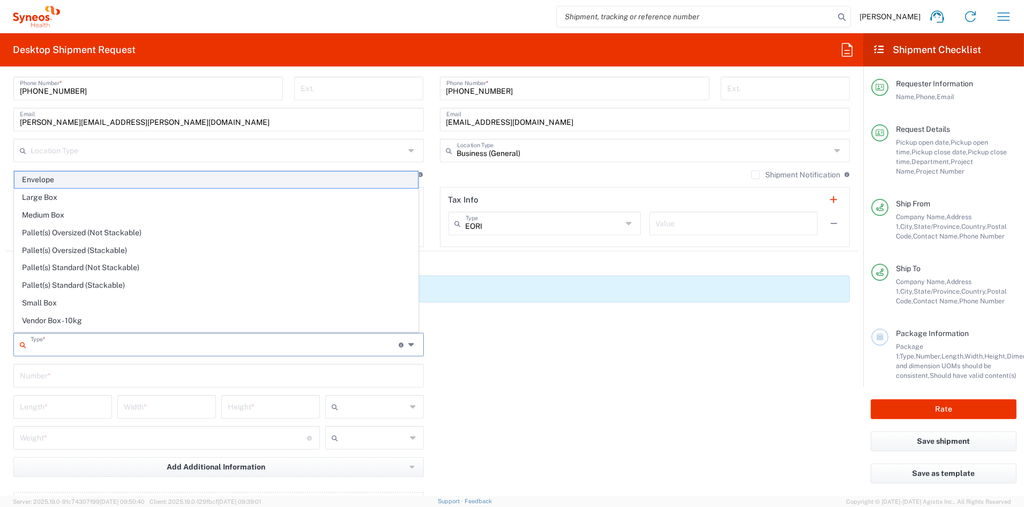
click at [40, 180] on span "Envelope" at bounding box center [216, 180] width 404 height 17
type input "Envelope"
type input "1"
type input "9.5"
type input "12.5"
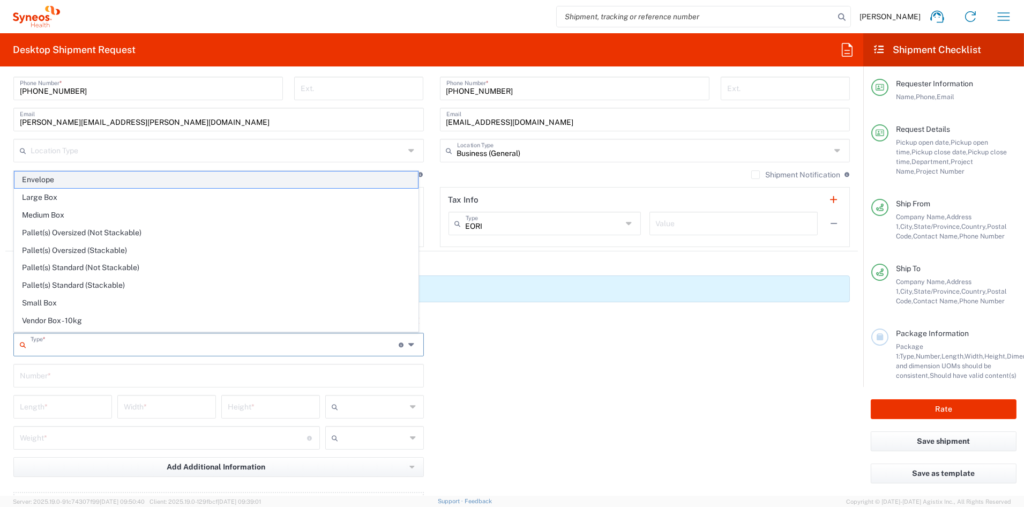
type input "0.25"
type input "in"
type input "0.45"
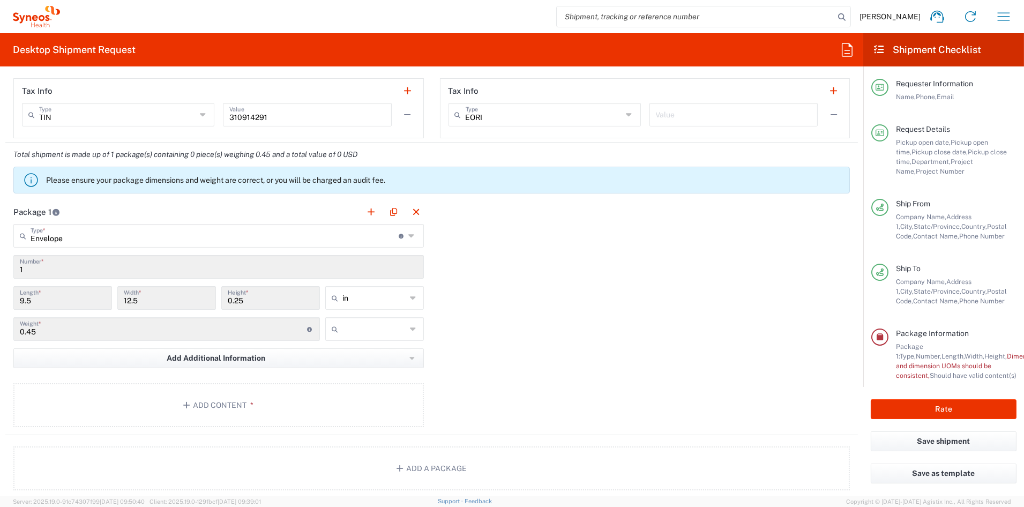
scroll to position [836, 0]
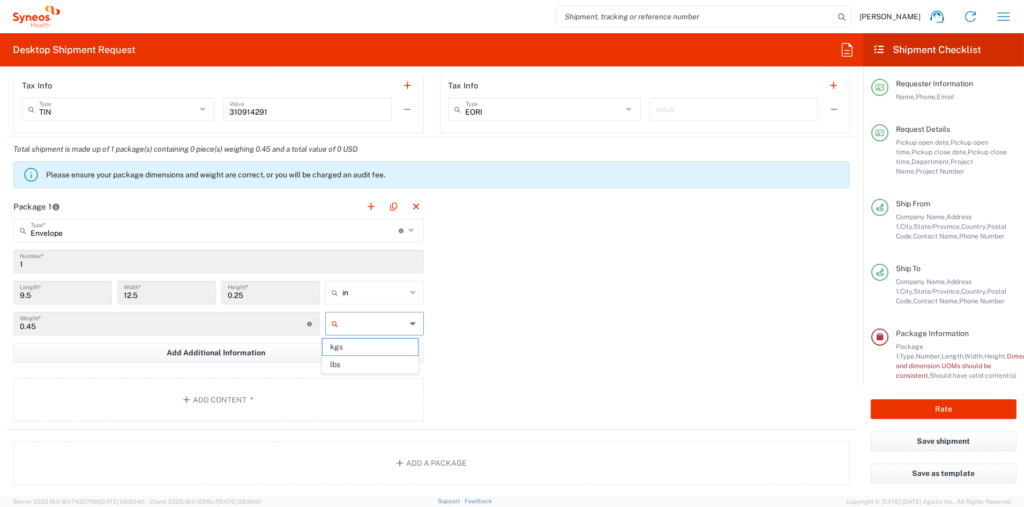
click at [370, 321] on input "text" at bounding box center [375, 323] width 64 height 17
click at [349, 366] on span "lbs" at bounding box center [370, 364] width 95 height 17
type input "lbs"
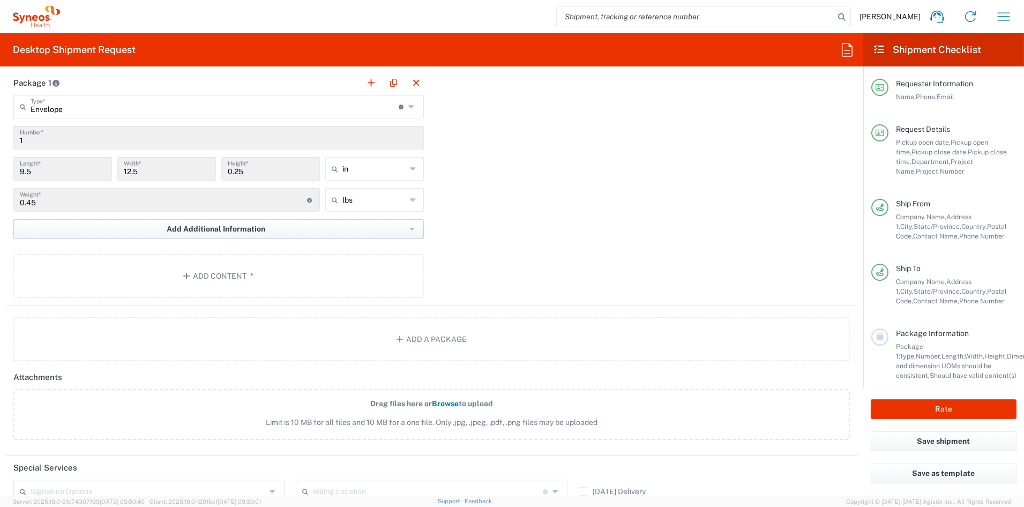
scroll to position [970, 0]
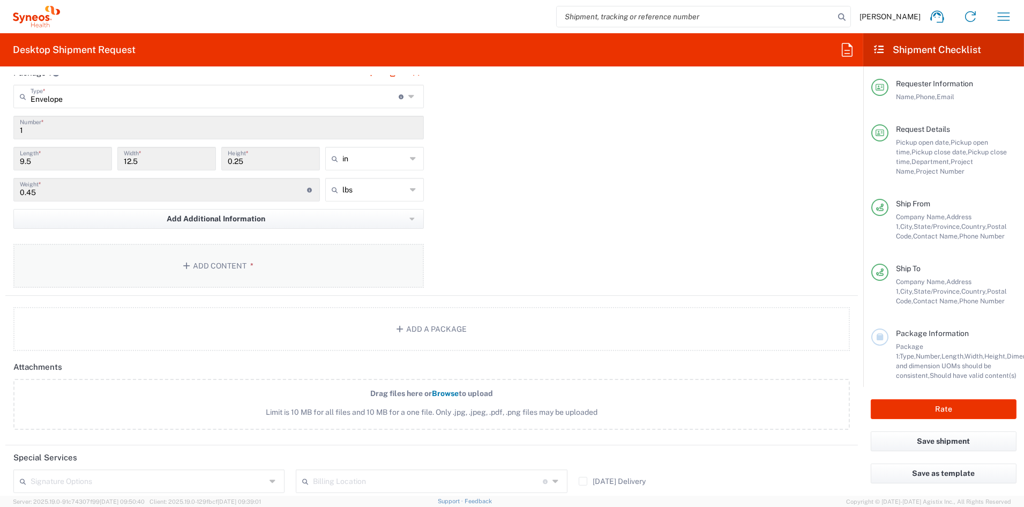
click at [200, 263] on button "Add Content *" at bounding box center [218, 266] width 411 height 44
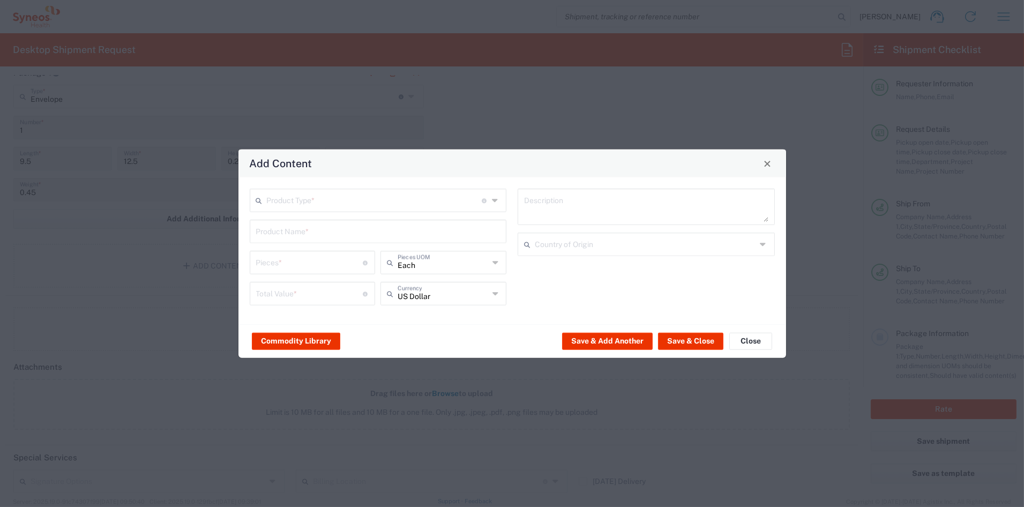
click at [280, 204] on input "text" at bounding box center [374, 199] width 215 height 19
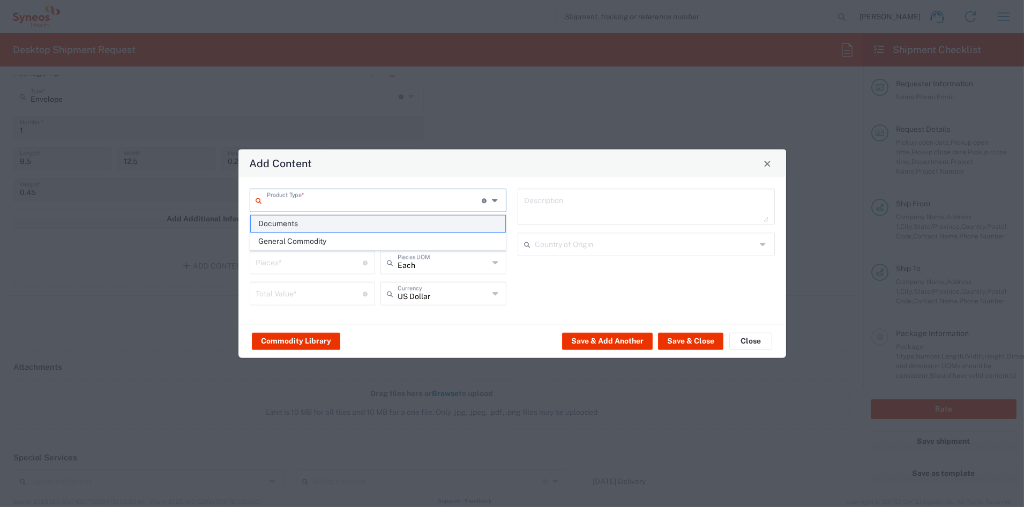
click at [281, 226] on span "Documents" at bounding box center [378, 223] width 255 height 17
type input "Documents"
type input "1"
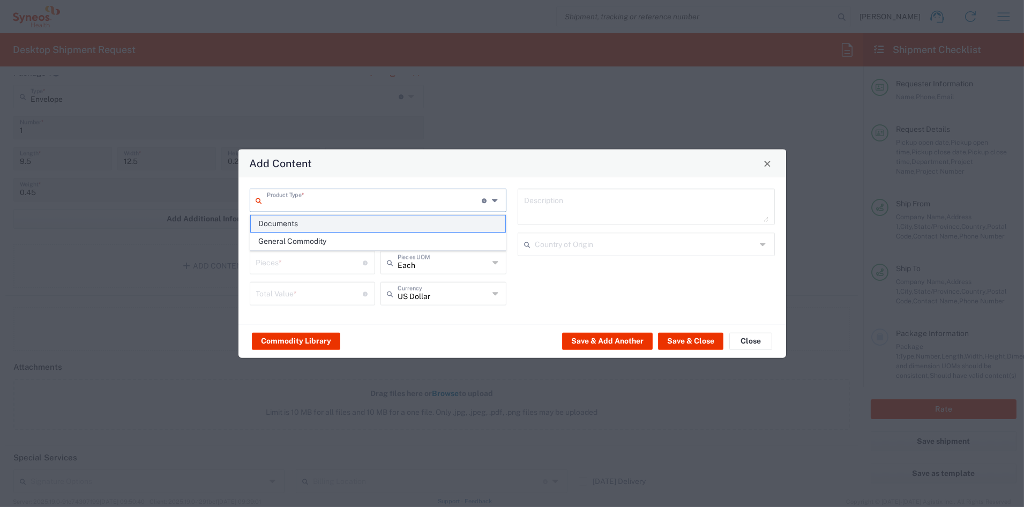
type textarea "Documents"
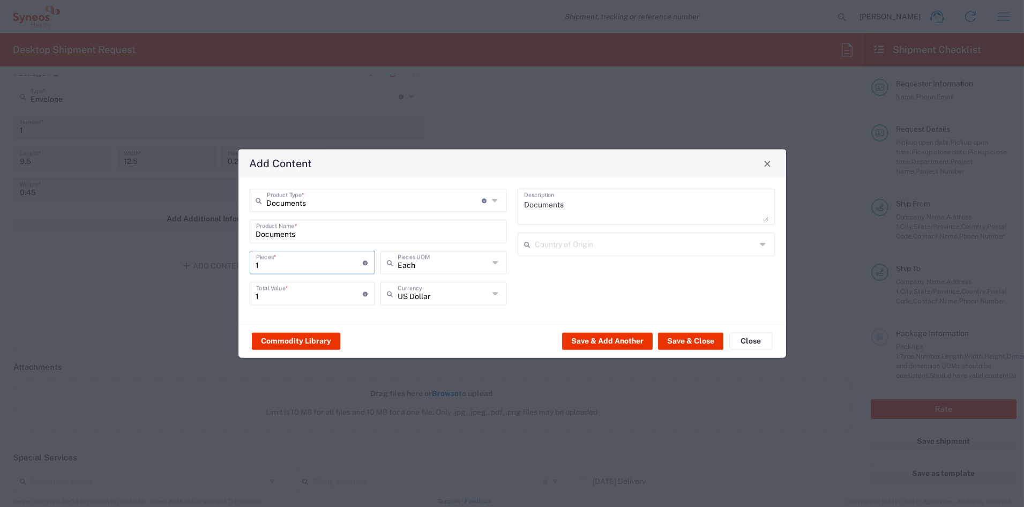
drag, startPoint x: 271, startPoint y: 264, endPoint x: 220, endPoint y: 261, distance: 51.6
click at [221, 263] on div "Add Content Documents Product Type * Document: Paper document generated interna…" at bounding box center [512, 253] width 1024 height 507
type input "2"
type input "20"
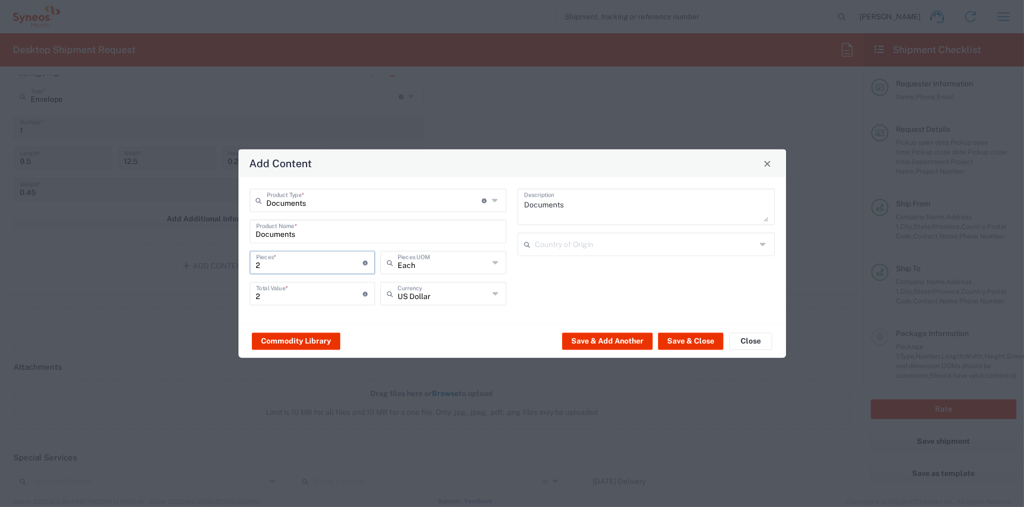
type input "20"
click at [675, 341] on button "Save & Close" at bounding box center [690, 340] width 65 height 17
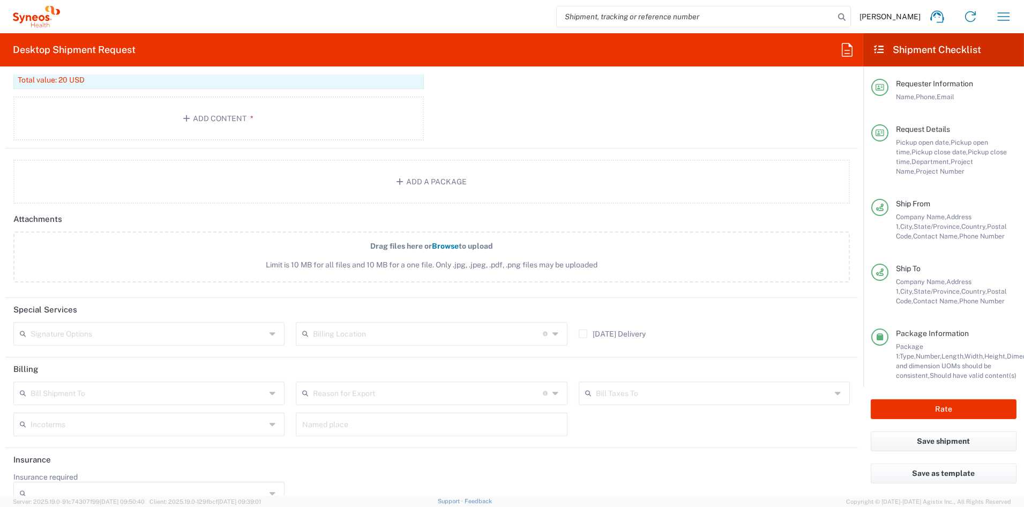
scroll to position [1199, 0]
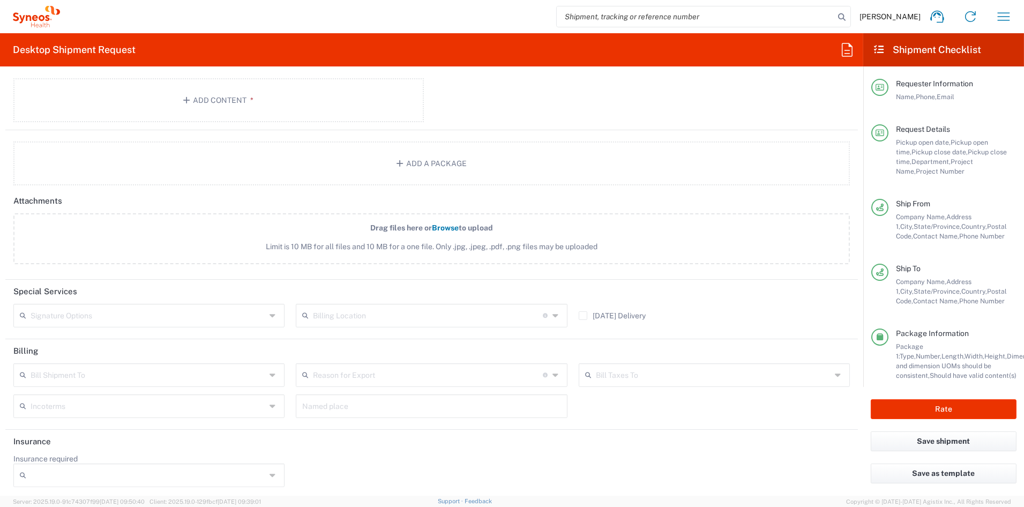
click at [104, 316] on input "text" at bounding box center [148, 315] width 235 height 19
click at [87, 339] on span "Adult Signature Required" at bounding box center [147, 335] width 266 height 17
type input "Adult Signature Required"
click at [940, 411] on button "Rate" at bounding box center [944, 409] width 146 height 20
type input "7070190"
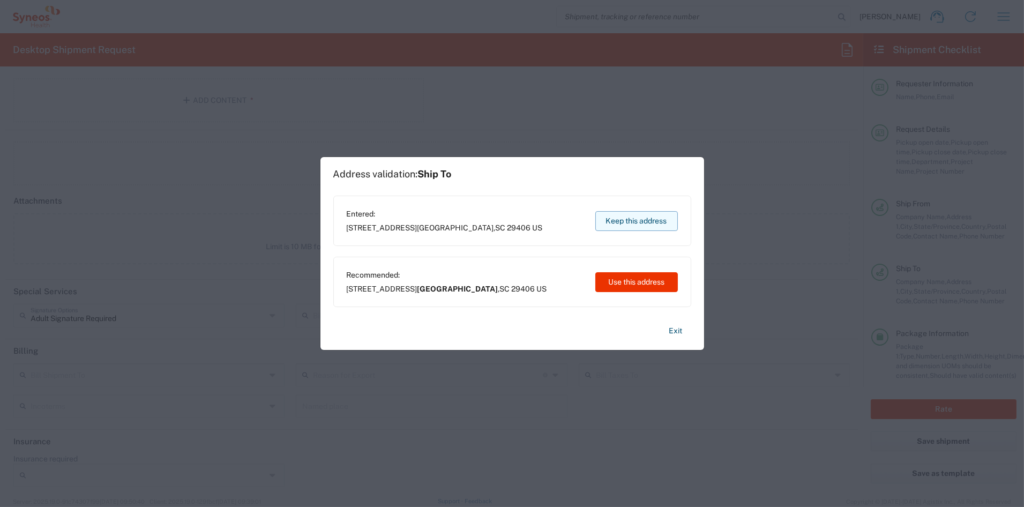
click at [654, 219] on button "Keep this address" at bounding box center [636, 221] width 83 height 20
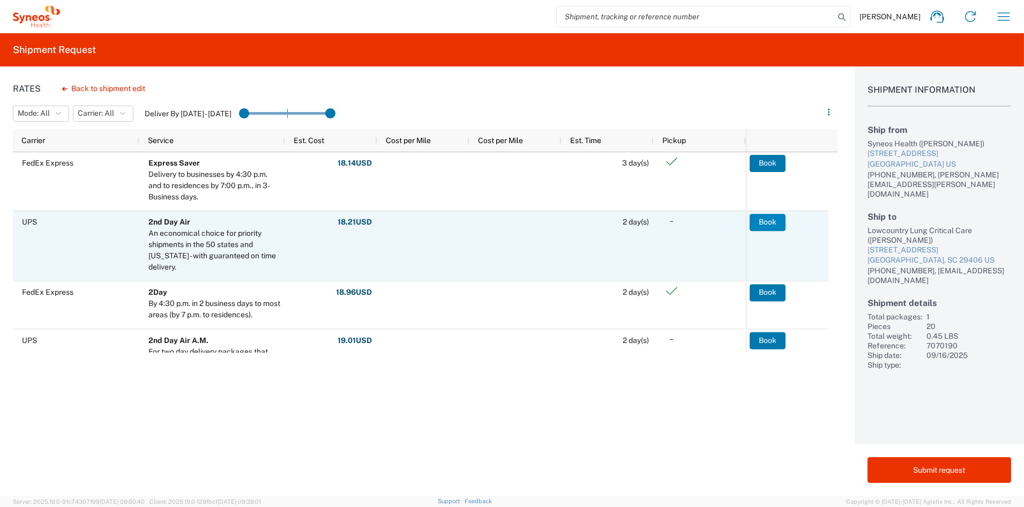
click at [772, 222] on button "Book" at bounding box center [768, 222] width 36 height 17
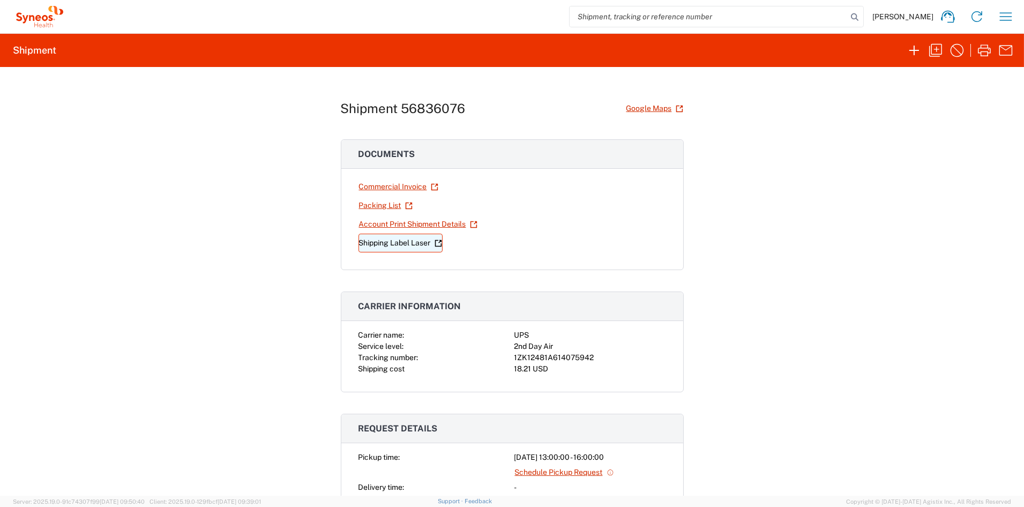
click at [381, 243] on link "Shipping Label Laser" at bounding box center [401, 243] width 84 height 19
click at [937, 47] on icon "button" at bounding box center [935, 50] width 17 height 17
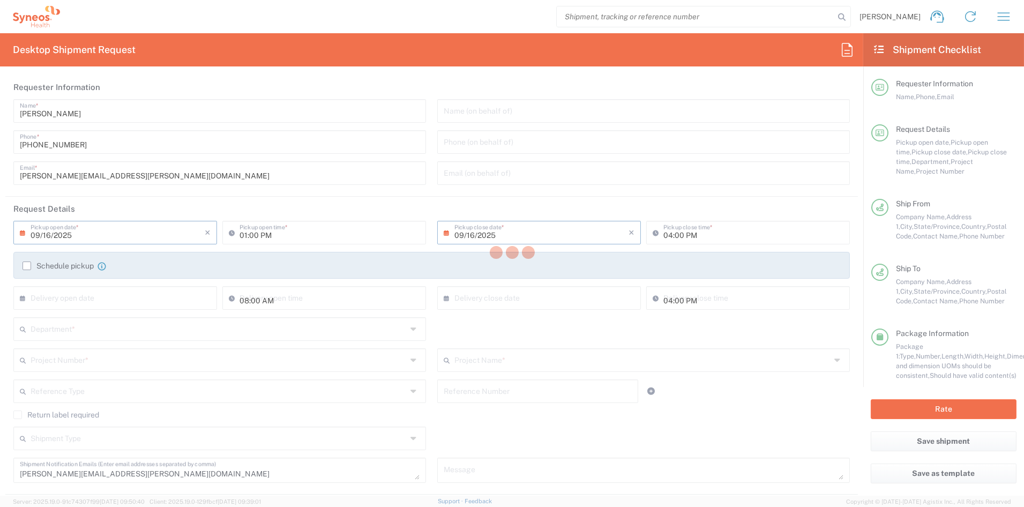
type input "[US_STATE]"
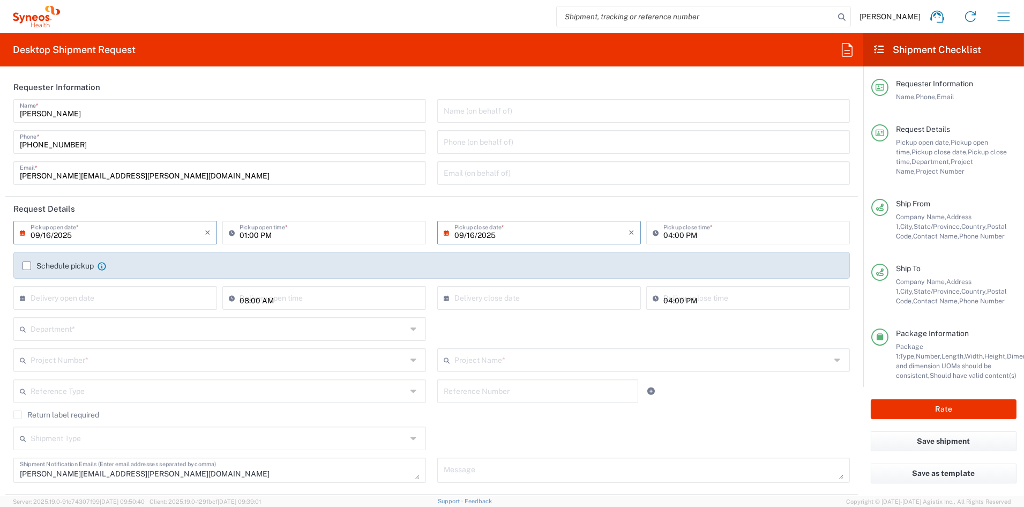
type input "[US_STATE]"
type input "Envelope"
type input "7070190"
type input "Centessa 7070190"
type input "6156"
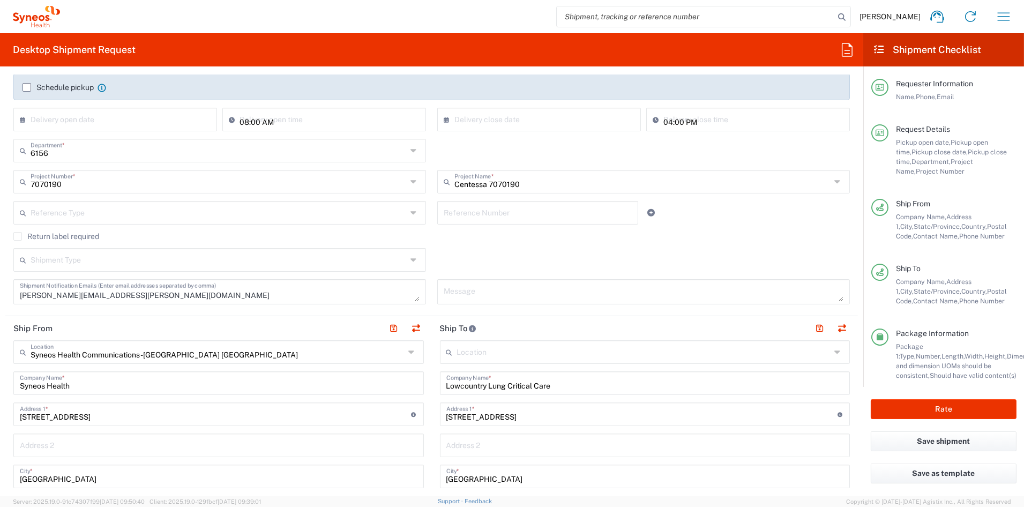
scroll to position [180, 0]
click at [155, 295] on textarea "debbie.boyer@syneoshealth.com" at bounding box center [220, 290] width 400 height 19
drag, startPoint x: 154, startPoint y: 295, endPoint x: -28, endPoint y: 290, distance: 182.3
click at [0, 290] on html "John Popp Home Shipment estimator Shipment tracking Desktop shipment request My…" at bounding box center [512, 253] width 1024 height 507
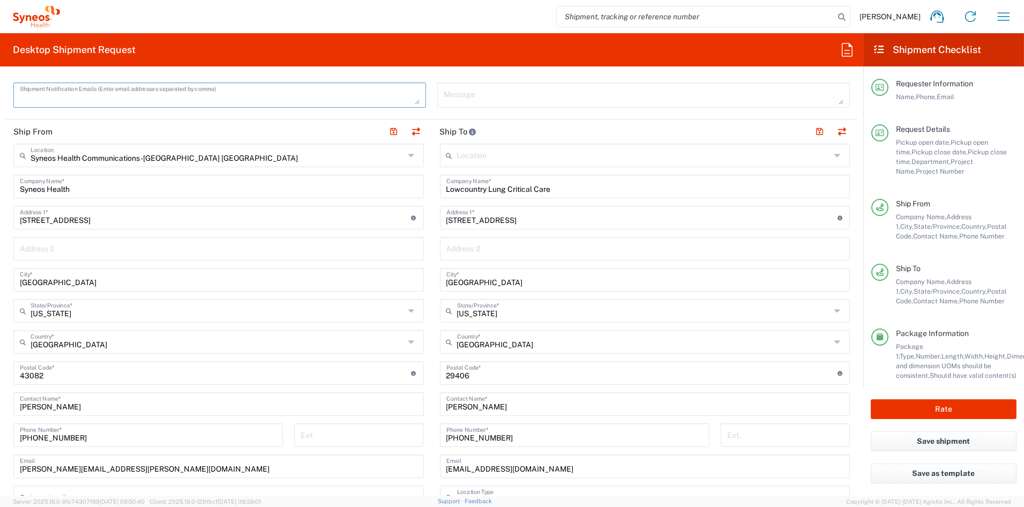
scroll to position [377, 0]
drag, startPoint x: 557, startPoint y: 189, endPoint x: 396, endPoint y: 188, distance: 161.9
click at [396, 188] on div "Ship From Syneos Health Communications-[GEOGRAPHIC_DATA] [GEOGRAPHIC_DATA] Loca…" at bounding box center [431, 357] width 853 height 479
paste input "Henderson Clinical Trials"
type input "Henderson Clinical Trials"
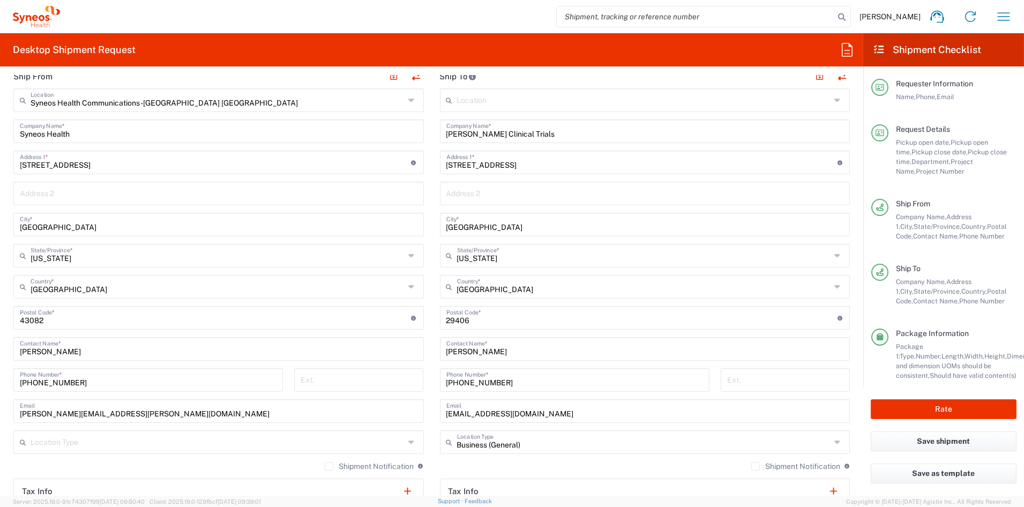
scroll to position [433, 0]
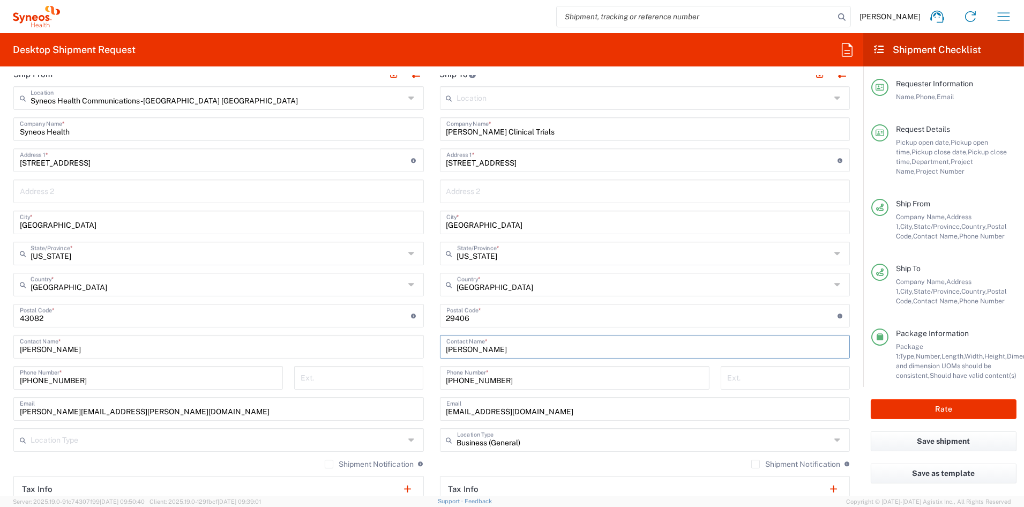
drag, startPoint x: 517, startPoint y: 347, endPoint x: 413, endPoint y: 349, distance: 104.5
click at [413, 349] on div "Ship From Syneos Health Communications-[GEOGRAPHIC_DATA] [GEOGRAPHIC_DATA] Loca…" at bounding box center [431, 301] width 853 height 479
paste input "Frances Santiago"
type input "Frances Santiago"
drag, startPoint x: 497, startPoint y: 162, endPoint x: 375, endPoint y: 161, distance: 122.2
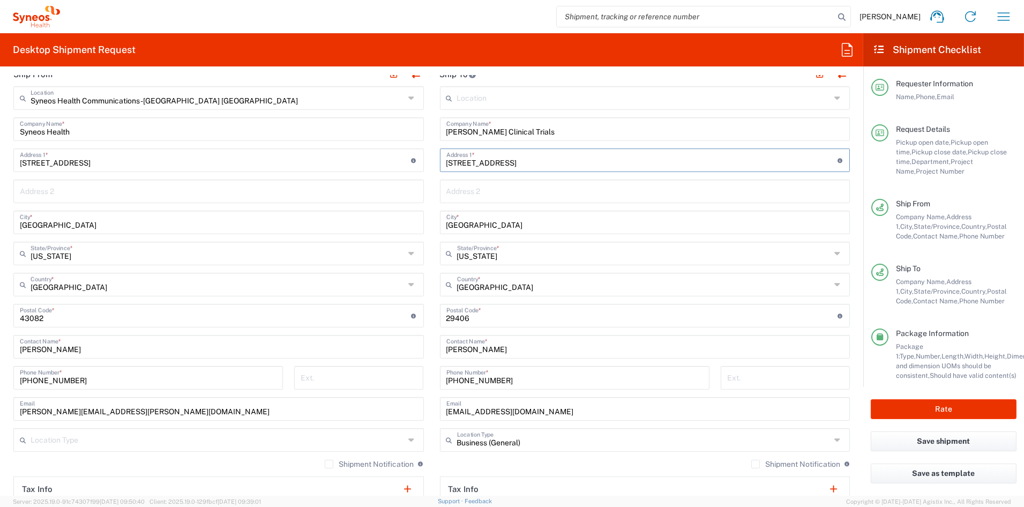
click at [376, 161] on div "Ship From Syneos Health Communications-[GEOGRAPHIC_DATA] [GEOGRAPHIC_DATA] Loca…" at bounding box center [431, 301] width 853 height 479
paste input "2970 W. Horizon Ridge Parkway"
type input "2970 W. Horizon Ridge Parkway"
drag, startPoint x: 476, startPoint y: 223, endPoint x: 390, endPoint y: 219, distance: 86.4
click at [390, 219] on div "Ship From Syneos Health Communications-[GEOGRAPHIC_DATA] [GEOGRAPHIC_DATA] Loca…" at bounding box center [431, 301] width 853 height 479
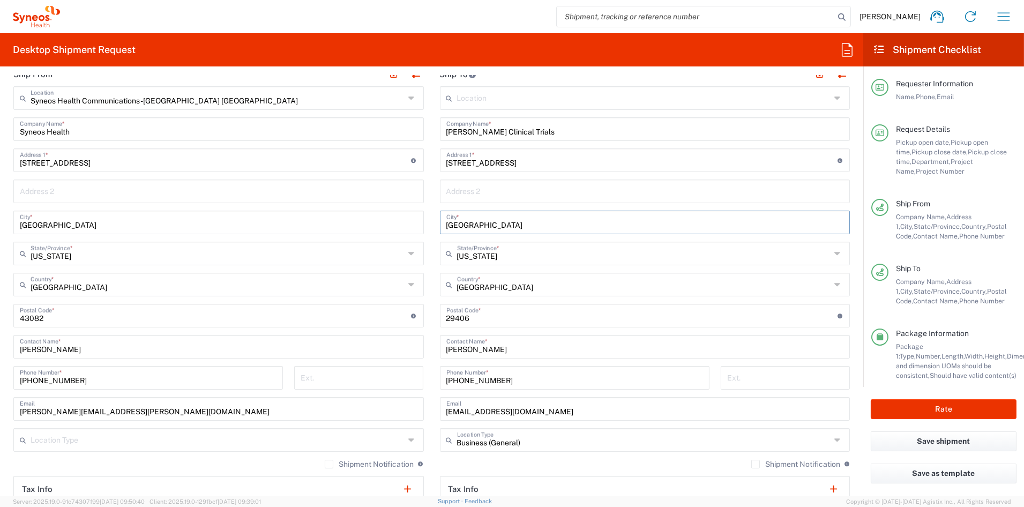
paste input "Henders"
type input "Henderson"
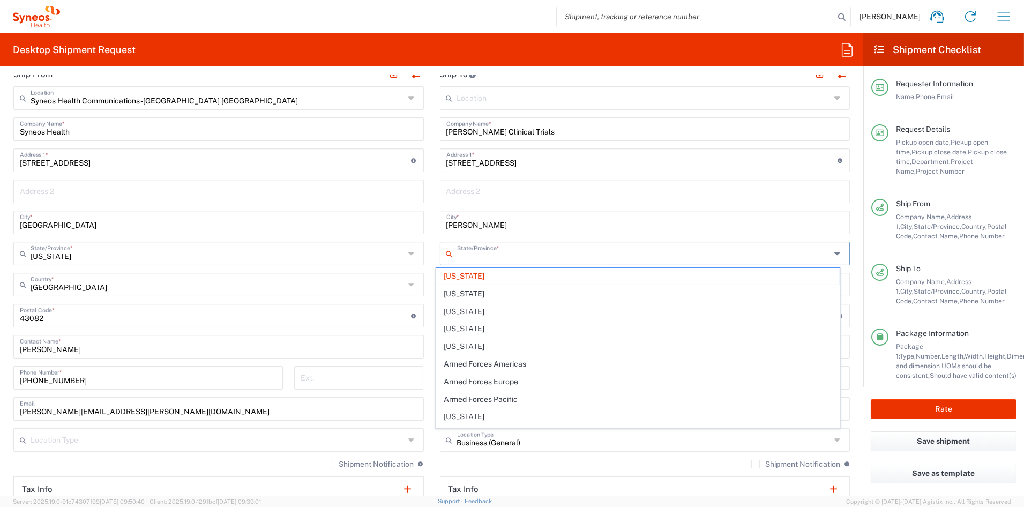
drag, startPoint x: 449, startPoint y: 251, endPoint x: 366, endPoint y: 244, distance: 83.9
click at [366, 244] on div "Ship From Syneos Health Communications-[GEOGRAPHIC_DATA] [GEOGRAPHIC_DATA] Loca…" at bounding box center [431, 301] width 853 height 479
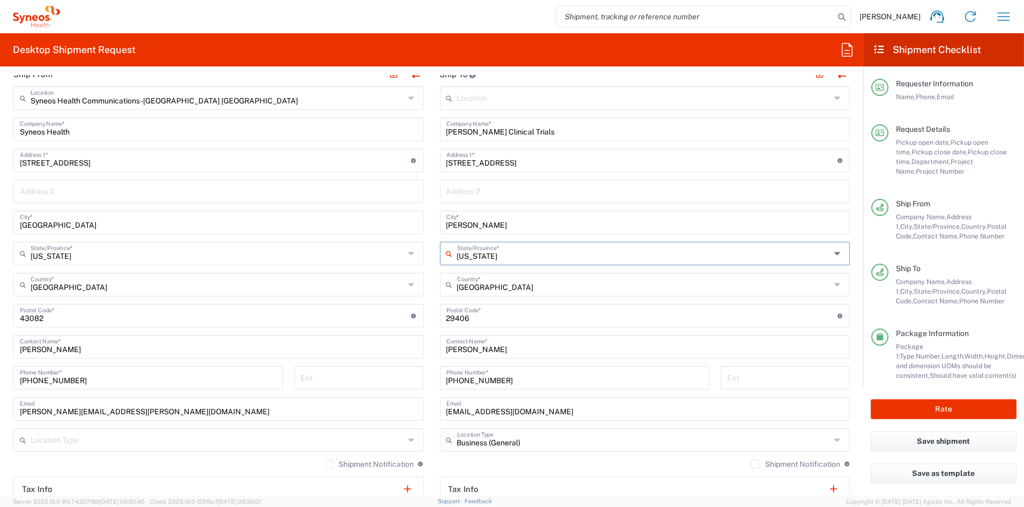
drag, startPoint x: 517, startPoint y: 254, endPoint x: 415, endPoint y: 248, distance: 102.0
click at [416, 248] on div "Ship From Syneos Health Communications-[GEOGRAPHIC_DATA] [GEOGRAPHIC_DATA] Loca…" at bounding box center [431, 301] width 853 height 479
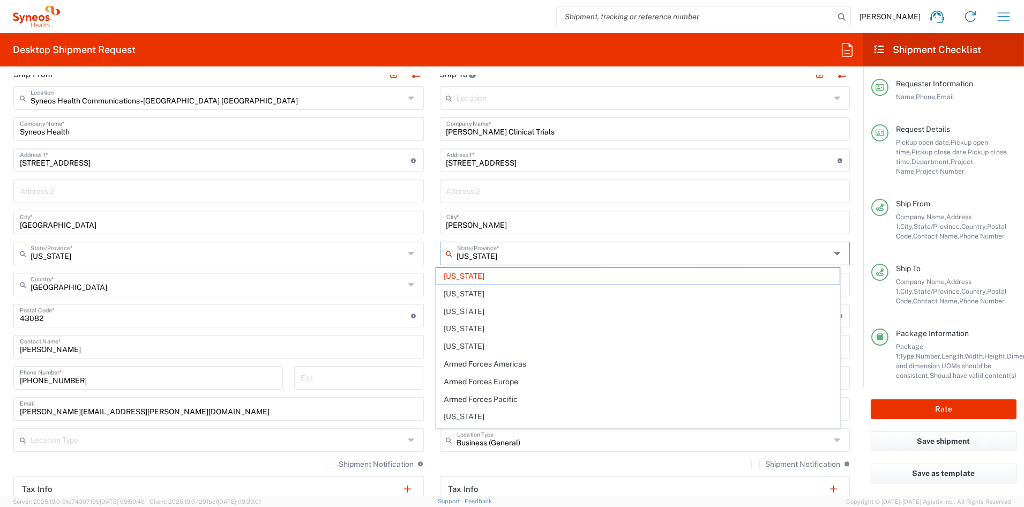
paste input "[US_STATE]"
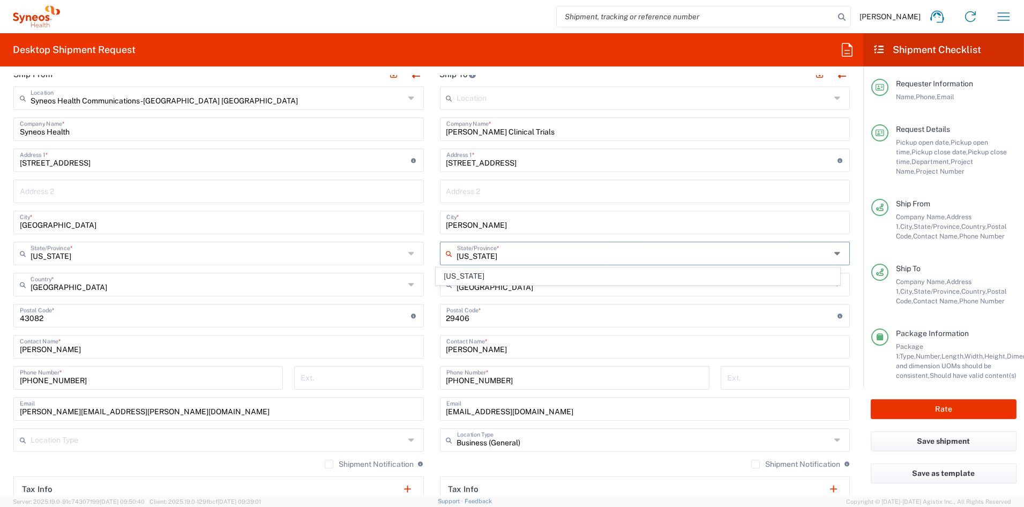
click at [467, 278] on span "[US_STATE]" at bounding box center [638, 276] width 404 height 17
type input "[US_STATE]"
drag, startPoint x: 468, startPoint y: 317, endPoint x: 426, endPoint y: 316, distance: 42.4
click at [432, 316] on main "Location Addison Whitney LLC-Morrisvile NC US Barcelona-Syneos Health BioSector…" at bounding box center [645, 311] width 427 height 450
paste input "89052"
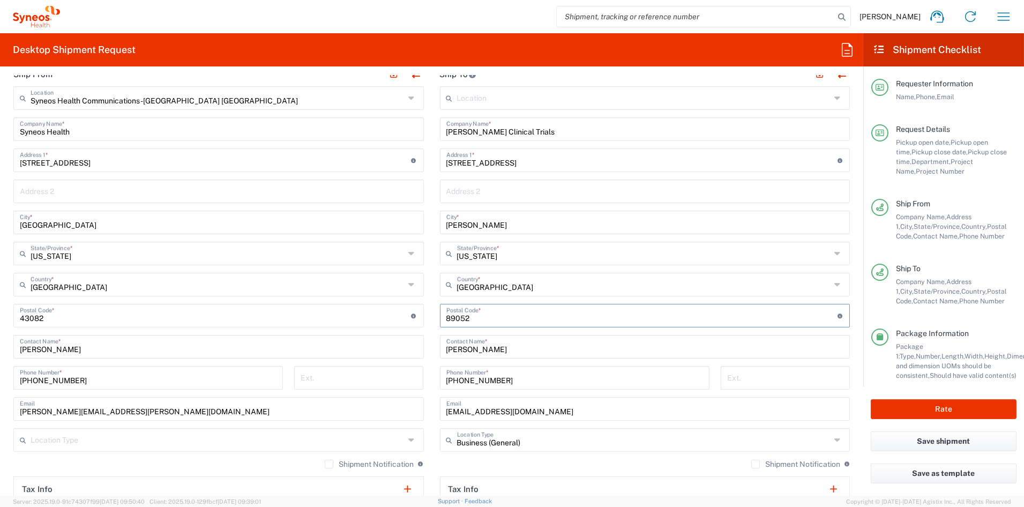
type input "89052"
drag, startPoint x: 505, startPoint y: 381, endPoint x: 399, endPoint y: 380, distance: 106.1
click at [400, 380] on div "Ship From Syneos Health Communications-[GEOGRAPHIC_DATA] [GEOGRAPHIC_DATA] Loca…" at bounding box center [431, 301] width 853 height 479
paste input "1 725-218-3236"
click at [481, 379] on input "1 725-218-3236" at bounding box center [574, 377] width 257 height 19
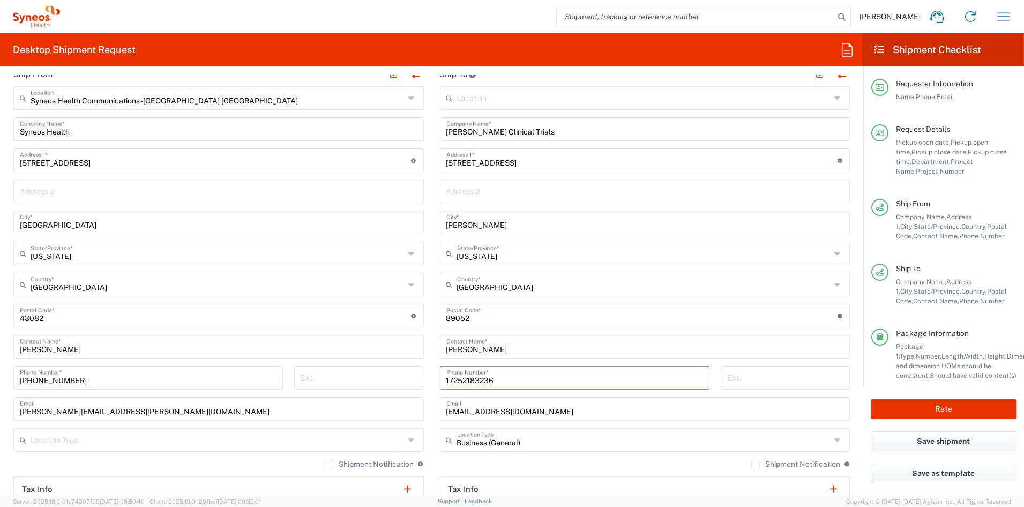
type input "17252183236"
drag, startPoint x: 561, startPoint y: 411, endPoint x: 406, endPoint y: 407, distance: 154.4
click at [407, 407] on div "Ship From Syneos Health Communications-[GEOGRAPHIC_DATA] [GEOGRAPHIC_DATA] Loca…" at bounding box center [431, 301] width 853 height 479
paste input "fsantiago@hendersontrials"
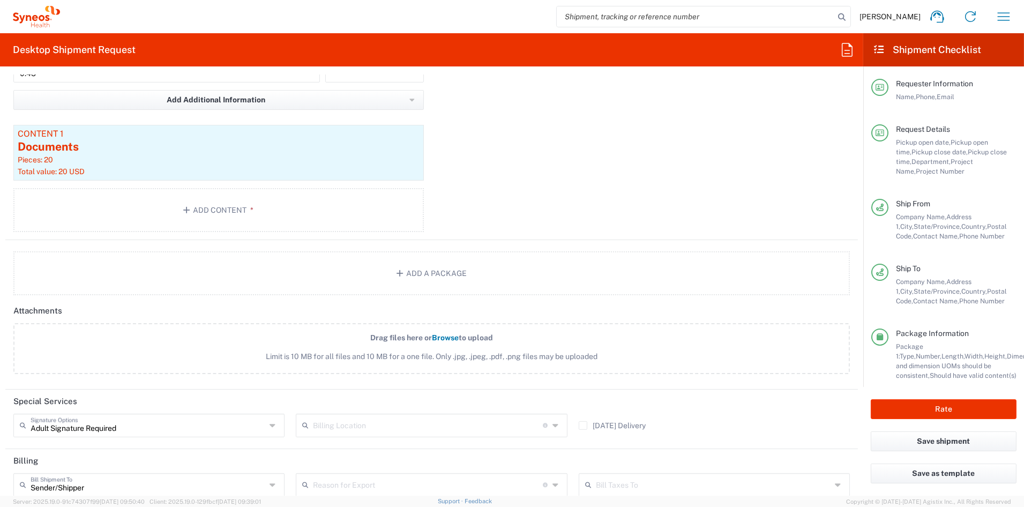
scroll to position [1199, 0]
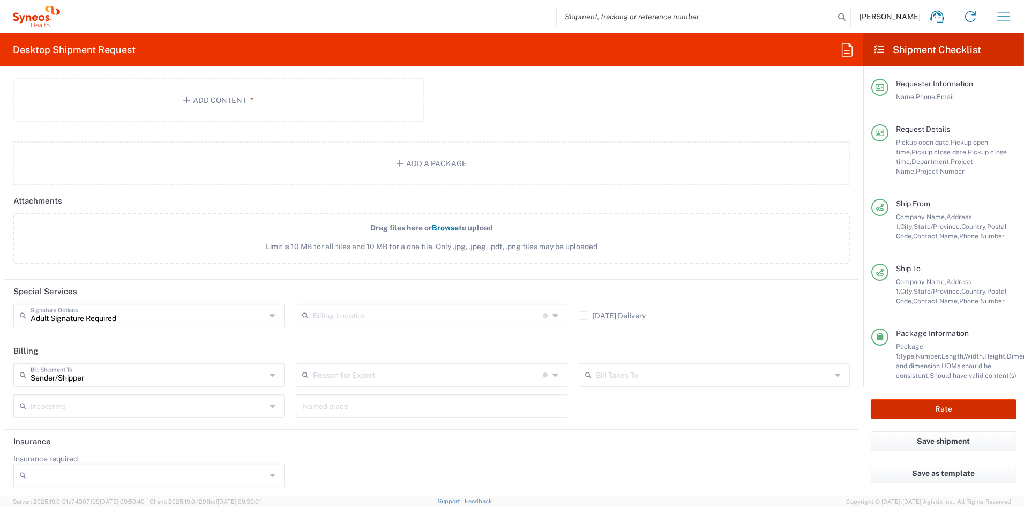
type input "fsantiago@hendersontrials.com"
click at [941, 403] on button "Rate" at bounding box center [944, 409] width 146 height 20
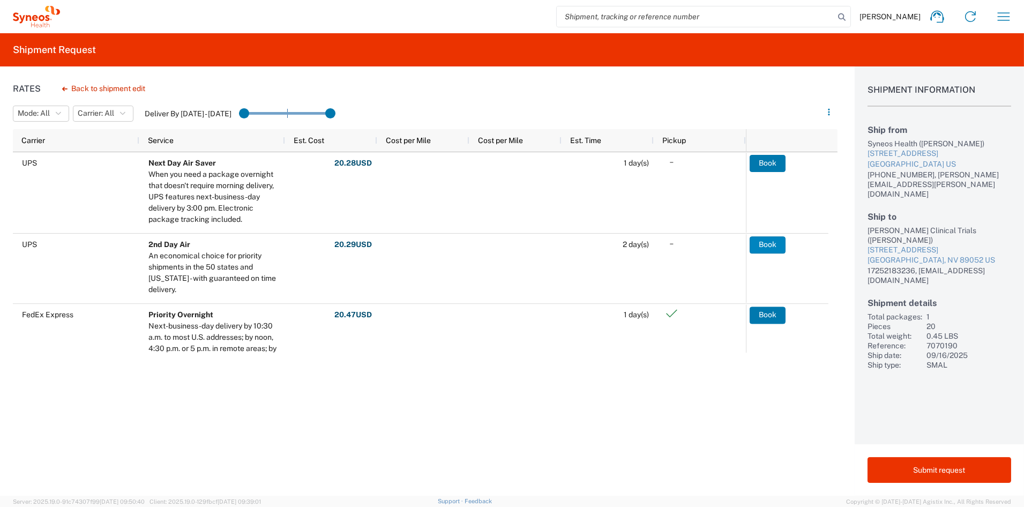
click at [770, 245] on button "Book" at bounding box center [768, 244] width 36 height 17
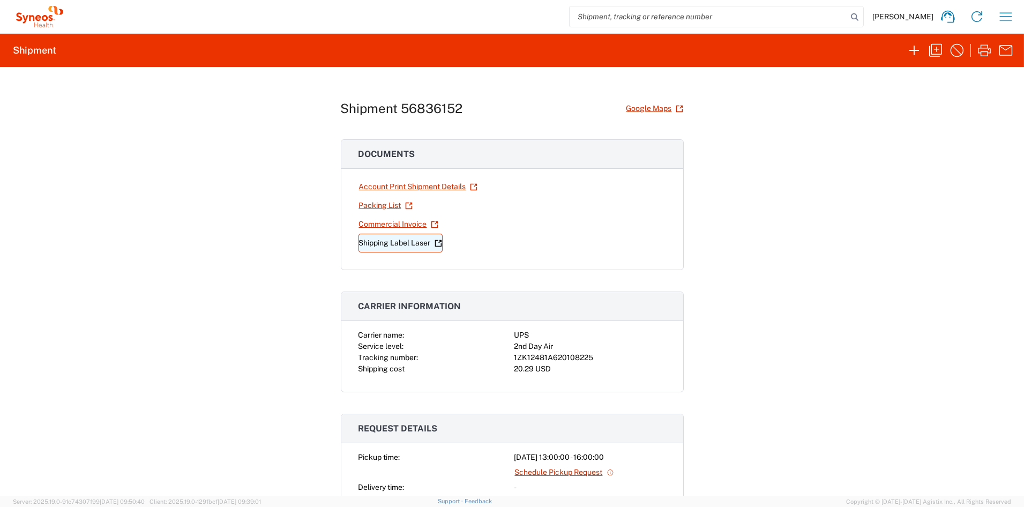
click at [379, 242] on link "Shipping Label Laser" at bounding box center [401, 243] width 84 height 19
